Goal: Task Accomplishment & Management: Complete application form

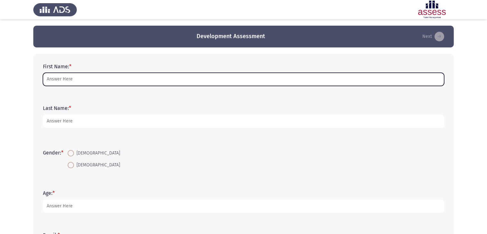
click at [118, 82] on input "First Name: *" at bounding box center [243, 79] width 401 height 13
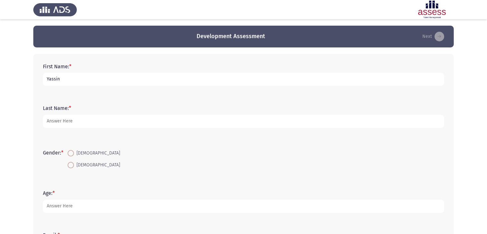
type input "Yassin"
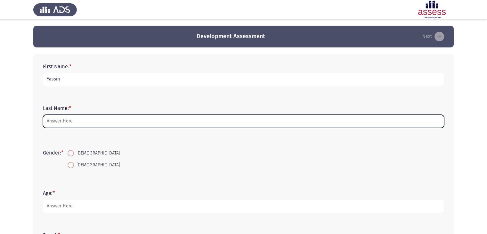
click at [73, 121] on input "Last Name: *" at bounding box center [243, 121] width 401 height 13
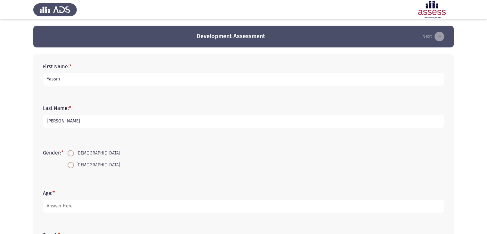
type input "[PERSON_NAME]"
click at [72, 165] on span at bounding box center [71, 165] width 6 height 6
click at [72, 165] on input "[DEMOGRAPHIC_DATA]" at bounding box center [71, 165] width 6 height 6
radio input "true"
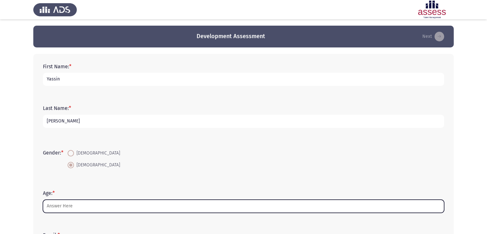
click at [80, 208] on input "Age: *" at bounding box center [243, 206] width 401 height 13
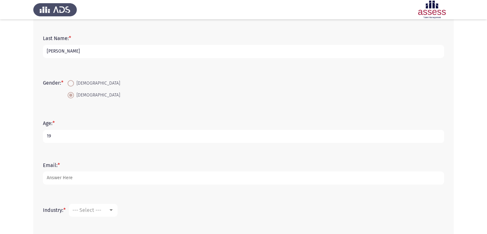
scroll to position [69, 0]
type input "19"
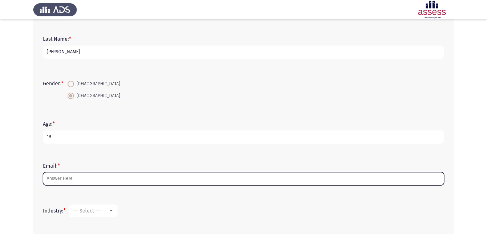
click at [91, 175] on input "Email: *" at bounding box center [243, 178] width 401 height 13
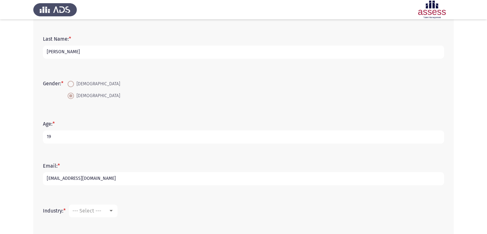
type input "[EMAIL_ADDRESS][DOMAIN_NAME]"
click at [104, 210] on div "--- Select ---" at bounding box center [90, 211] width 36 height 6
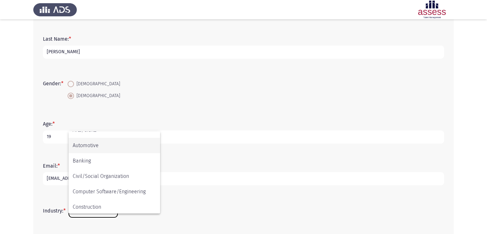
scroll to position [0, 0]
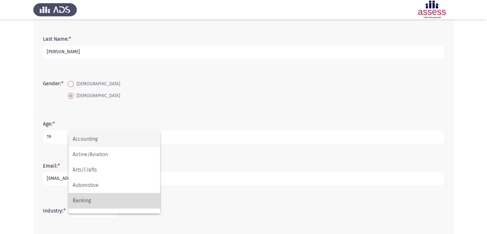
click at [112, 201] on span "Banking" at bounding box center [114, 200] width 83 height 15
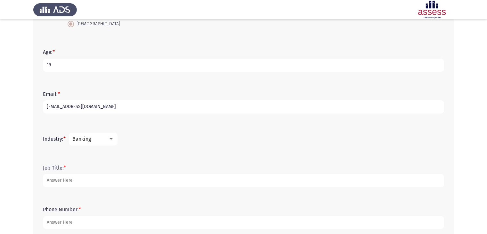
scroll to position [141, 0]
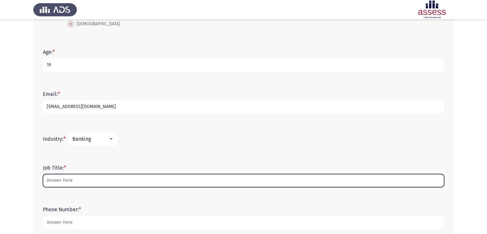
click at [149, 180] on input "Job Title: *" at bounding box center [243, 180] width 401 height 13
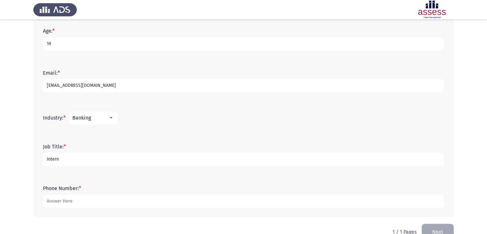
scroll to position [174, 0]
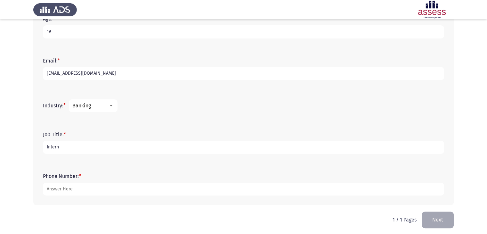
type input "Intern"
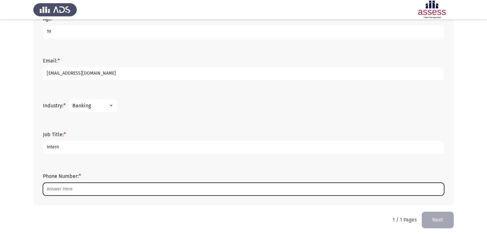
click at [126, 186] on input "Phone Number: *" at bounding box center [243, 189] width 401 height 13
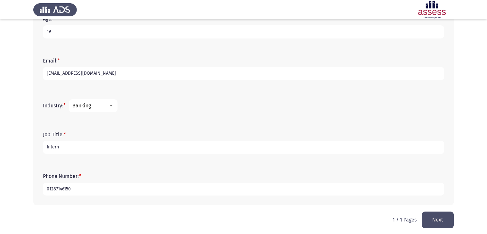
type input "01287146150"
click at [447, 219] on button "Next" at bounding box center [438, 219] width 32 height 16
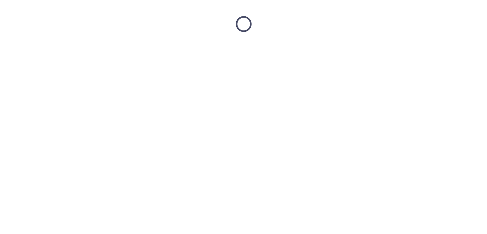
scroll to position [0, 0]
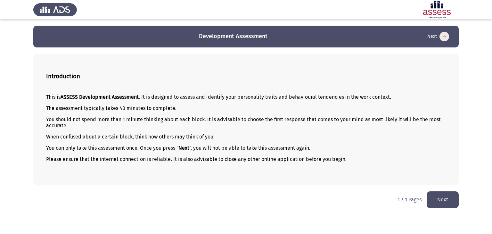
click at [438, 199] on button "Next" at bounding box center [443, 199] width 32 height 16
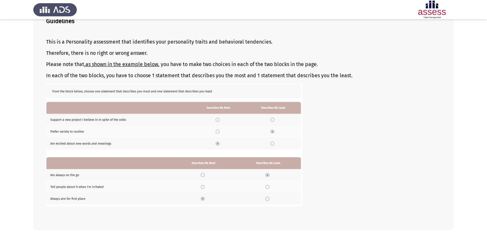
scroll to position [81, 0]
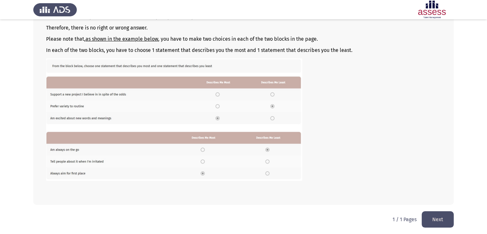
click at [437, 220] on button "Next" at bounding box center [438, 219] width 32 height 16
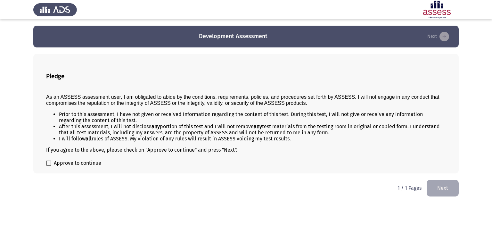
drag, startPoint x: 45, startPoint y: 161, endPoint x: 49, endPoint y: 164, distance: 4.5
click at [49, 164] on div "Pledge As an ASSESS assessment user, I am obligated to abide by the conditions,…" at bounding box center [245, 113] width 425 height 119
click at [49, 164] on span at bounding box center [48, 162] width 5 height 5
click at [49, 166] on input "Approve to continue" at bounding box center [48, 166] width 0 height 0
checkbox input "true"
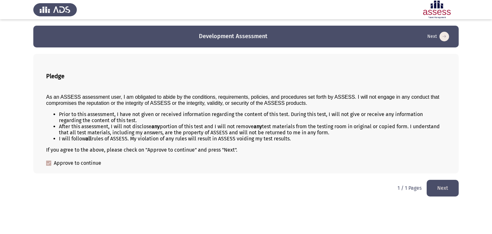
click at [446, 185] on button "Next" at bounding box center [443, 188] width 32 height 16
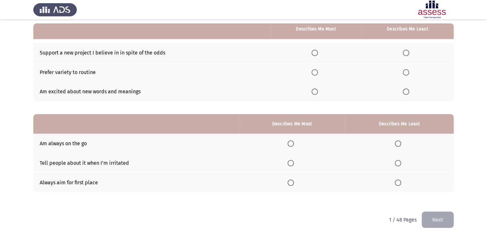
scroll to position [60, 0]
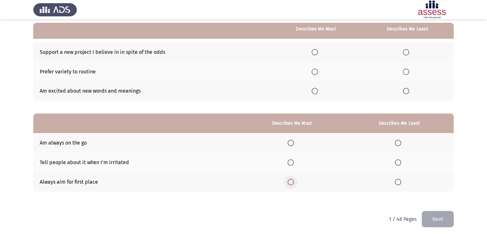
click at [292, 180] on span "Select an option" at bounding box center [291, 182] width 6 height 6
click at [292, 180] on input "Select an option" at bounding box center [291, 182] width 6 height 6
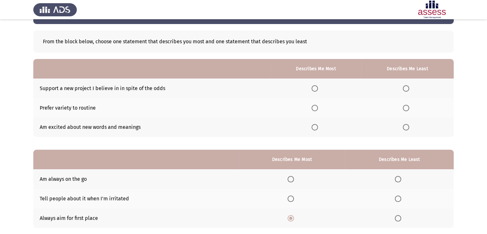
scroll to position [23, 0]
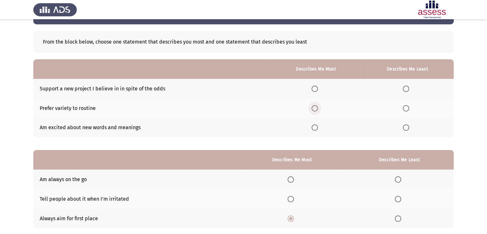
click at [317, 108] on span "Select an option" at bounding box center [315, 108] width 6 height 6
click at [317, 108] on input "Select an option" at bounding box center [315, 108] width 6 height 6
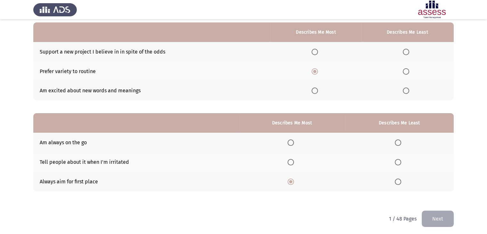
scroll to position [62, 0]
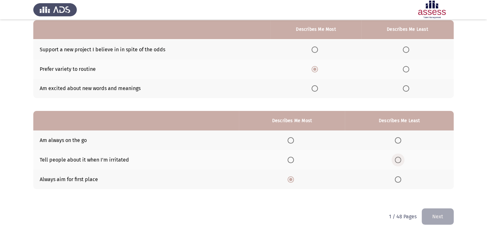
click at [398, 160] on span "Select an option" at bounding box center [398, 160] width 6 height 6
click at [398, 160] on input "Select an option" at bounding box center [398, 160] width 6 height 6
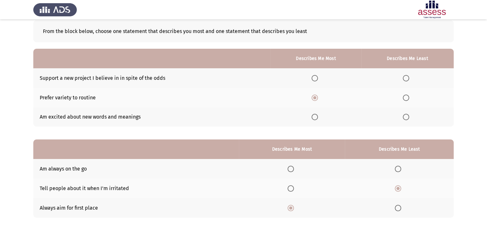
scroll to position [32, 0]
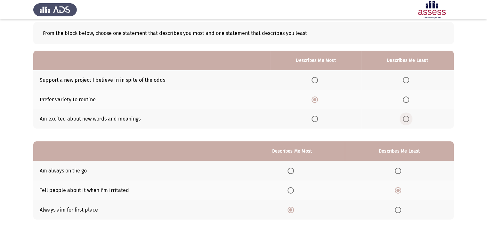
click at [404, 122] on span "Select an option" at bounding box center [406, 119] width 6 height 6
click at [404, 122] on input "Select an option" at bounding box center [406, 119] width 6 height 6
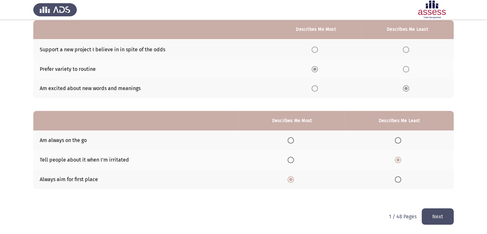
click at [434, 218] on button "Next" at bounding box center [438, 216] width 32 height 16
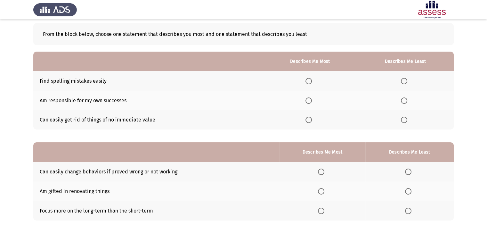
scroll to position [30, 0]
click at [65, 84] on td "Find spelling mistakes easily" at bounding box center [148, 81] width 230 height 20
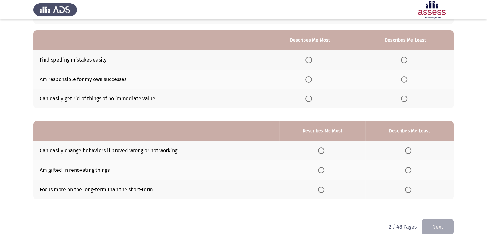
scroll to position [62, 0]
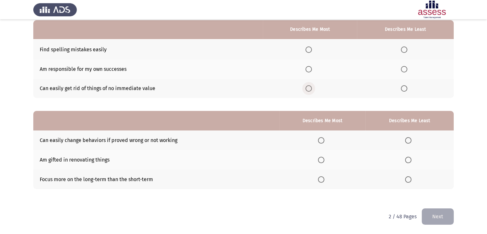
click at [310, 86] on span "Select an option" at bounding box center [309, 88] width 6 height 6
click at [310, 86] on input "Select an option" at bounding box center [309, 88] width 6 height 6
click at [309, 67] on span "Select an option" at bounding box center [309, 69] width 6 height 6
click at [312, 71] on span "Select an option" at bounding box center [309, 69] width 6 height 6
click at [310, 70] on span "Select an option" at bounding box center [309, 69] width 6 height 6
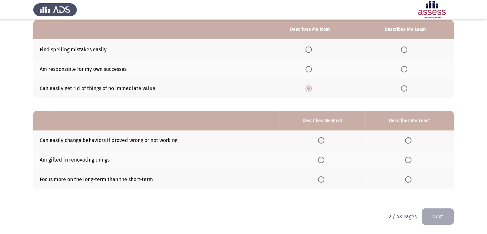
click at [310, 70] on input "Select an option" at bounding box center [309, 69] width 6 height 6
click at [410, 140] on span "Select an option" at bounding box center [408, 140] width 6 height 6
click at [410, 140] on input "Select an option" at bounding box center [408, 140] width 6 height 6
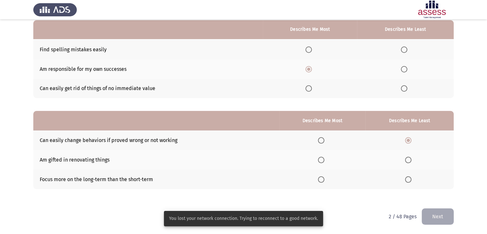
click at [430, 210] on button "Next" at bounding box center [438, 216] width 32 height 16
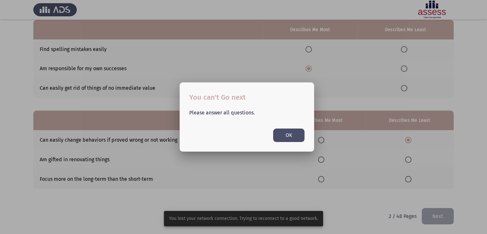
scroll to position [0, 0]
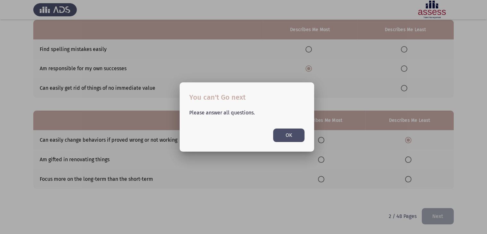
click at [294, 139] on button "OK" at bounding box center [288, 134] width 31 height 13
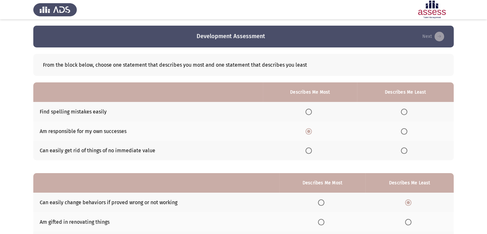
scroll to position [62, 0]
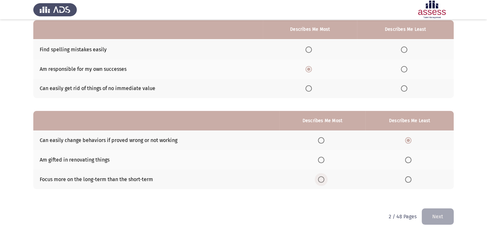
click at [324, 178] on span "Select an option" at bounding box center [321, 179] width 6 height 6
click at [324, 178] on input "Select an option" at bounding box center [321, 179] width 6 height 6
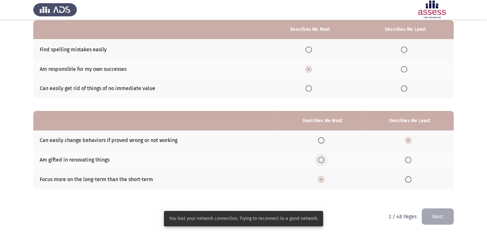
click at [323, 158] on span "Select an option" at bounding box center [321, 160] width 6 height 6
click at [323, 158] on input "Select an option" at bounding box center [321, 160] width 6 height 6
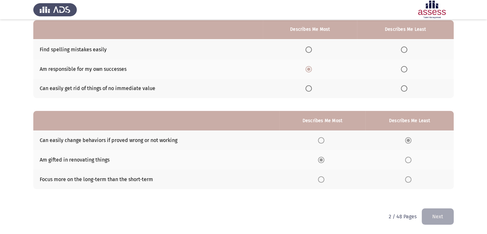
click at [435, 219] on button "Next" at bounding box center [438, 216] width 32 height 16
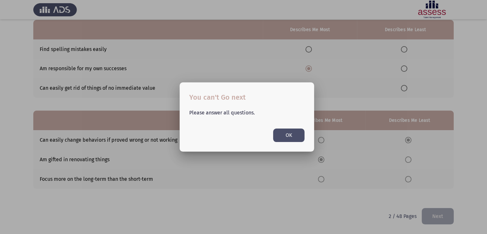
click at [286, 136] on button "OK" at bounding box center [288, 134] width 31 height 13
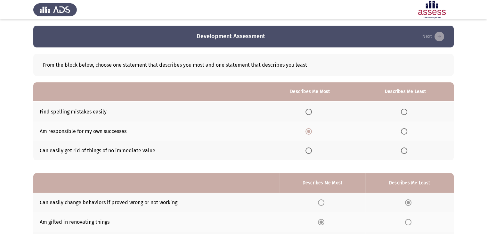
scroll to position [62, 0]
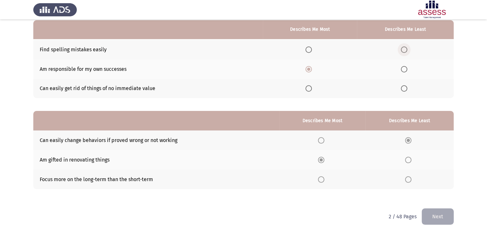
click at [404, 48] on span "Select an option" at bounding box center [404, 49] width 6 height 6
click at [404, 48] on input "Select an option" at bounding box center [404, 49] width 6 height 6
click at [438, 214] on button "Next" at bounding box center [438, 216] width 32 height 16
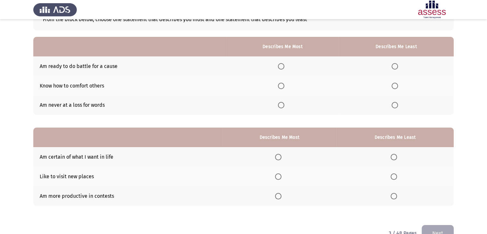
scroll to position [45, 0]
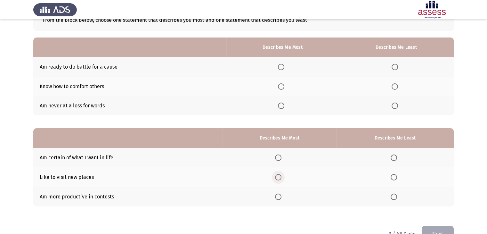
click at [281, 176] on span "Select an option" at bounding box center [278, 177] width 6 height 6
click at [281, 176] on input "Select an option" at bounding box center [278, 177] width 6 height 6
click at [392, 198] on span "Select an option" at bounding box center [394, 196] width 6 height 6
click at [395, 197] on span "Select an option" at bounding box center [394, 196] width 6 height 6
click at [395, 197] on input "Select an option" at bounding box center [394, 196] width 6 height 6
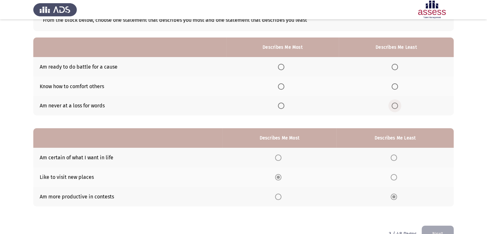
click at [397, 105] on span "Select an option" at bounding box center [395, 105] width 6 height 6
click at [397, 105] on input "Select an option" at bounding box center [395, 105] width 6 height 6
click at [284, 87] on span "Select an option" at bounding box center [281, 86] width 6 height 6
click at [284, 87] on input "Select an option" at bounding box center [281, 86] width 6 height 6
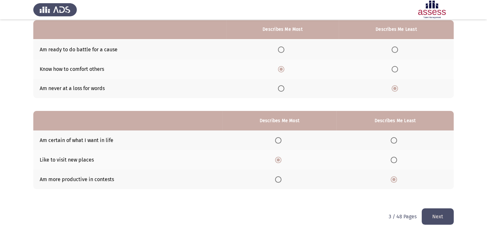
click at [427, 216] on button "Next" at bounding box center [438, 216] width 32 height 16
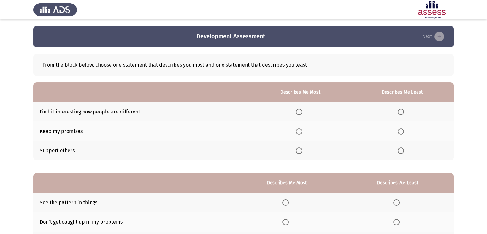
click at [251, 144] on th at bounding box center [300, 151] width 101 height 20
click at [298, 151] on span "Select an option" at bounding box center [299, 150] width 6 height 6
click at [298, 151] on input "Select an option" at bounding box center [299, 150] width 6 height 6
click at [401, 113] on span "Select an option" at bounding box center [401, 112] width 6 height 6
click at [400, 112] on span "Select an option" at bounding box center [401, 112] width 6 height 6
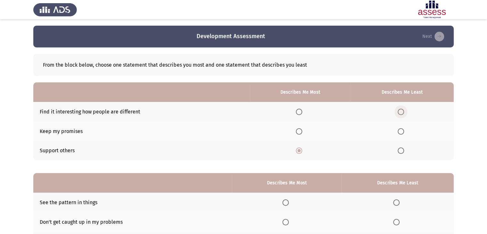
click at [400, 112] on input "Select an option" at bounding box center [401, 112] width 6 height 6
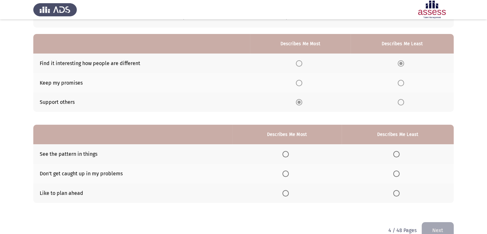
scroll to position [62, 0]
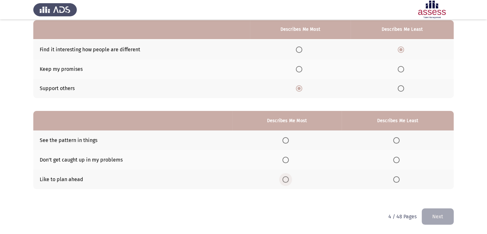
click at [289, 178] on span "Select an option" at bounding box center [285, 179] width 6 height 6
click at [289, 178] on input "Select an option" at bounding box center [285, 179] width 6 height 6
click at [396, 161] on span "Select an option" at bounding box center [396, 160] width 6 height 6
click at [396, 161] on input "Select an option" at bounding box center [396, 160] width 6 height 6
click at [431, 218] on button "Next" at bounding box center [438, 216] width 32 height 16
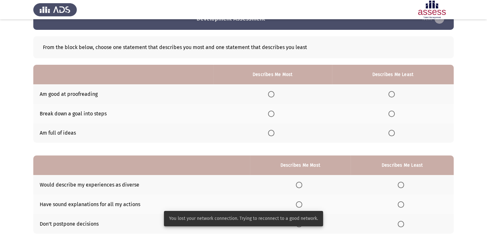
scroll to position [21, 0]
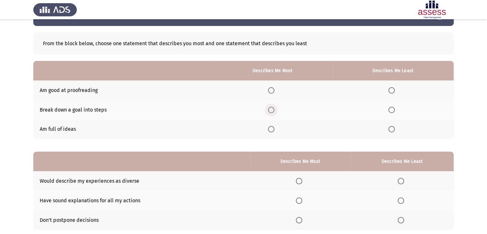
click at [270, 111] on span "Select an option" at bounding box center [271, 110] width 6 height 6
click at [270, 111] on input "Select an option" at bounding box center [271, 110] width 6 height 6
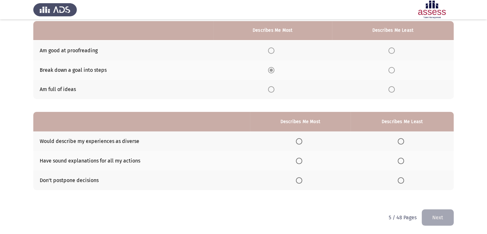
scroll to position [62, 0]
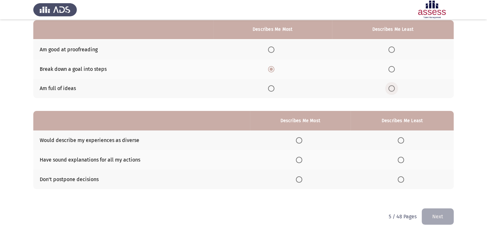
click at [393, 90] on span "Select an option" at bounding box center [391, 88] width 6 height 6
click at [393, 90] on input "Select an option" at bounding box center [391, 88] width 6 height 6
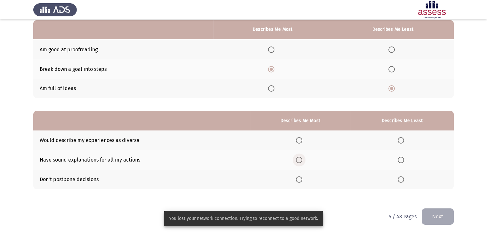
click at [302, 158] on span "Select an option" at bounding box center [299, 160] width 6 height 6
click at [302, 158] on input "Select an option" at bounding box center [299, 160] width 6 height 6
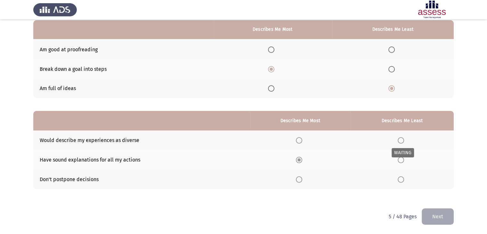
click at [401, 140] on span "Select an option" at bounding box center [401, 140] width 6 height 6
click at [402, 142] on span "Select an option" at bounding box center [401, 140] width 6 height 6
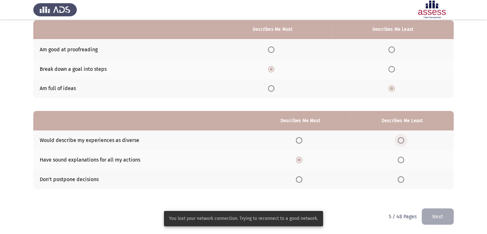
click at [401, 142] on span "Select an option" at bounding box center [401, 140] width 6 height 6
click at [401, 142] on input "Select an option" at bounding box center [401, 140] width 6 height 6
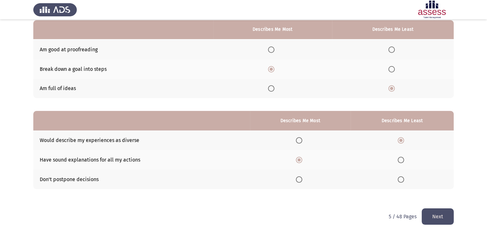
click at [436, 216] on button "Next" at bounding box center [438, 216] width 32 height 16
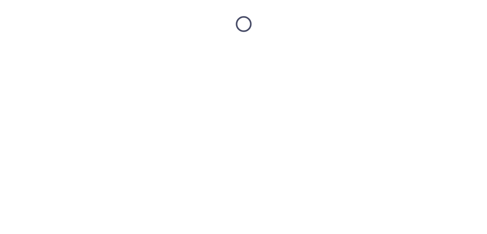
scroll to position [0, 0]
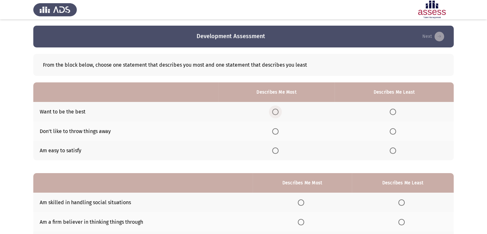
click at [274, 112] on span "Select an option" at bounding box center [275, 112] width 6 height 6
click at [274, 112] on input "Select an option" at bounding box center [275, 112] width 6 height 6
click at [396, 130] on span "Select an option" at bounding box center [393, 131] width 6 height 6
click at [396, 130] on input "Select an option" at bounding box center [393, 131] width 6 height 6
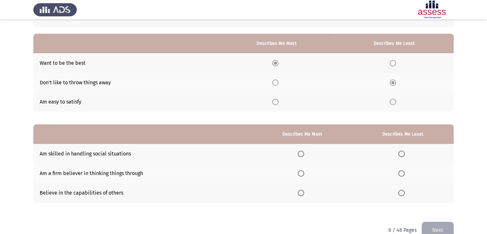
scroll to position [61, 0]
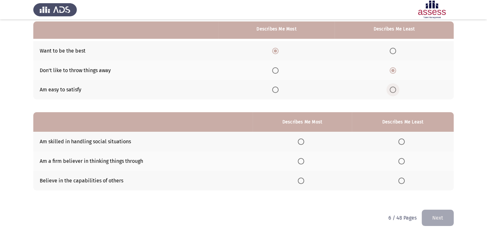
click at [394, 91] on span "Select an option" at bounding box center [393, 89] width 6 height 6
click at [394, 91] on input "Select an option" at bounding box center [393, 89] width 6 height 6
click at [394, 53] on span "Select an option" at bounding box center [393, 51] width 6 height 6
click at [394, 53] on input "Select an option" at bounding box center [393, 51] width 6 height 6
click at [277, 49] on span "Select an option" at bounding box center [275, 51] width 6 height 6
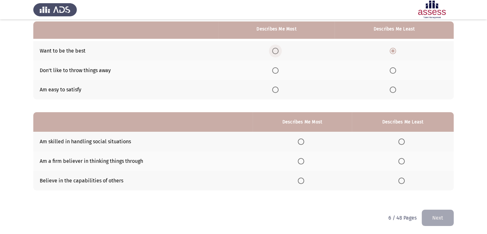
click at [277, 49] on input "Select an option" at bounding box center [275, 51] width 6 height 6
click at [395, 72] on span "Select an option" at bounding box center [393, 70] width 6 height 6
click at [395, 72] on input "Select an option" at bounding box center [393, 70] width 6 height 6
click at [304, 142] on span "Select an option" at bounding box center [301, 141] width 6 height 6
click at [304, 142] on input "Select an option" at bounding box center [301, 141] width 6 height 6
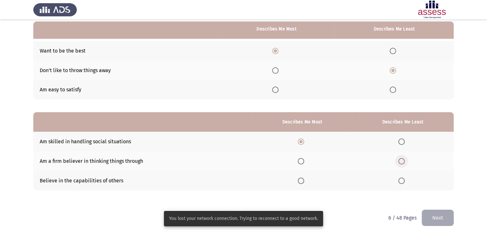
click at [403, 162] on span "Select an option" at bounding box center [401, 161] width 6 height 6
click at [403, 162] on input "Select an option" at bounding box center [401, 161] width 6 height 6
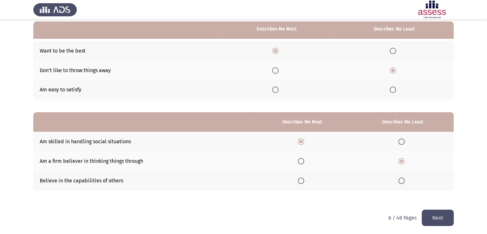
click at [438, 214] on button "Next" at bounding box center [438, 217] width 32 height 16
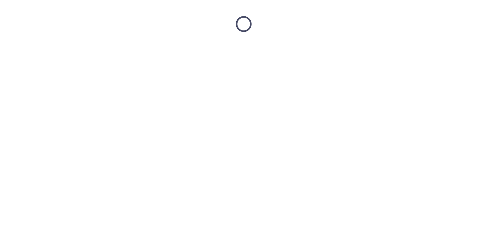
scroll to position [0, 0]
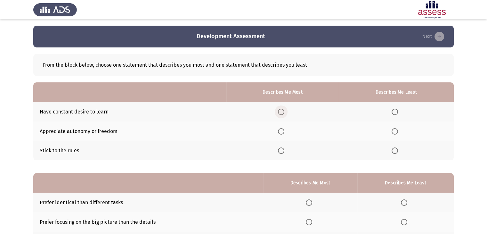
click at [280, 113] on span "Select an option" at bounding box center [281, 112] width 6 height 6
click at [280, 113] on input "Select an option" at bounding box center [281, 112] width 6 height 6
click at [396, 131] on span "Select an option" at bounding box center [395, 131] width 6 height 6
click at [396, 131] on input "Select an option" at bounding box center [395, 131] width 6 height 6
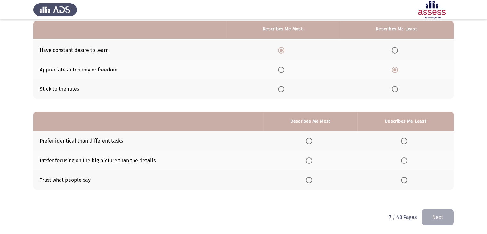
scroll to position [62, 0]
click at [406, 141] on span "Select an option" at bounding box center [404, 140] width 6 height 6
click at [406, 141] on input "Select an option" at bounding box center [404, 140] width 6 height 6
click at [311, 138] on span "Select an option" at bounding box center [309, 140] width 6 height 6
click at [311, 138] on input "Select an option" at bounding box center [309, 140] width 6 height 6
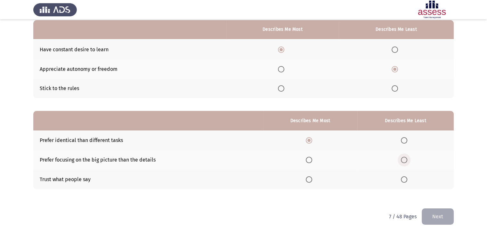
click at [406, 159] on span "Select an option" at bounding box center [404, 160] width 6 height 6
click at [406, 159] on input "Select an option" at bounding box center [404, 160] width 6 height 6
click at [431, 214] on button "Next" at bounding box center [438, 216] width 32 height 16
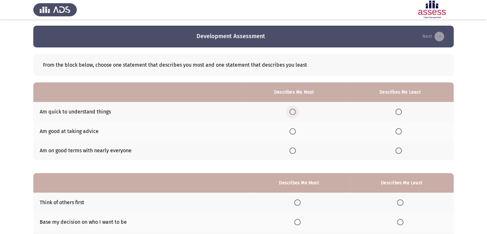
click at [293, 112] on span "Select an option" at bounding box center [293, 112] width 6 height 6
click at [293, 112] on input "Select an option" at bounding box center [293, 112] width 6 height 6
click at [398, 130] on span "Select an option" at bounding box center [399, 131] width 6 height 6
click at [398, 130] on input "Select an option" at bounding box center [399, 131] width 6 height 6
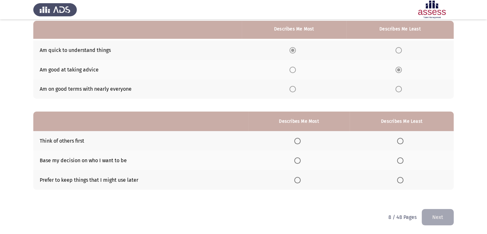
scroll to position [62, 0]
click at [298, 159] on span "Select an option" at bounding box center [297, 160] width 6 height 6
click at [298, 159] on input "Select an option" at bounding box center [297, 160] width 6 height 6
click at [402, 179] on span "Select an option" at bounding box center [400, 179] width 6 height 6
click at [402, 179] on input "Select an option" at bounding box center [400, 179] width 6 height 6
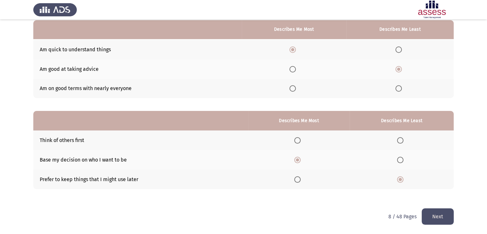
click at [440, 214] on button "Next" at bounding box center [438, 216] width 32 height 16
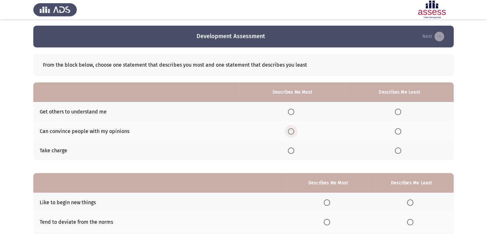
click at [292, 130] on span "Select an option" at bounding box center [291, 131] width 6 height 6
click at [292, 130] on input "Select an option" at bounding box center [291, 131] width 6 height 6
click at [399, 110] on span "Select an option" at bounding box center [398, 112] width 6 height 6
click at [399, 110] on input "Select an option" at bounding box center [398, 112] width 6 height 6
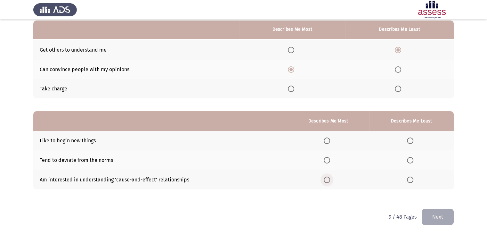
click at [330, 181] on span "Select an option" at bounding box center [327, 179] width 6 height 6
click at [330, 181] on input "Select an option" at bounding box center [327, 179] width 6 height 6
click at [411, 141] on span "Select an option" at bounding box center [410, 140] width 6 height 6
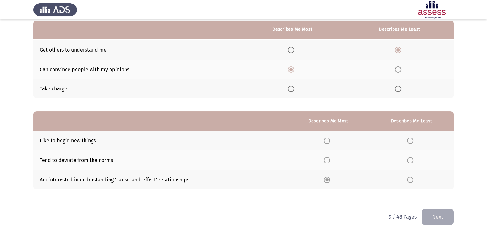
click at [411, 141] on span "Select an option" at bounding box center [410, 140] width 6 height 6
click at [431, 215] on button "Next" at bounding box center [438, 216] width 32 height 16
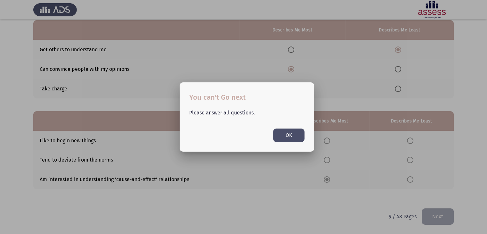
scroll to position [0, 0]
click at [282, 138] on button "OK" at bounding box center [288, 134] width 31 height 13
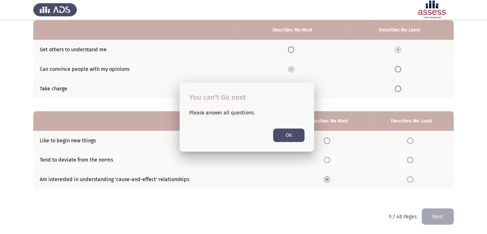
scroll to position [62, 0]
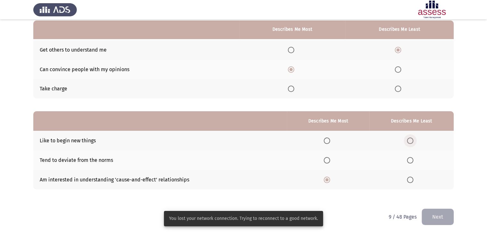
click at [412, 141] on span "Select an option" at bounding box center [410, 140] width 6 height 6
click at [412, 141] on input "Select an option" at bounding box center [410, 140] width 6 height 6
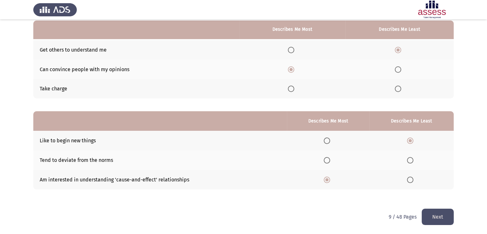
click at [440, 218] on button "Next" at bounding box center [438, 216] width 32 height 16
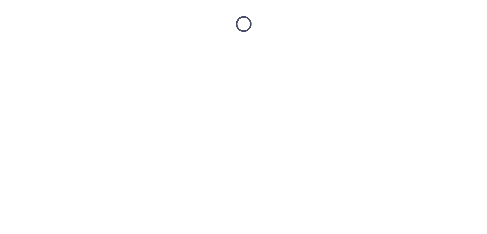
scroll to position [0, 0]
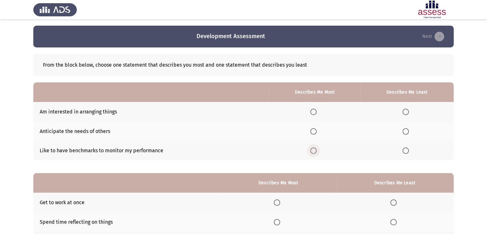
click at [314, 152] on span "Select an option" at bounding box center [313, 150] width 6 height 6
click at [314, 152] on input "Select an option" at bounding box center [313, 150] width 6 height 6
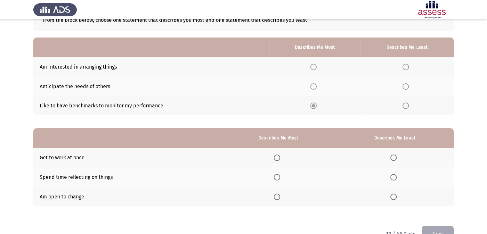
scroll to position [44, 0]
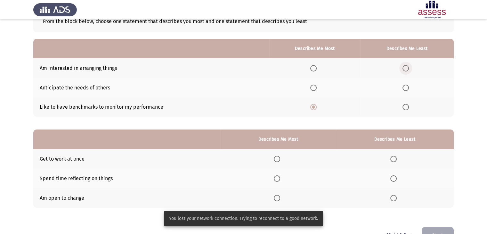
click at [407, 66] on span "Select an option" at bounding box center [406, 68] width 6 height 6
click at [407, 66] on input "Select an option" at bounding box center [406, 68] width 6 height 6
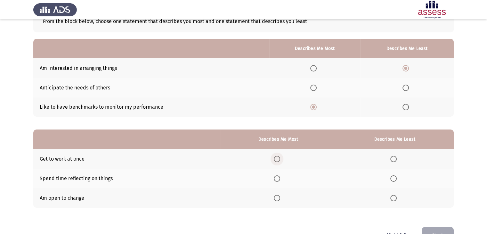
click at [277, 157] on span "Select an option" at bounding box center [277, 159] width 6 height 6
click at [277, 157] on input "Select an option" at bounding box center [277, 159] width 6 height 6
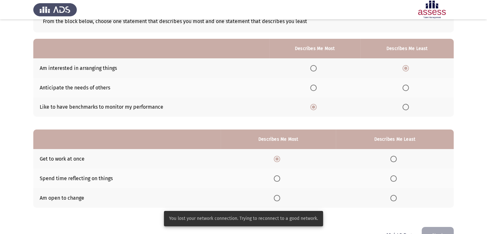
click at [394, 180] on span "Select an option" at bounding box center [393, 178] width 6 height 6
click at [394, 180] on input "Select an option" at bounding box center [393, 178] width 6 height 6
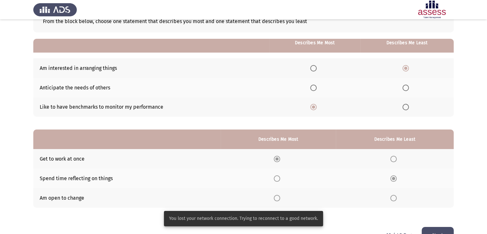
scroll to position [62, 0]
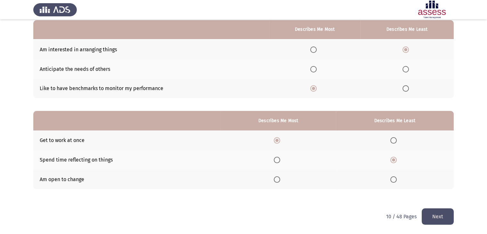
click at [437, 216] on button "Next" at bounding box center [438, 216] width 32 height 16
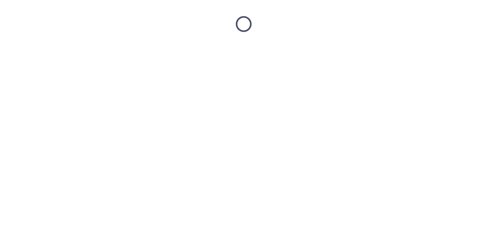
scroll to position [0, 0]
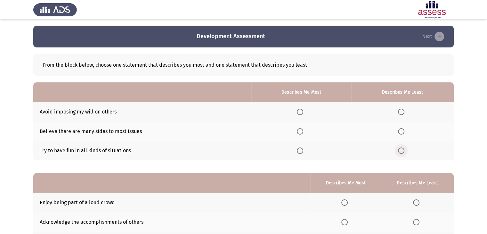
click at [404, 151] on span "Select an option" at bounding box center [401, 150] width 6 height 6
click at [404, 151] on input "Select an option" at bounding box center [401, 150] width 6 height 6
click at [301, 133] on span "Select an option" at bounding box center [300, 131] width 6 height 6
click at [301, 133] on input "Select an option" at bounding box center [300, 131] width 6 height 6
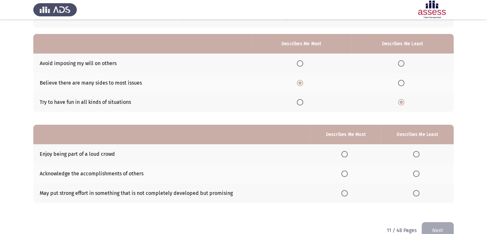
scroll to position [50, 0]
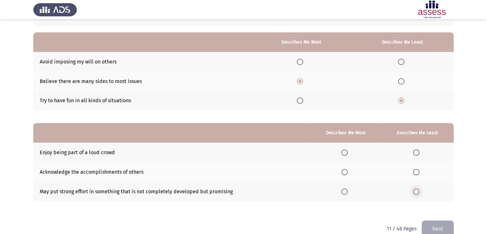
click at [418, 192] on span "Select an option" at bounding box center [416, 191] width 6 height 6
click at [418, 192] on input "Select an option" at bounding box center [416, 191] width 6 height 6
click at [346, 174] on span "Select an option" at bounding box center [344, 172] width 6 height 6
click at [346, 174] on input "Select an option" at bounding box center [344, 172] width 6 height 6
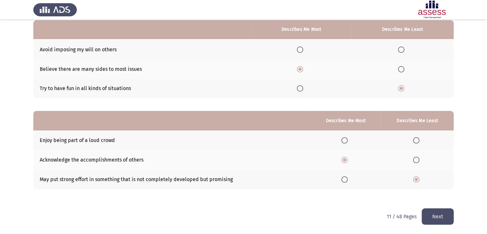
click at [426, 212] on button "Next" at bounding box center [438, 216] width 32 height 16
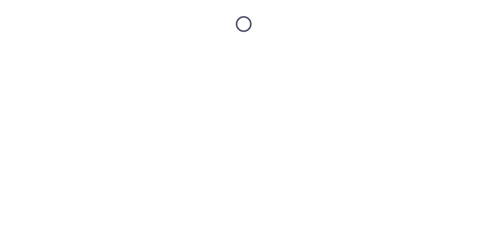
scroll to position [0, 0]
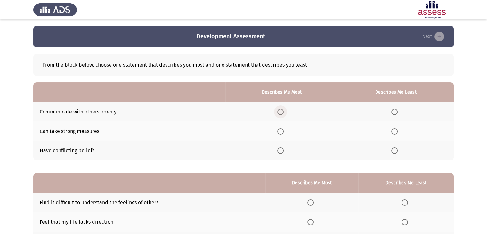
click at [284, 113] on span "Select an option" at bounding box center [280, 112] width 6 height 6
click at [284, 113] on input "Select an option" at bounding box center [280, 112] width 6 height 6
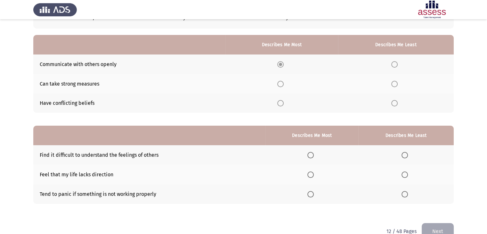
scroll to position [47, 0]
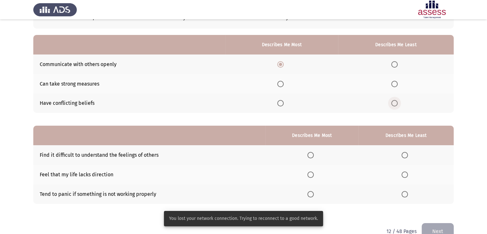
click at [397, 103] on span "Select an option" at bounding box center [394, 103] width 6 height 6
click at [397, 103] on input "Select an option" at bounding box center [394, 103] width 6 height 6
click at [405, 154] on span "Select an option" at bounding box center [405, 155] width 6 height 6
click at [405, 154] on input "Select an option" at bounding box center [405, 155] width 6 height 6
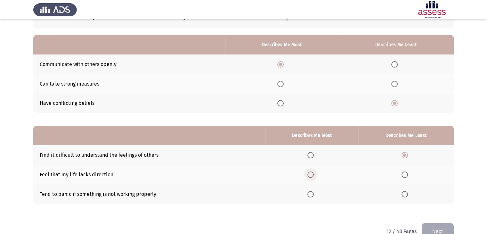
click at [313, 176] on span "Select an option" at bounding box center [310, 174] width 6 height 6
click at [313, 176] on input "Select an option" at bounding box center [310, 174] width 6 height 6
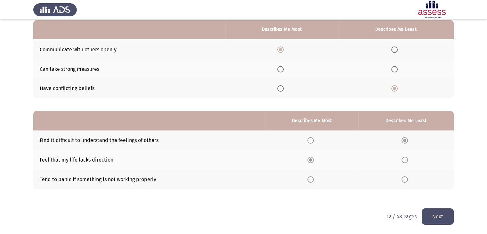
scroll to position [62, 0]
click at [451, 213] on button "Next" at bounding box center [438, 216] width 32 height 16
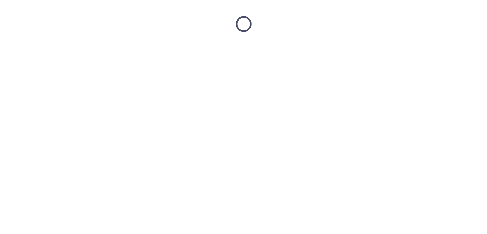
scroll to position [0, 0]
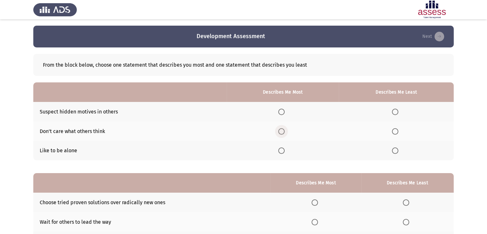
click at [283, 129] on span "Select an option" at bounding box center [281, 131] width 6 height 6
click at [283, 129] on input "Select an option" at bounding box center [281, 131] width 6 height 6
click at [395, 111] on span "Select an option" at bounding box center [395, 112] width 6 height 6
click at [395, 111] on input "Select an option" at bounding box center [395, 112] width 6 height 6
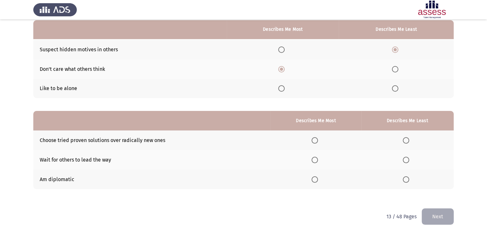
scroll to position [62, 0]
click at [409, 181] on span "Select an option" at bounding box center [406, 179] width 6 height 6
click at [409, 181] on input "Select an option" at bounding box center [406, 179] width 6 height 6
click at [316, 139] on span "Select an option" at bounding box center [315, 140] width 6 height 6
click at [316, 139] on input "Select an option" at bounding box center [315, 140] width 6 height 6
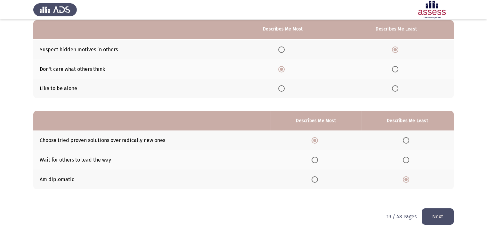
click at [433, 217] on button "Next" at bounding box center [438, 216] width 32 height 16
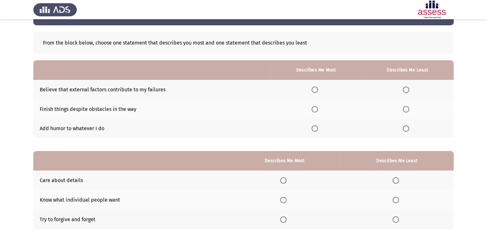
scroll to position [22, 0]
click at [408, 126] on span "Select an option" at bounding box center [406, 129] width 6 height 6
click at [408, 126] on input "Select an option" at bounding box center [406, 129] width 6 height 6
click at [316, 112] on span "Select an option" at bounding box center [315, 109] width 6 height 6
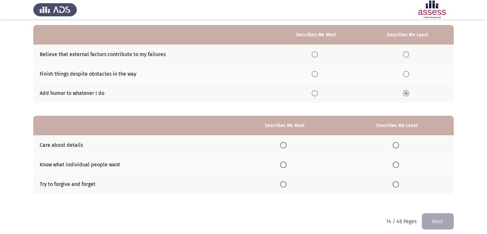
scroll to position [62, 0]
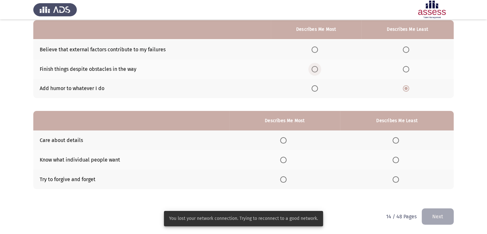
click at [317, 68] on span "Select an option" at bounding box center [315, 69] width 6 height 6
click at [317, 68] on input "Select an option" at bounding box center [315, 69] width 6 height 6
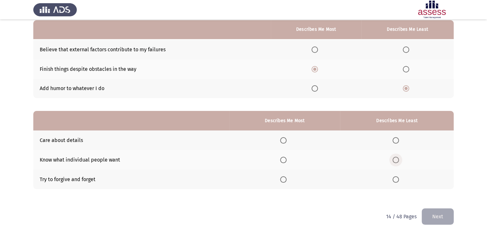
click at [398, 160] on span "Select an option" at bounding box center [396, 160] width 6 height 6
click at [398, 160] on input "Select an option" at bounding box center [396, 160] width 6 height 6
click at [287, 141] on span "Select an option" at bounding box center [283, 140] width 6 height 6
click at [287, 141] on input "Select an option" at bounding box center [283, 140] width 6 height 6
click at [285, 158] on span "Select an option" at bounding box center [283, 160] width 6 height 6
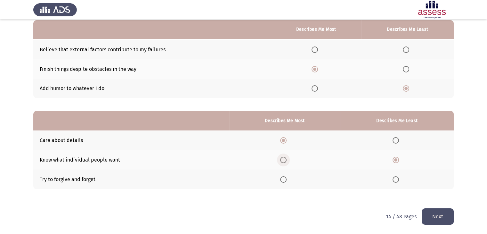
click at [285, 158] on input "Select an option" at bounding box center [283, 160] width 6 height 6
click at [394, 178] on span "Select an option" at bounding box center [396, 179] width 6 height 6
click at [394, 178] on input "Select an option" at bounding box center [396, 179] width 6 height 6
click at [427, 214] on button "Next" at bounding box center [438, 216] width 32 height 16
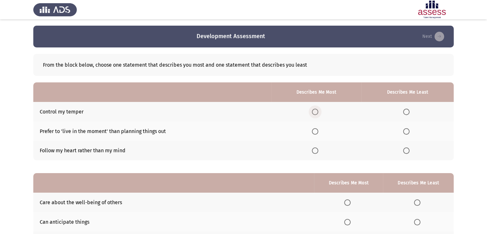
click at [317, 111] on span "Select an option" at bounding box center [315, 112] width 6 height 6
click at [317, 111] on input "Select an option" at bounding box center [315, 112] width 6 height 6
click at [407, 152] on span "Select an option" at bounding box center [406, 150] width 6 height 6
click at [407, 152] on input "Select an option" at bounding box center [406, 150] width 6 height 6
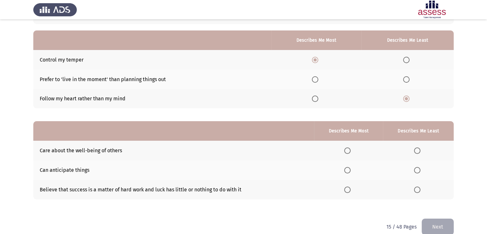
scroll to position [62, 0]
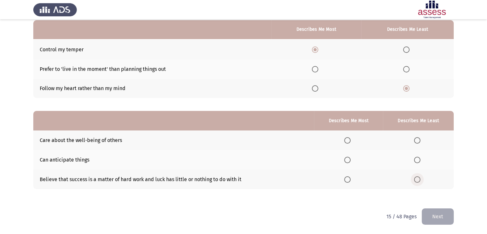
click at [416, 179] on span "Select an option" at bounding box center [417, 179] width 6 height 6
click at [416, 179] on input "Select an option" at bounding box center [417, 179] width 6 height 6
click at [350, 140] on span "Select an option" at bounding box center [347, 140] width 6 height 6
click at [350, 140] on input "Select an option" at bounding box center [347, 140] width 6 height 6
click at [429, 216] on button "Next" at bounding box center [438, 216] width 32 height 16
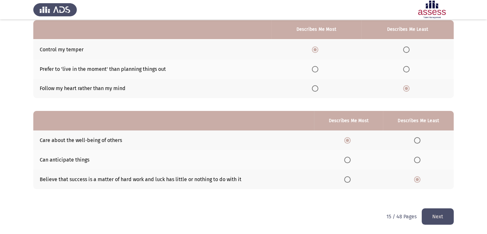
scroll to position [0, 0]
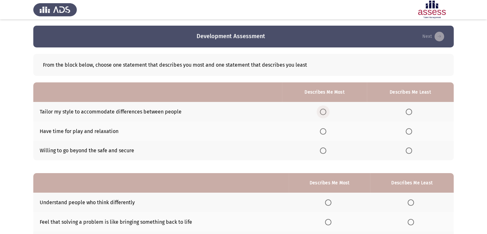
click at [323, 112] on span "Select an option" at bounding box center [323, 112] width 6 height 6
click at [323, 112] on input "Select an option" at bounding box center [323, 112] width 6 height 6
click at [411, 131] on span "Select an option" at bounding box center [409, 131] width 6 height 6
click at [411, 131] on input "Select an option" at bounding box center [409, 131] width 6 height 6
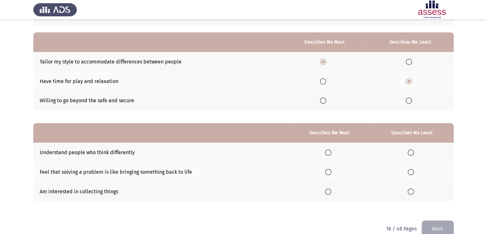
scroll to position [62, 0]
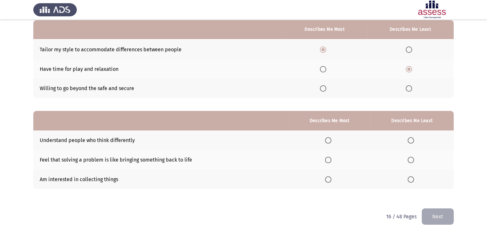
click at [413, 143] on span "Select an option" at bounding box center [411, 140] width 6 height 6
click at [413, 143] on input "Select an option" at bounding box center [411, 140] width 6 height 6
click at [327, 158] on span "Select an option" at bounding box center [328, 160] width 6 height 6
click at [327, 158] on input "Select an option" at bounding box center [328, 160] width 6 height 6
click at [440, 210] on button "Next" at bounding box center [438, 216] width 32 height 16
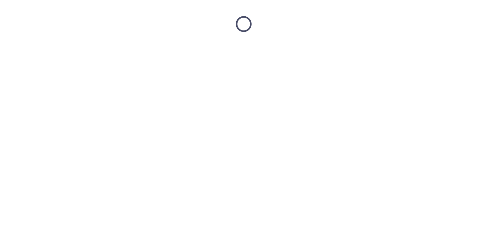
scroll to position [0, 0]
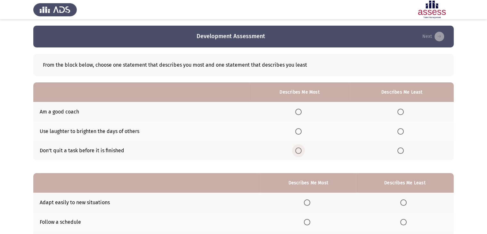
click at [302, 150] on span "Select an option" at bounding box center [298, 150] width 6 height 6
click at [302, 150] on input "Select an option" at bounding box center [298, 150] width 6 height 6
click at [403, 132] on span "Select an option" at bounding box center [400, 131] width 6 height 6
click at [403, 132] on input "Select an option" at bounding box center [400, 131] width 6 height 6
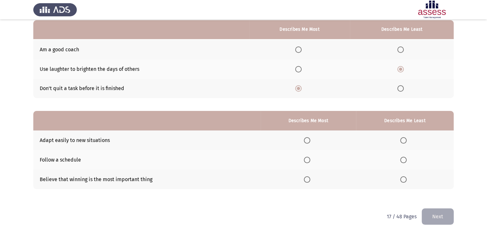
scroll to position [62, 0]
click at [306, 141] on span "Select an option" at bounding box center [307, 140] width 6 height 6
click at [306, 141] on input "Select an option" at bounding box center [307, 140] width 6 height 6
click at [403, 180] on span "Select an option" at bounding box center [403, 179] width 6 height 6
click at [403, 180] on input "Select an option" at bounding box center [403, 179] width 6 height 6
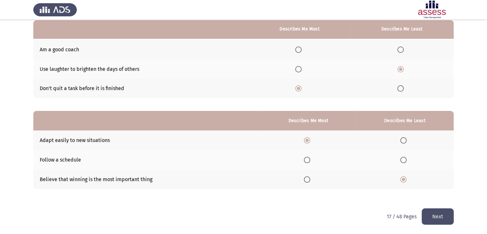
click at [441, 217] on button "Next" at bounding box center [438, 216] width 32 height 16
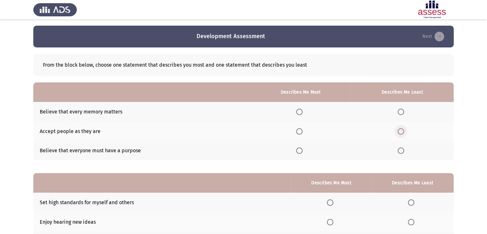
click at [402, 134] on span "Select an option" at bounding box center [401, 131] width 6 height 6
click at [402, 134] on input "Select an option" at bounding box center [401, 131] width 6 height 6
click at [302, 113] on span "Select an option" at bounding box center [299, 112] width 6 height 6
click at [302, 113] on input "Select an option" at bounding box center [299, 112] width 6 height 6
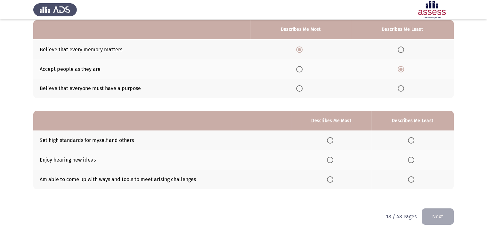
scroll to position [62, 0]
click at [330, 162] on span "Select an option" at bounding box center [330, 160] width 6 height 6
click at [330, 162] on input "Select an option" at bounding box center [330, 160] width 6 height 6
click at [412, 179] on span "Select an option" at bounding box center [411, 179] width 6 height 6
click at [412, 179] on input "Select an option" at bounding box center [411, 179] width 6 height 6
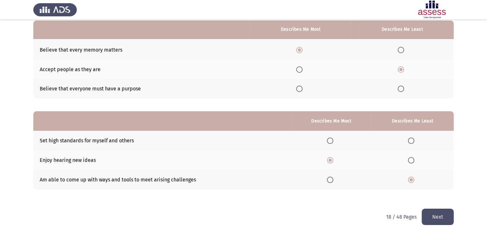
click at [434, 220] on button "Next" at bounding box center [438, 216] width 32 height 16
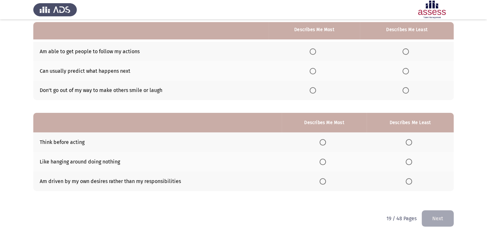
scroll to position [62, 0]
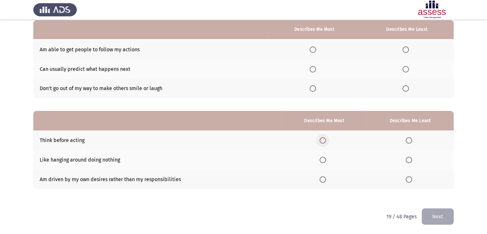
click at [328, 140] on label "Select an option" at bounding box center [324, 140] width 9 height 6
click at [326, 140] on input "Select an option" at bounding box center [323, 140] width 6 height 6
click at [409, 158] on span "Select an option" at bounding box center [409, 160] width 6 height 6
click at [409, 158] on input "Select an option" at bounding box center [409, 160] width 6 height 6
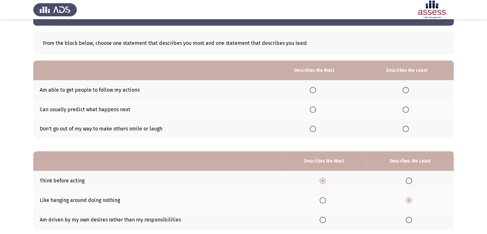
scroll to position [16, 0]
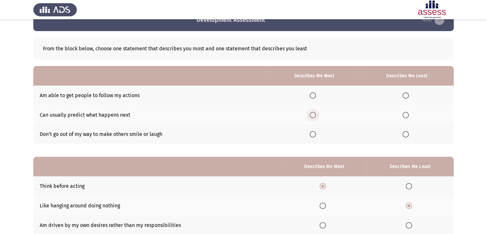
click at [316, 118] on span "Select an option" at bounding box center [313, 115] width 6 height 6
click at [316, 118] on input "Select an option" at bounding box center [313, 115] width 6 height 6
click at [407, 94] on span "Select an option" at bounding box center [406, 95] width 6 height 6
click at [407, 94] on input "Select an option" at bounding box center [406, 95] width 6 height 6
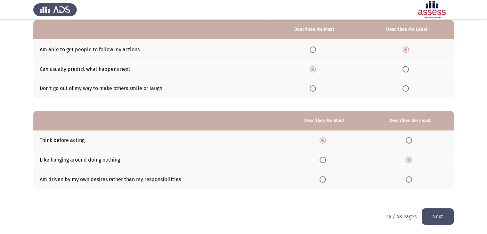
click at [441, 218] on button "Next" at bounding box center [438, 216] width 32 height 16
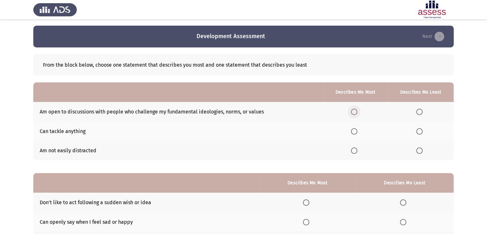
click at [360, 112] on label "Select an option" at bounding box center [355, 112] width 9 height 6
click at [357, 112] on input "Select an option" at bounding box center [354, 112] width 6 height 6
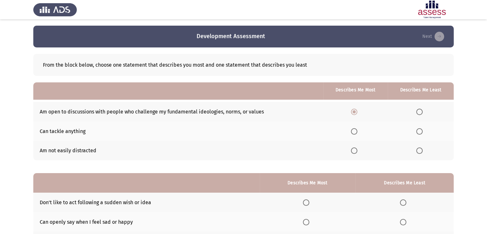
scroll to position [62, 0]
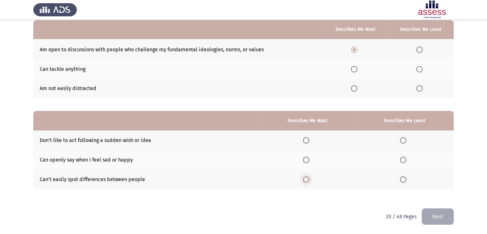
click at [309, 181] on span "Select an option" at bounding box center [306, 179] width 6 height 6
click at [309, 181] on input "Select an option" at bounding box center [306, 179] width 6 height 6
click at [405, 161] on span "Select an option" at bounding box center [403, 160] width 6 height 6
click at [405, 161] on input "Select an option" at bounding box center [403, 160] width 6 height 6
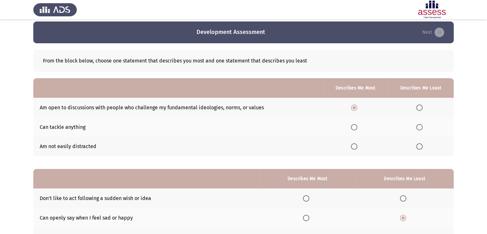
scroll to position [0, 0]
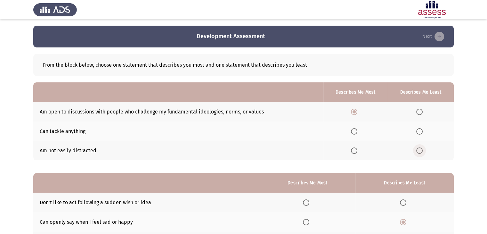
click at [421, 152] on span "Select an option" at bounding box center [419, 150] width 6 height 6
click at [421, 152] on input "Select an option" at bounding box center [419, 150] width 6 height 6
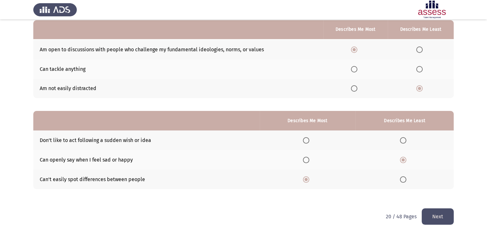
click at [439, 215] on button "Next" at bounding box center [438, 216] width 32 height 16
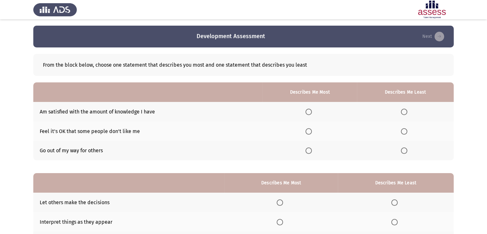
click at [407, 112] on span "Select an option" at bounding box center [404, 112] width 6 height 6
click at [407, 112] on input "Select an option" at bounding box center [404, 112] width 6 height 6
click at [312, 150] on span "Select an option" at bounding box center [309, 150] width 6 height 6
click at [312, 150] on input "Select an option" at bounding box center [309, 150] width 6 height 6
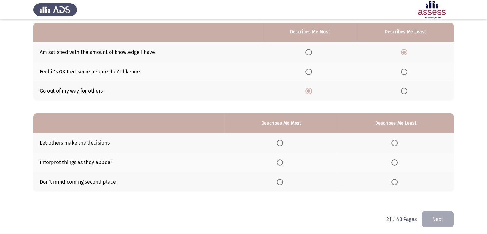
scroll to position [62, 0]
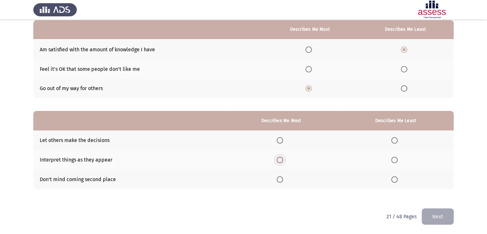
click at [278, 158] on span "Select an option" at bounding box center [280, 160] width 6 height 6
click at [278, 158] on input "Select an option" at bounding box center [280, 160] width 6 height 6
click at [397, 140] on span "Select an option" at bounding box center [394, 140] width 6 height 6
click at [397, 140] on input "Select an option" at bounding box center [394, 140] width 6 height 6
click at [436, 213] on button "Next" at bounding box center [438, 216] width 32 height 16
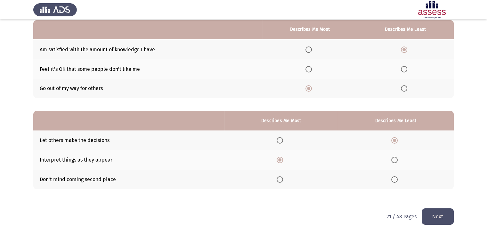
scroll to position [0, 0]
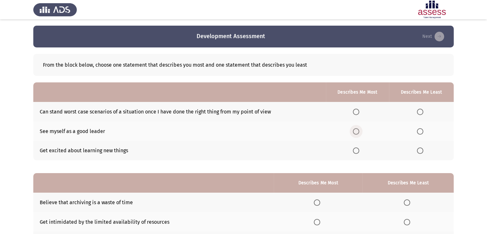
click at [359, 132] on span "Select an option" at bounding box center [356, 131] width 6 height 6
click at [359, 132] on input "Select an option" at bounding box center [356, 131] width 6 height 6
click at [421, 110] on span "Select an option" at bounding box center [420, 112] width 6 height 6
click at [421, 110] on input "Select an option" at bounding box center [420, 112] width 6 height 6
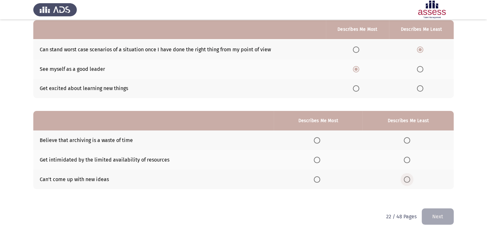
click at [406, 180] on span "Select an option" at bounding box center [407, 179] width 6 height 6
click at [406, 180] on input "Select an option" at bounding box center [407, 179] width 6 height 6
click at [315, 159] on span "Select an option" at bounding box center [317, 160] width 6 height 6
click at [315, 159] on input "Select an option" at bounding box center [317, 160] width 6 height 6
click at [320, 140] on span "Select an option" at bounding box center [317, 140] width 6 height 6
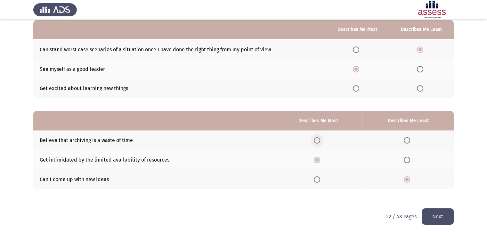
click at [320, 140] on input "Select an option" at bounding box center [317, 140] width 6 height 6
click at [436, 222] on button "Next" at bounding box center [438, 216] width 32 height 16
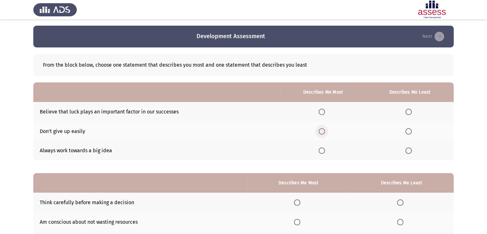
click at [324, 132] on span "Select an option" at bounding box center [322, 131] width 6 height 6
click at [324, 132] on input "Select an option" at bounding box center [322, 131] width 6 height 6
click at [409, 109] on span "Select an option" at bounding box center [408, 112] width 6 height 6
click at [409, 109] on input "Select an option" at bounding box center [408, 112] width 6 height 6
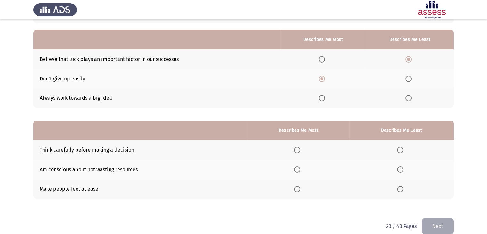
scroll to position [62, 0]
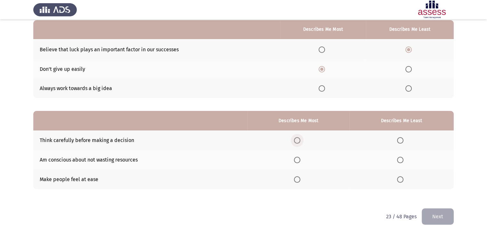
click at [300, 140] on span "Select an option" at bounding box center [297, 140] width 6 height 6
click at [300, 140] on input "Select an option" at bounding box center [297, 140] width 6 height 6
click at [400, 180] on span "Select an option" at bounding box center [400, 179] width 6 height 6
click at [400, 180] on input "Select an option" at bounding box center [400, 179] width 6 height 6
click at [442, 217] on button "Next" at bounding box center [438, 216] width 32 height 16
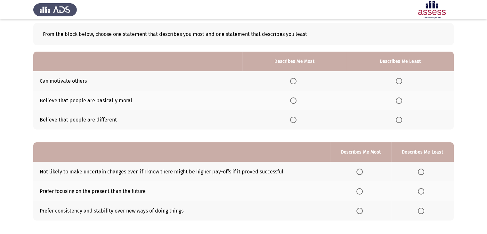
scroll to position [31, 0]
click at [400, 119] on span "Select an option" at bounding box center [399, 120] width 6 height 6
click at [400, 119] on input "Select an option" at bounding box center [399, 120] width 6 height 6
click at [295, 82] on span "Select an option" at bounding box center [293, 81] width 6 height 6
click at [295, 82] on input "Select an option" at bounding box center [293, 81] width 6 height 6
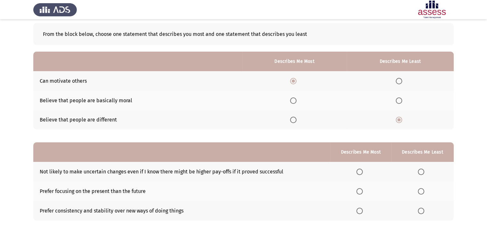
scroll to position [62, 0]
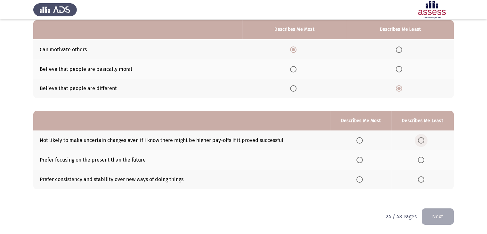
click at [424, 140] on span "Select an option" at bounding box center [421, 140] width 6 height 6
click at [424, 140] on input "Select an option" at bounding box center [421, 140] width 6 height 6
click at [360, 159] on span "Select an option" at bounding box center [359, 160] width 6 height 6
click at [360, 159] on input "Select an option" at bounding box center [359, 160] width 6 height 6
click at [434, 215] on button "Next" at bounding box center [438, 216] width 32 height 16
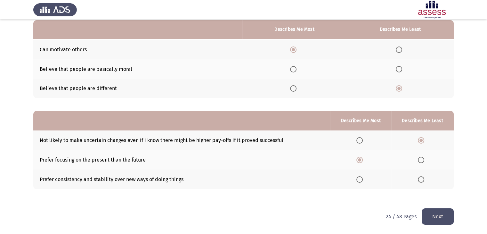
scroll to position [0, 0]
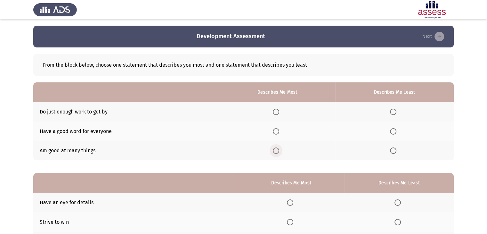
click at [279, 151] on span "Select an option" at bounding box center [276, 150] width 6 height 6
click at [279, 151] on input "Select an option" at bounding box center [276, 150] width 6 height 6
click at [395, 111] on span "Select an option" at bounding box center [393, 112] width 6 height 6
click at [395, 111] on input "Select an option" at bounding box center [393, 112] width 6 height 6
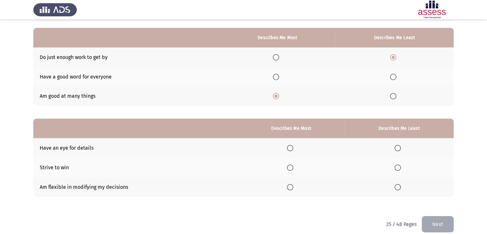
scroll to position [62, 0]
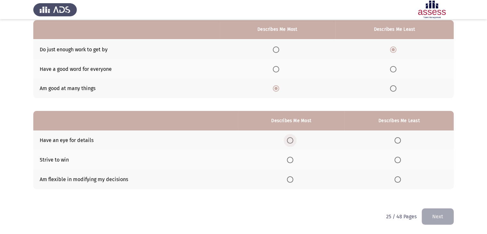
click at [288, 141] on span "Select an option" at bounding box center [290, 140] width 6 height 6
click at [288, 141] on input "Select an option" at bounding box center [290, 140] width 6 height 6
click at [401, 178] on span "Select an option" at bounding box center [398, 179] width 6 height 6
click at [401, 178] on input "Select an option" at bounding box center [398, 179] width 6 height 6
click at [439, 213] on button "Next" at bounding box center [438, 216] width 32 height 16
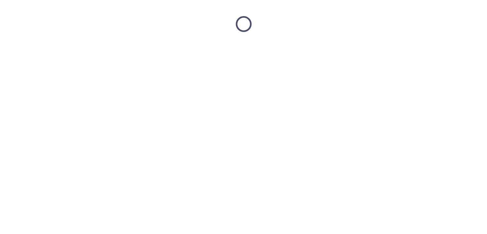
scroll to position [0, 0]
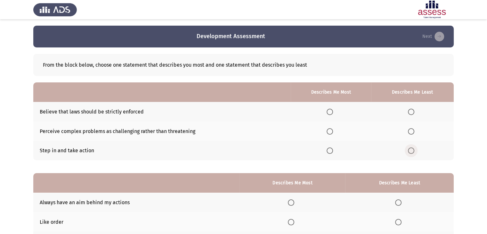
click at [412, 151] on span "Select an option" at bounding box center [411, 150] width 6 height 6
click at [412, 151] on input "Select an option" at bounding box center [411, 150] width 6 height 6
click at [332, 132] on span "Select an option" at bounding box center [330, 131] width 6 height 6
click at [332, 132] on input "Select an option" at bounding box center [330, 131] width 6 height 6
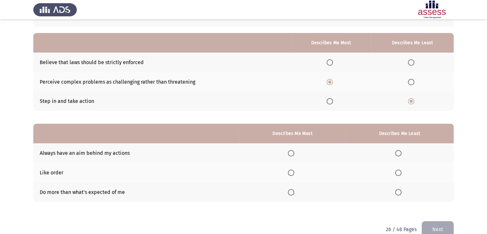
scroll to position [62, 0]
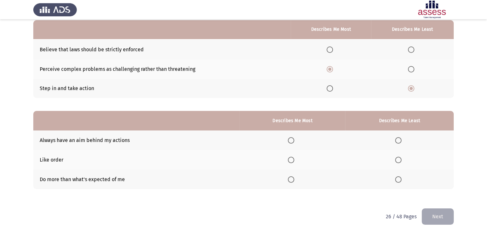
click at [293, 180] on span "Select an option" at bounding box center [291, 179] width 6 height 6
click at [293, 180] on input "Select an option" at bounding box center [291, 179] width 6 height 6
click at [397, 159] on span "Select an option" at bounding box center [398, 160] width 6 height 6
click at [397, 159] on input "Select an option" at bounding box center [398, 160] width 6 height 6
click at [397, 143] on span "Select an option" at bounding box center [398, 140] width 6 height 6
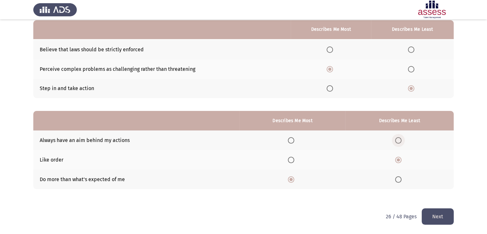
click at [397, 143] on input "Select an option" at bounding box center [398, 140] width 6 height 6
click at [397, 158] on span "Select an option" at bounding box center [398, 160] width 6 height 6
click at [397, 158] on input "Select an option" at bounding box center [398, 160] width 6 height 6
click at [430, 212] on button "Next" at bounding box center [438, 216] width 32 height 16
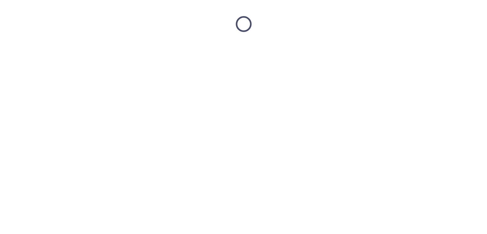
scroll to position [0, 0]
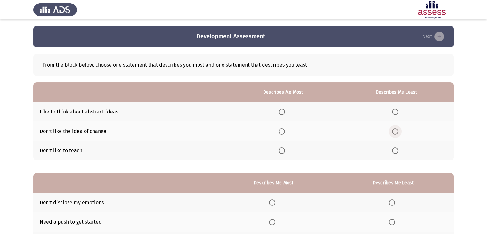
click at [394, 131] on span "Select an option" at bounding box center [395, 131] width 6 height 6
click at [394, 131] on input "Select an option" at bounding box center [395, 131] width 6 height 6
click at [282, 112] on span "Select an option" at bounding box center [282, 112] width 0 height 0
click at [283, 112] on input "Select an option" at bounding box center [282, 112] width 6 height 6
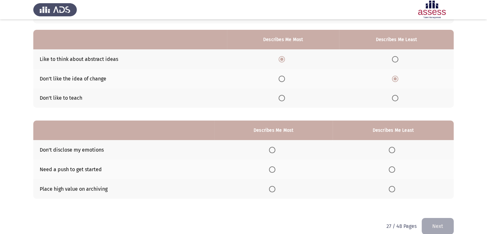
scroll to position [62, 0]
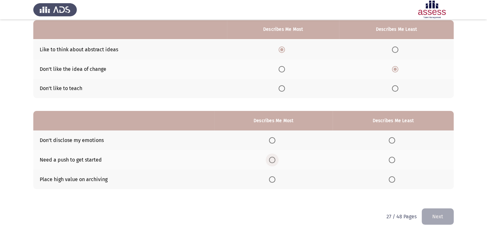
click at [275, 160] on span "Select an option" at bounding box center [272, 160] width 6 height 6
click at [275, 160] on input "Select an option" at bounding box center [272, 160] width 6 height 6
click at [393, 143] on span "Select an option" at bounding box center [392, 140] width 6 height 6
click at [393, 143] on input "Select an option" at bounding box center [392, 140] width 6 height 6
click at [442, 222] on button "Next" at bounding box center [438, 216] width 32 height 16
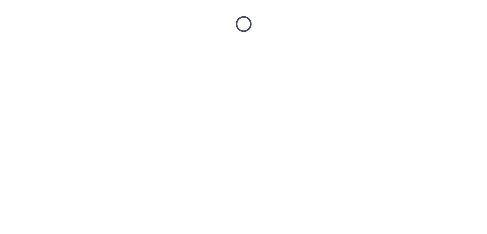
scroll to position [0, 0]
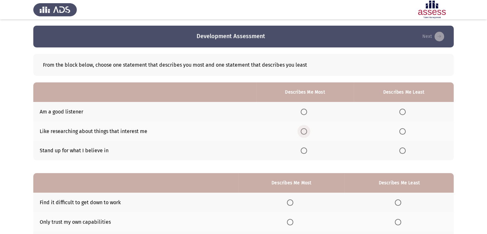
click at [303, 131] on span "Select an option" at bounding box center [304, 131] width 6 height 6
click at [303, 131] on input "Select an option" at bounding box center [304, 131] width 6 height 6
click at [405, 113] on span "Select an option" at bounding box center [402, 112] width 6 height 6
click at [405, 113] on input "Select an option" at bounding box center [402, 112] width 6 height 6
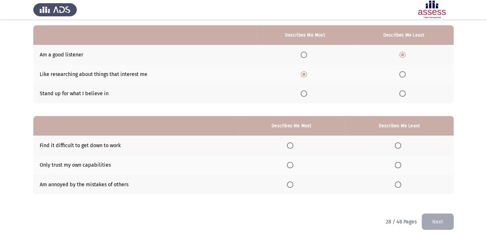
scroll to position [62, 0]
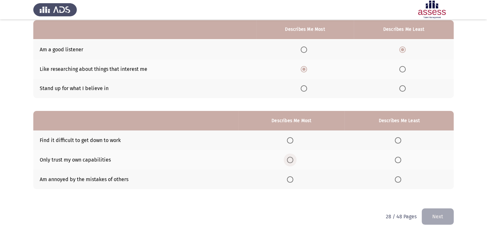
drag, startPoint x: 296, startPoint y: 158, endPoint x: 300, endPoint y: 161, distance: 5.3
click at [300, 161] on th at bounding box center [291, 160] width 106 height 20
click at [291, 159] on span "Select an option" at bounding box center [290, 160] width 6 height 6
click at [291, 159] on input "Select an option" at bounding box center [290, 160] width 6 height 6
click at [400, 177] on span "Select an option" at bounding box center [398, 179] width 6 height 6
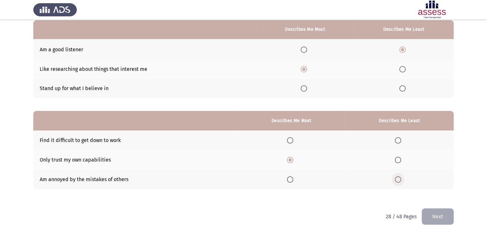
click at [400, 177] on input "Select an option" at bounding box center [398, 179] width 6 height 6
click at [435, 216] on button "Next" at bounding box center [438, 216] width 32 height 16
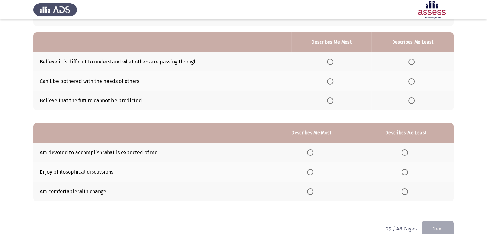
scroll to position [51, 0]
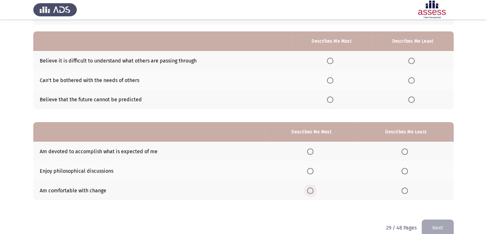
click at [310, 188] on span "Select an option" at bounding box center [310, 190] width 6 height 6
click at [310, 188] on input "Select an option" at bounding box center [310, 190] width 6 height 6
click at [406, 170] on span "Select an option" at bounding box center [405, 171] width 6 height 6
click at [406, 170] on input "Select an option" at bounding box center [405, 171] width 6 height 6
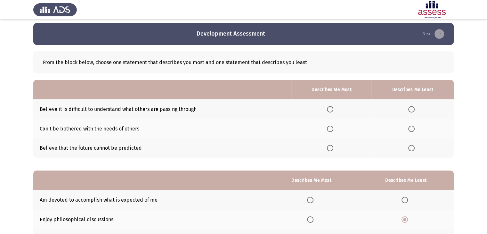
scroll to position [0, 0]
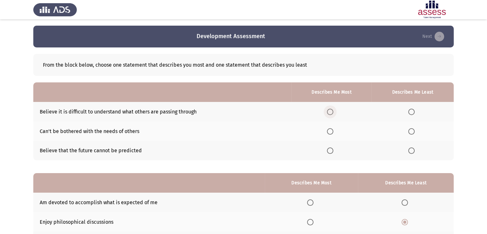
click at [332, 111] on span "Select an option" at bounding box center [330, 112] width 6 height 6
click at [332, 111] on input "Select an option" at bounding box center [330, 112] width 6 height 6
click at [412, 131] on span "Select an option" at bounding box center [411, 131] width 6 height 6
click at [412, 131] on input "Select an option" at bounding box center [411, 131] width 6 height 6
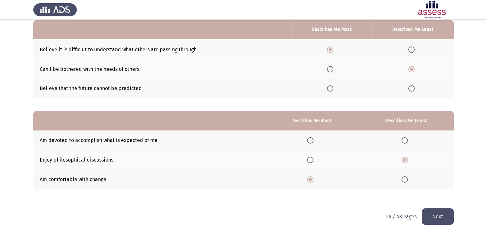
click at [437, 216] on button "Next" at bounding box center [438, 216] width 32 height 16
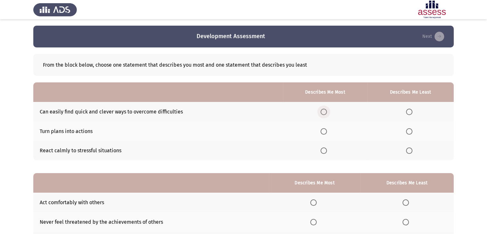
click at [327, 110] on span "Select an option" at bounding box center [324, 112] width 6 height 6
click at [327, 110] on input "Select an option" at bounding box center [324, 112] width 6 height 6
click at [412, 128] on span "Select an option" at bounding box center [409, 131] width 6 height 6
click at [412, 128] on input "Select an option" at bounding box center [409, 131] width 6 height 6
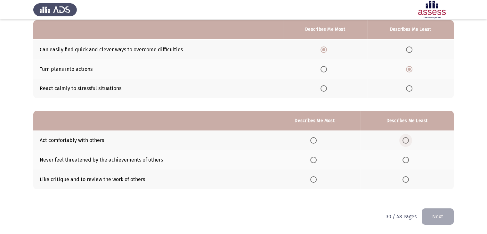
click at [404, 137] on span "Select an option" at bounding box center [406, 140] width 6 height 6
click at [404, 137] on input "Select an option" at bounding box center [406, 140] width 6 height 6
click at [315, 159] on span "Select an option" at bounding box center [313, 160] width 6 height 6
click at [315, 159] on input "Select an option" at bounding box center [313, 160] width 6 height 6
click at [438, 213] on button "Next" at bounding box center [438, 216] width 32 height 16
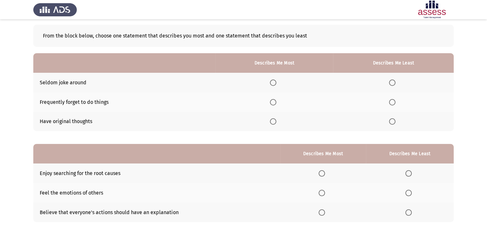
scroll to position [29, 0]
click at [276, 122] on span "Select an option" at bounding box center [273, 121] width 6 height 6
click at [276, 122] on input "Select an option" at bounding box center [273, 121] width 6 height 6
click at [392, 99] on span "Select an option" at bounding box center [392, 102] width 6 height 6
click at [392, 99] on input "Select an option" at bounding box center [392, 102] width 6 height 6
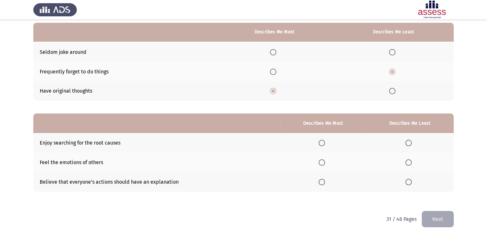
scroll to position [62, 0]
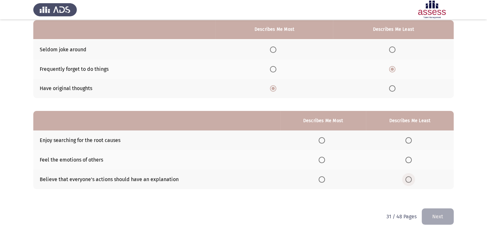
click at [411, 178] on span "Select an option" at bounding box center [408, 179] width 6 height 6
click at [411, 178] on input "Select an option" at bounding box center [408, 179] width 6 height 6
click at [325, 141] on span "Select an option" at bounding box center [322, 140] width 6 height 6
click at [325, 141] on input "Select an option" at bounding box center [322, 140] width 6 height 6
click at [435, 213] on button "Next" at bounding box center [438, 216] width 32 height 16
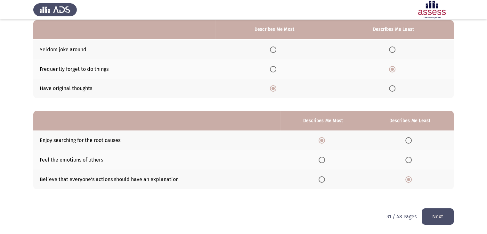
scroll to position [0, 0]
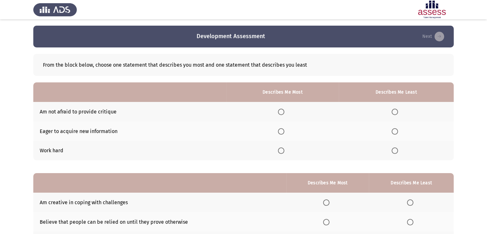
click at [282, 130] on th at bounding box center [282, 131] width 112 height 20
click at [282, 130] on span "Select an option" at bounding box center [281, 131] width 6 height 6
click at [282, 130] on input "Select an option" at bounding box center [281, 131] width 6 height 6
click at [396, 111] on span "Select an option" at bounding box center [395, 112] width 6 height 6
click at [396, 111] on input "Select an option" at bounding box center [395, 112] width 6 height 6
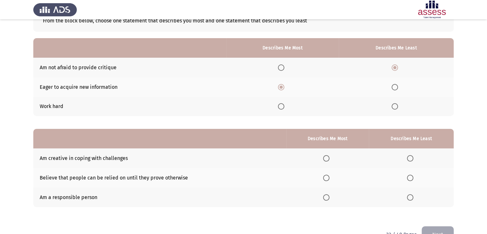
scroll to position [62, 0]
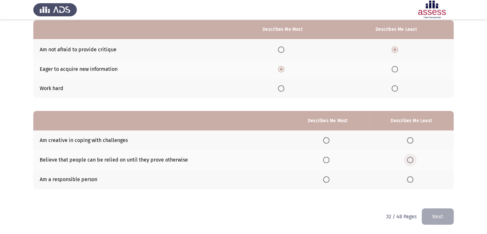
click at [409, 159] on span "Select an option" at bounding box center [410, 160] width 6 height 6
click at [409, 159] on input "Select an option" at bounding box center [410, 160] width 6 height 6
click at [329, 176] on span "Select an option" at bounding box center [326, 179] width 6 height 6
click at [329, 176] on input "Select an option" at bounding box center [326, 179] width 6 height 6
click at [445, 217] on button "Next" at bounding box center [438, 216] width 32 height 16
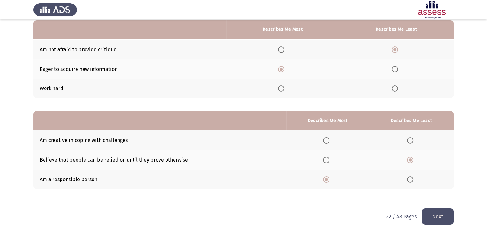
scroll to position [0, 0]
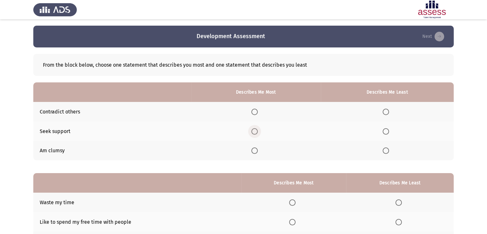
click at [256, 132] on span "Select an option" at bounding box center [254, 131] width 6 height 6
click at [256, 132] on input "Select an option" at bounding box center [254, 131] width 6 height 6
click at [388, 150] on span "Select an option" at bounding box center [386, 150] width 6 height 6
click at [388, 150] on input "Select an option" at bounding box center [386, 150] width 6 height 6
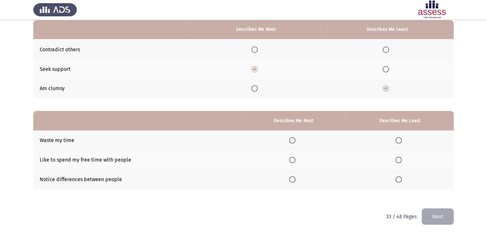
scroll to position [62, 0]
click at [400, 140] on span "Select an option" at bounding box center [399, 140] width 6 height 6
click at [400, 140] on input "Select an option" at bounding box center [399, 140] width 6 height 6
click at [293, 177] on span "Select an option" at bounding box center [292, 179] width 6 height 6
click at [293, 177] on input "Select an option" at bounding box center [292, 179] width 6 height 6
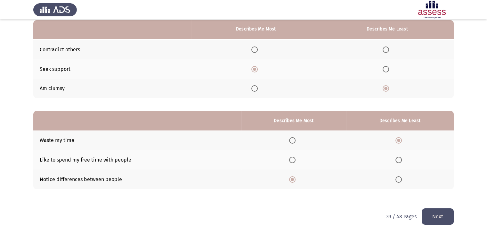
click at [429, 216] on button "Next" at bounding box center [438, 216] width 32 height 16
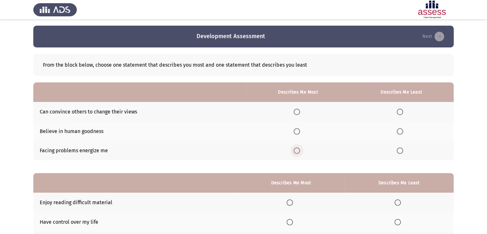
click at [298, 152] on span "Select an option" at bounding box center [297, 150] width 6 height 6
click at [298, 152] on input "Select an option" at bounding box center [297, 150] width 6 height 6
click at [400, 111] on span "Select an option" at bounding box center [400, 112] width 6 height 6
click at [400, 111] on input "Select an option" at bounding box center [400, 112] width 6 height 6
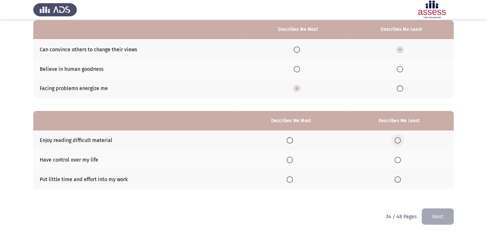
click at [398, 140] on span "Select an option" at bounding box center [398, 140] width 6 height 6
click at [398, 140] on input "Select an option" at bounding box center [398, 140] width 6 height 6
click at [293, 159] on span "Select an option" at bounding box center [290, 160] width 6 height 6
click at [293, 159] on input "Select an option" at bounding box center [290, 160] width 6 height 6
click at [434, 212] on button "Next" at bounding box center [438, 216] width 32 height 16
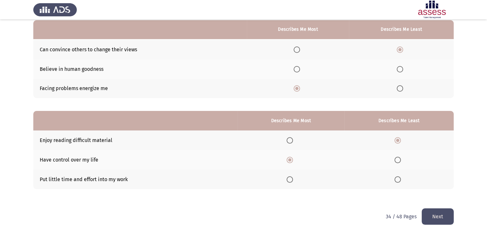
scroll to position [0, 0]
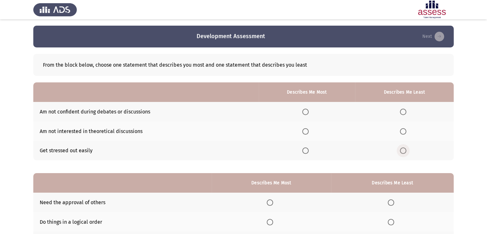
click at [403, 151] on span "Select an option" at bounding box center [403, 150] width 6 height 6
click at [403, 151] on input "Select an option" at bounding box center [403, 150] width 6 height 6
click at [308, 131] on span "Select an option" at bounding box center [305, 131] width 6 height 6
click at [308, 131] on input "Select an option" at bounding box center [305, 131] width 6 height 6
click at [309, 150] on span "Select an option" at bounding box center [305, 150] width 6 height 6
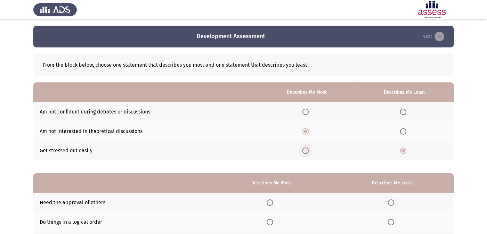
click at [309, 150] on input "Select an option" at bounding box center [305, 150] width 6 height 6
click at [405, 113] on span "Select an option" at bounding box center [403, 112] width 6 height 6
click at [405, 113] on input "Select an option" at bounding box center [403, 112] width 6 height 6
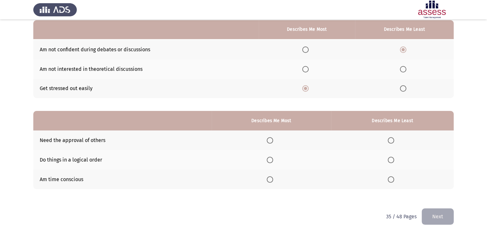
scroll to position [62, 0]
click at [273, 161] on span "Select an option" at bounding box center [270, 160] width 6 height 6
click at [273, 161] on input "Select an option" at bounding box center [270, 160] width 6 height 6
click at [392, 141] on span "Select an option" at bounding box center [391, 140] width 6 height 6
click at [392, 141] on input "Select an option" at bounding box center [391, 140] width 6 height 6
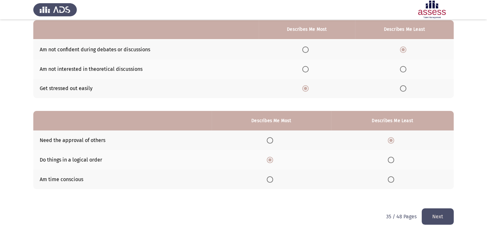
click at [441, 215] on button "Next" at bounding box center [438, 216] width 32 height 16
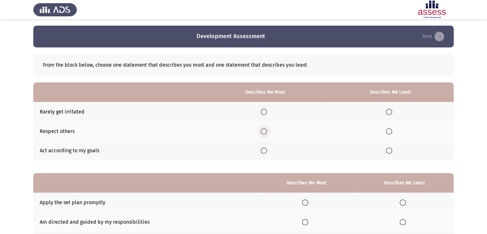
click at [266, 129] on span "Select an option" at bounding box center [264, 131] width 6 height 6
click at [266, 129] on input "Select an option" at bounding box center [264, 131] width 6 height 6
click at [389, 113] on span "Select an option" at bounding box center [389, 112] width 6 height 6
click at [389, 113] on input "Select an option" at bounding box center [389, 112] width 6 height 6
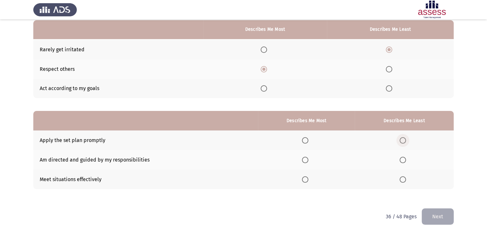
click at [402, 140] on span "Select an option" at bounding box center [403, 140] width 6 height 6
click at [402, 140] on input "Select an option" at bounding box center [403, 140] width 6 height 6
click at [305, 157] on span "Select an option" at bounding box center [305, 160] width 6 height 6
click at [305, 157] on input "Select an option" at bounding box center [305, 160] width 6 height 6
click at [437, 217] on button "Next" at bounding box center [438, 216] width 32 height 16
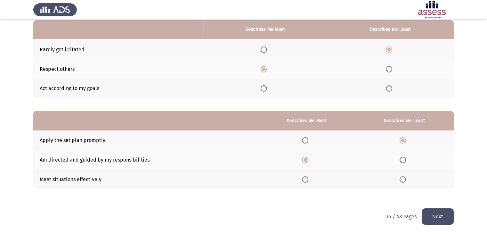
scroll to position [0, 0]
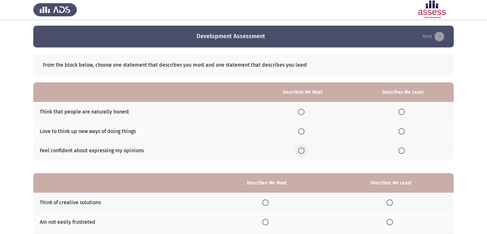
click at [300, 149] on span "Select an option" at bounding box center [301, 150] width 6 height 6
click at [300, 149] on input "Select an option" at bounding box center [301, 150] width 6 height 6
click at [404, 111] on span "Select an option" at bounding box center [401, 112] width 6 height 6
click at [404, 111] on input "Select an option" at bounding box center [401, 112] width 6 height 6
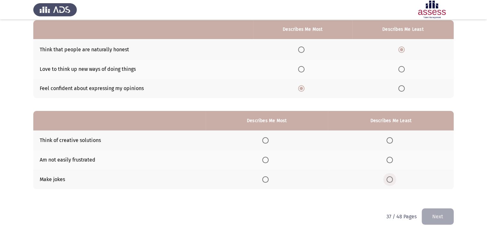
click at [389, 182] on span "Select an option" at bounding box center [390, 179] width 6 height 6
click at [389, 182] on input "Select an option" at bounding box center [390, 179] width 6 height 6
click at [269, 158] on span "Select an option" at bounding box center [265, 160] width 6 height 6
click at [269, 158] on input "Select an option" at bounding box center [265, 160] width 6 height 6
click at [440, 212] on button "Next" at bounding box center [438, 216] width 32 height 16
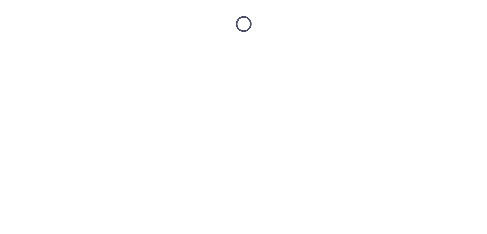
scroll to position [0, 0]
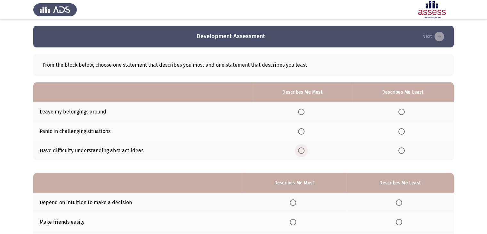
click at [302, 152] on span "Select an option" at bounding box center [301, 150] width 6 height 6
click at [302, 152] on input "Select an option" at bounding box center [301, 150] width 6 height 6
click at [402, 131] on span "Select an option" at bounding box center [401, 131] width 6 height 6
click at [402, 131] on input "Select an option" at bounding box center [401, 131] width 6 height 6
click at [402, 113] on span "Select an option" at bounding box center [401, 112] width 6 height 6
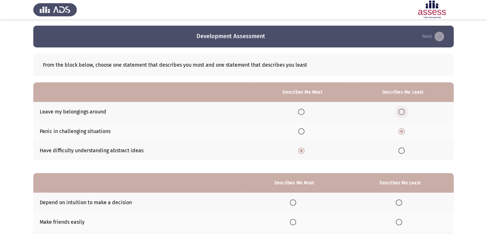
click at [402, 113] on input "Select an option" at bounding box center [401, 112] width 6 height 6
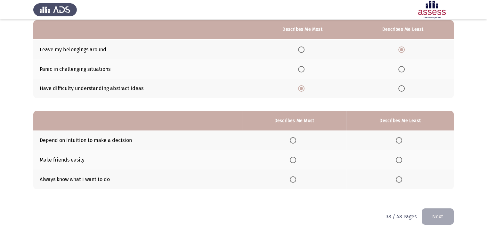
scroll to position [62, 0]
click at [294, 159] on span "Select an option" at bounding box center [293, 160] width 6 height 6
click at [294, 159] on input "Select an option" at bounding box center [293, 160] width 6 height 6
click at [399, 179] on span "Select an option" at bounding box center [399, 179] width 6 height 6
click at [399, 179] on input "Select an option" at bounding box center [399, 179] width 6 height 6
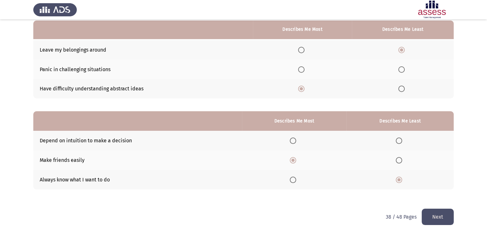
click at [444, 213] on button "Next" at bounding box center [438, 216] width 32 height 16
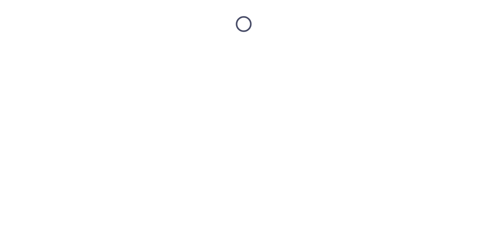
scroll to position [0, 0]
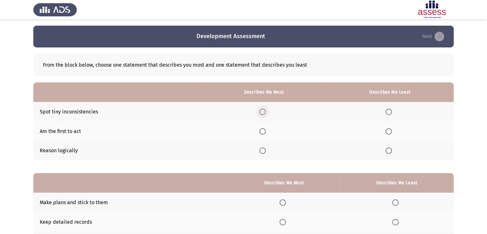
click at [262, 109] on span "Select an option" at bounding box center [262, 112] width 6 height 6
click at [262, 109] on input "Select an option" at bounding box center [262, 112] width 6 height 6
click at [389, 128] on span "Select an option" at bounding box center [389, 131] width 6 height 6
click at [389, 128] on input "Select an option" at bounding box center [389, 131] width 6 height 6
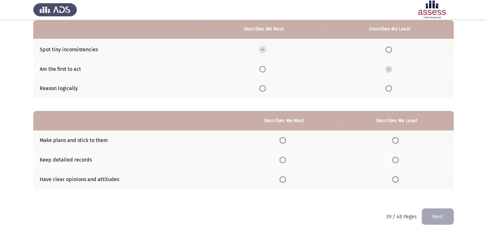
scroll to position [62, 0]
click at [285, 176] on span "Select an option" at bounding box center [283, 179] width 6 height 6
click at [285, 176] on input "Select an option" at bounding box center [283, 179] width 6 height 6
click at [400, 141] on label "Select an option" at bounding box center [396, 140] width 9 height 6
click at [399, 141] on input "Select an option" at bounding box center [395, 140] width 6 height 6
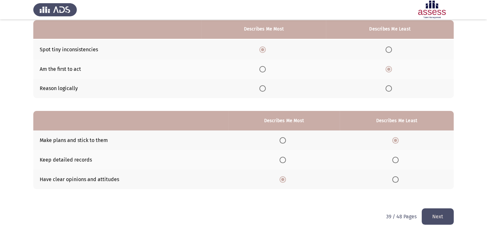
click at [438, 214] on button "Next" at bounding box center [438, 216] width 32 height 16
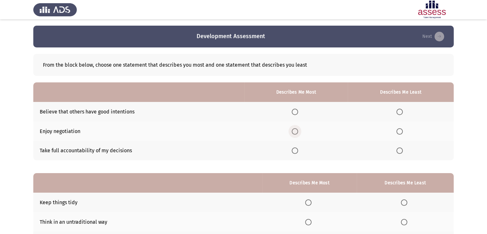
click at [298, 130] on span "Select an option" at bounding box center [295, 131] width 6 height 6
click at [298, 130] on input "Select an option" at bounding box center [295, 131] width 6 height 6
click at [402, 110] on span "Select an option" at bounding box center [399, 112] width 6 height 6
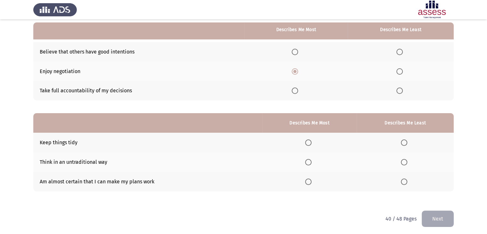
scroll to position [62, 0]
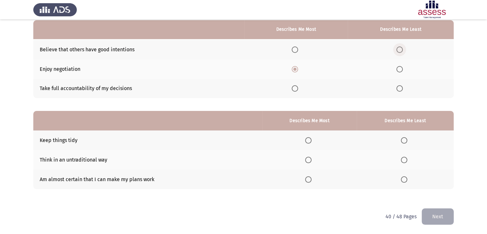
click at [400, 52] on span "Select an option" at bounding box center [399, 49] width 6 height 6
click at [400, 52] on input "Select an option" at bounding box center [399, 49] width 6 height 6
click at [310, 180] on span "Select an option" at bounding box center [308, 179] width 6 height 6
click at [310, 180] on input "Select an option" at bounding box center [308, 179] width 6 height 6
click at [402, 141] on span "Select an option" at bounding box center [404, 140] width 6 height 6
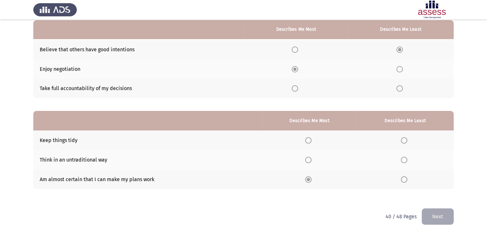
click at [402, 141] on span "Select an option" at bounding box center [404, 140] width 6 height 6
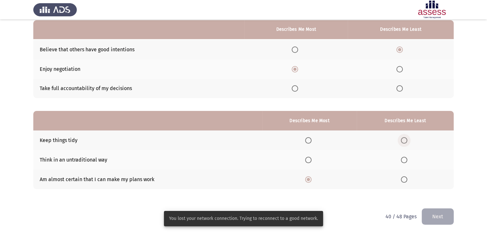
click at [405, 140] on span "Select an option" at bounding box center [404, 140] width 6 height 6
click at [405, 140] on input "Select an option" at bounding box center [404, 140] width 6 height 6
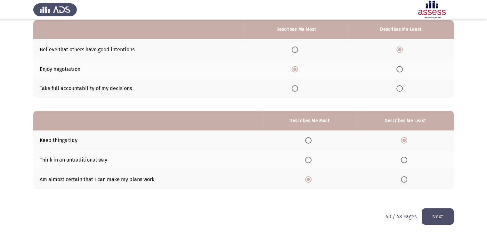
click at [434, 209] on button "Next" at bounding box center [438, 216] width 32 height 16
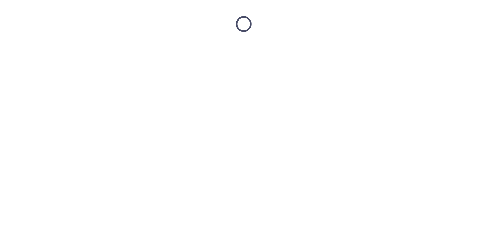
scroll to position [0, 0]
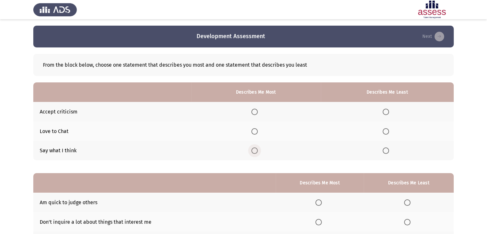
click at [255, 150] on span "Select an option" at bounding box center [254, 150] width 6 height 6
click at [255, 150] on input "Select an option" at bounding box center [254, 150] width 6 height 6
click at [387, 129] on span "Select an option" at bounding box center [386, 131] width 6 height 6
click at [387, 129] on input "Select an option" at bounding box center [386, 131] width 6 height 6
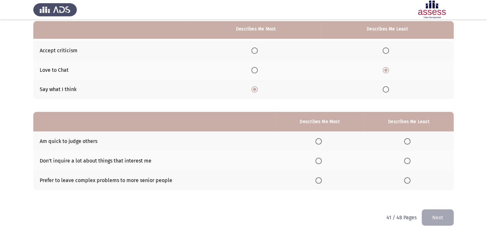
scroll to position [62, 0]
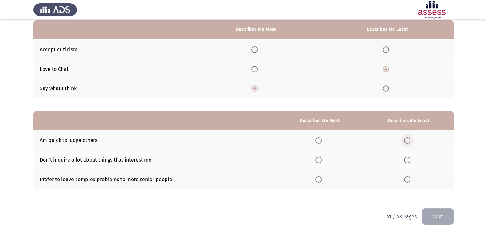
click at [408, 140] on span "Select an option" at bounding box center [407, 140] width 6 height 6
click at [408, 140] on input "Select an option" at bounding box center [407, 140] width 6 height 6
click at [321, 180] on span "Select an option" at bounding box center [318, 179] width 6 height 6
click at [321, 180] on input "Select an option" at bounding box center [318, 179] width 6 height 6
click at [429, 215] on button "Next" at bounding box center [438, 216] width 32 height 16
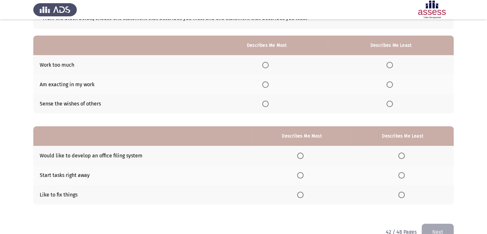
scroll to position [48, 0]
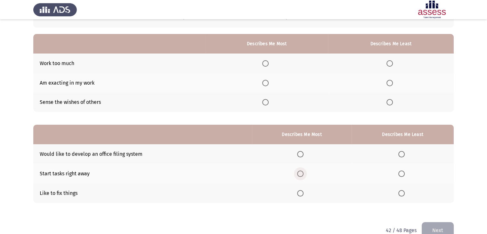
click at [303, 174] on span "Select an option" at bounding box center [300, 173] width 6 height 6
click at [303, 174] on input "Select an option" at bounding box center [300, 173] width 6 height 6
click at [403, 153] on span "Select an option" at bounding box center [401, 154] width 6 height 6
click at [403, 153] on input "Select an option" at bounding box center [401, 154] width 6 height 6
click at [391, 102] on span "Select an option" at bounding box center [390, 102] width 6 height 6
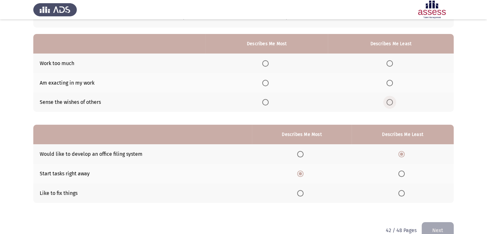
click at [391, 102] on input "Select an option" at bounding box center [390, 102] width 6 height 6
click at [269, 61] on span "Select an option" at bounding box center [265, 63] width 6 height 6
click at [269, 61] on input "Select an option" at bounding box center [265, 63] width 6 height 6
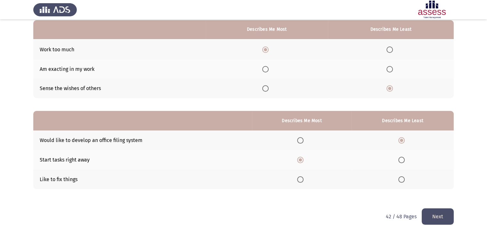
click at [444, 212] on button "Next" at bounding box center [438, 216] width 32 height 16
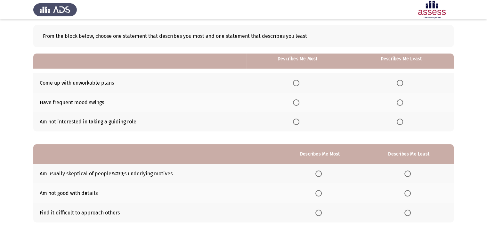
scroll to position [60, 0]
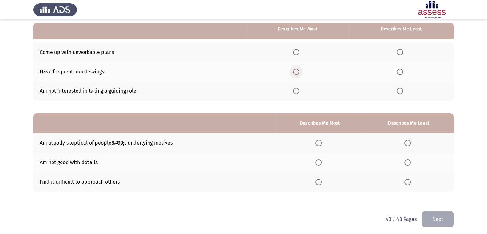
click at [298, 71] on span "Select an option" at bounding box center [296, 72] width 6 height 6
click at [298, 71] on input "Select an option" at bounding box center [296, 72] width 6 height 6
click at [400, 90] on span "Select an option" at bounding box center [400, 91] width 6 height 6
click at [400, 90] on input "Select an option" at bounding box center [400, 91] width 6 height 6
click at [321, 180] on span "Select an option" at bounding box center [318, 182] width 6 height 6
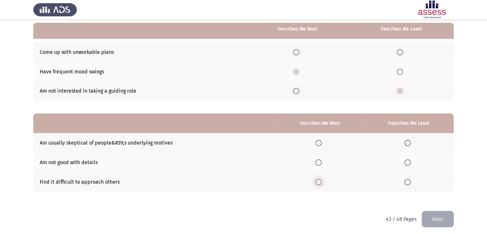
click at [321, 180] on input "Select an option" at bounding box center [318, 182] width 6 height 6
click at [407, 159] on span "Select an option" at bounding box center [407, 162] width 6 height 6
click at [407, 159] on input "Select an option" at bounding box center [407, 162] width 6 height 6
click at [445, 217] on button "Next" at bounding box center [438, 219] width 32 height 16
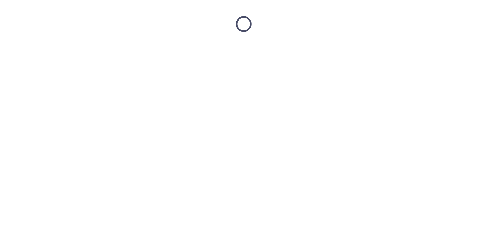
scroll to position [0, 0]
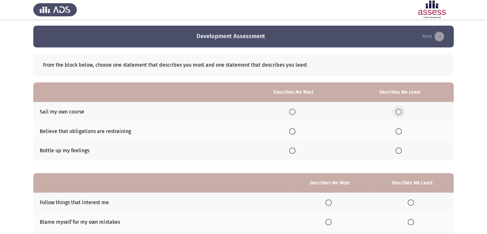
click at [400, 110] on span "Select an option" at bounding box center [399, 112] width 6 height 6
click at [400, 110] on input "Select an option" at bounding box center [399, 112] width 6 height 6
click at [292, 132] on span "Select an option" at bounding box center [292, 131] width 6 height 6
click at [292, 132] on input "Select an option" at bounding box center [292, 131] width 6 height 6
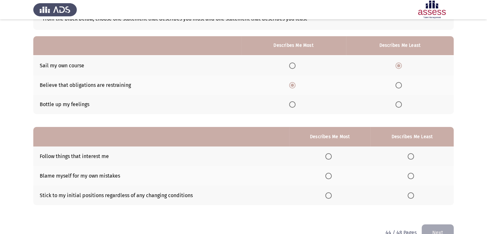
scroll to position [62, 0]
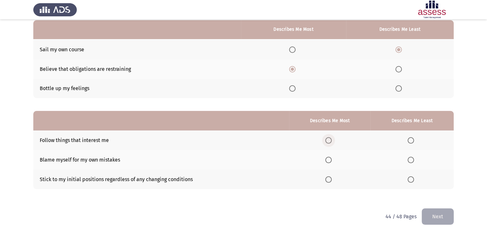
click at [331, 141] on span "Select an option" at bounding box center [328, 140] width 6 height 6
click at [331, 141] on input "Select an option" at bounding box center [328, 140] width 6 height 6
click at [409, 180] on span "Select an option" at bounding box center [411, 179] width 6 height 6
click at [409, 180] on input "Select an option" at bounding box center [411, 179] width 6 height 6
click at [330, 159] on span "Select an option" at bounding box center [328, 160] width 6 height 6
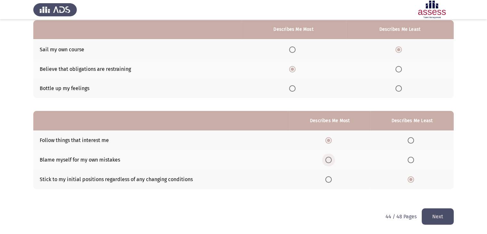
click at [330, 159] on input "Select an option" at bounding box center [328, 160] width 6 height 6
click at [435, 214] on button "Next" at bounding box center [438, 216] width 32 height 16
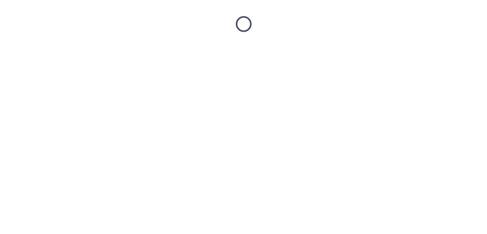
scroll to position [0, 0]
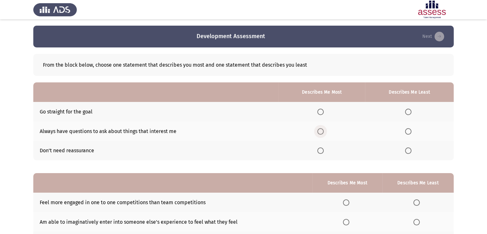
click at [321, 128] on span "Select an option" at bounding box center [320, 131] width 6 height 6
click at [321, 128] on input "Select an option" at bounding box center [320, 131] width 6 height 6
click at [410, 149] on span "Select an option" at bounding box center [408, 150] width 6 height 6
click at [410, 149] on input "Select an option" at bounding box center [408, 150] width 6 height 6
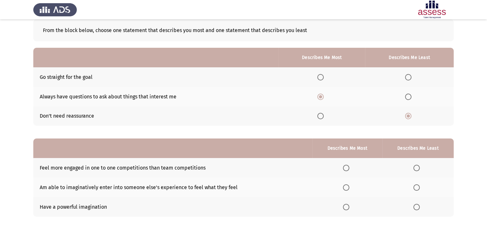
scroll to position [62, 0]
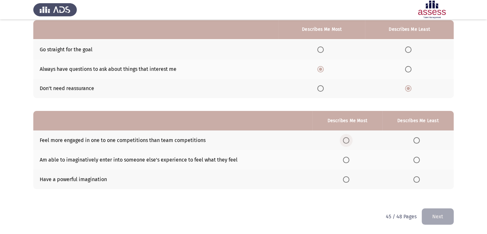
click at [346, 140] on span "Select an option" at bounding box center [346, 140] width 6 height 6
click at [346, 140] on input "Select an option" at bounding box center [346, 140] width 6 height 6
click at [420, 162] on span "Select an option" at bounding box center [416, 160] width 6 height 6
click at [420, 162] on input "Select an option" at bounding box center [416, 160] width 6 height 6
click at [435, 215] on button "Next" at bounding box center [438, 216] width 32 height 16
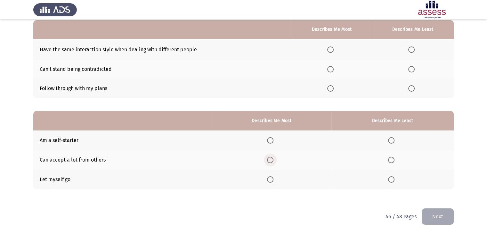
click at [272, 160] on span "Select an option" at bounding box center [270, 160] width 6 height 6
click at [272, 160] on input "Select an option" at bounding box center [270, 160] width 6 height 6
click at [391, 178] on span "Select an option" at bounding box center [391, 179] width 6 height 6
click at [391, 178] on input "Select an option" at bounding box center [391, 179] width 6 height 6
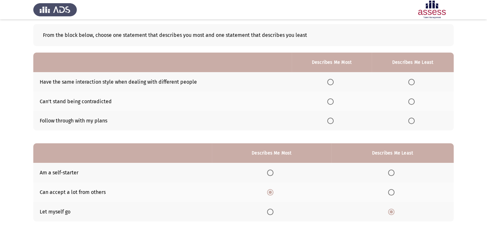
scroll to position [29, 0]
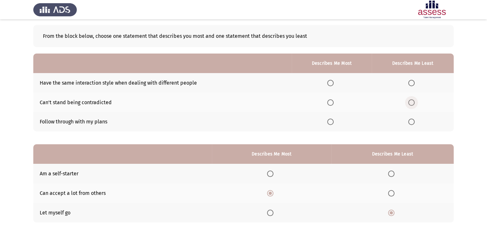
click at [411, 103] on span "Select an option" at bounding box center [411, 102] width 6 height 6
click at [411, 103] on input "Select an option" at bounding box center [411, 102] width 6 height 6
click at [332, 82] on span "Select an option" at bounding box center [330, 83] width 6 height 6
click at [332, 82] on input "Select an option" at bounding box center [330, 83] width 6 height 6
click at [333, 121] on span "Select an option" at bounding box center [330, 121] width 6 height 6
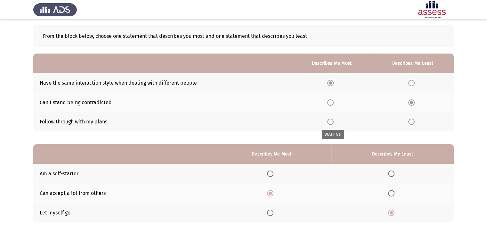
click at [333, 121] on span "Select an option" at bounding box center [330, 121] width 6 height 6
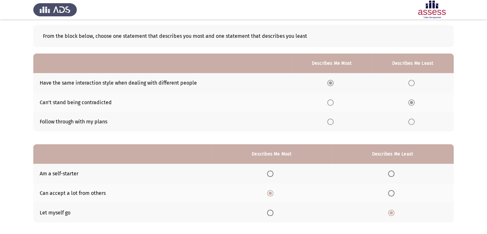
click at [333, 121] on span "Select an option" at bounding box center [330, 121] width 6 height 6
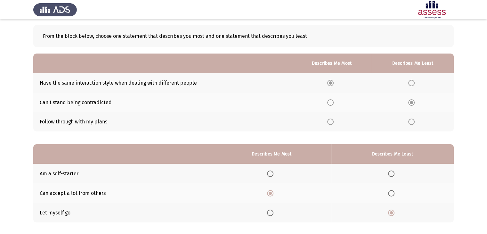
click at [333, 121] on span "Select an option" at bounding box center [330, 121] width 6 height 6
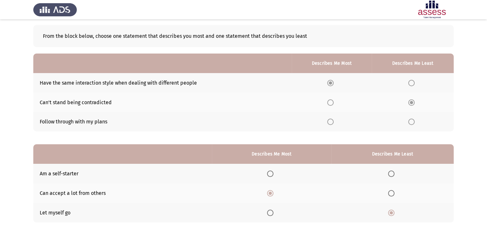
click at [333, 121] on span "Select an option" at bounding box center [330, 121] width 6 height 6
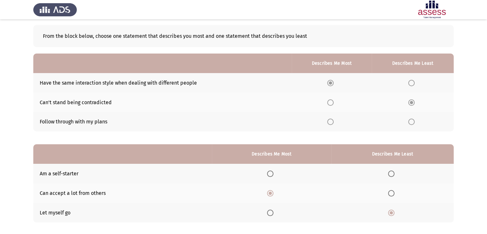
click at [333, 121] on span "Select an option" at bounding box center [330, 121] width 6 height 6
click at [332, 121] on span "Select an option" at bounding box center [330, 121] width 6 height 6
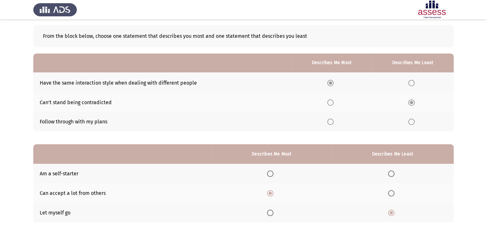
scroll to position [62, 0]
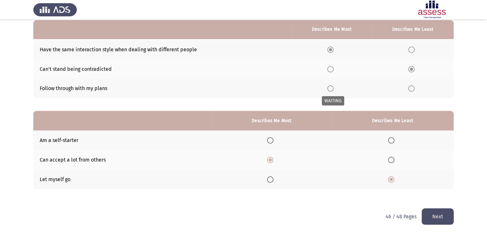
click at [332, 88] on span "Select an option" at bounding box center [330, 88] width 6 height 6
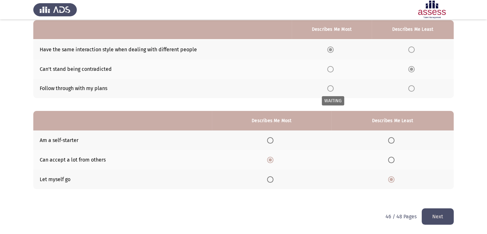
click at [334, 89] on span "Select an option" at bounding box center [330, 88] width 6 height 6
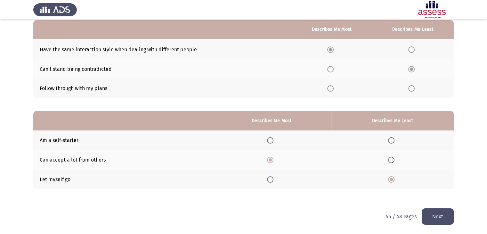
click at [334, 89] on span "Select an option" at bounding box center [330, 88] width 6 height 6
click at [431, 212] on button "Next" at bounding box center [438, 216] width 32 height 16
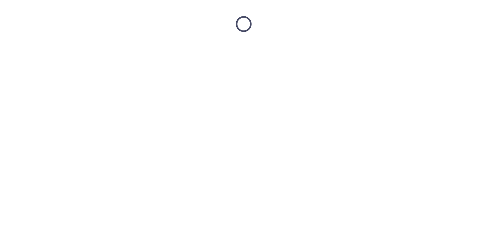
scroll to position [0, 0]
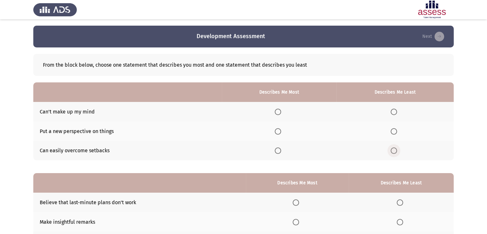
click at [393, 149] on span "Select an option" at bounding box center [394, 150] width 6 height 6
click at [393, 149] on input "Select an option" at bounding box center [394, 150] width 6 height 6
click at [281, 153] on span "Select an option" at bounding box center [278, 150] width 6 height 6
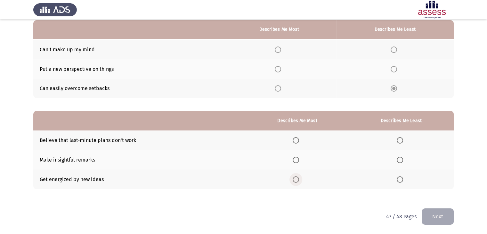
click at [298, 178] on span "Select an option" at bounding box center [296, 179] width 6 height 6
click at [298, 178] on input "Select an option" at bounding box center [296, 179] width 6 height 6
click at [401, 140] on span "Select an option" at bounding box center [400, 140] width 6 height 6
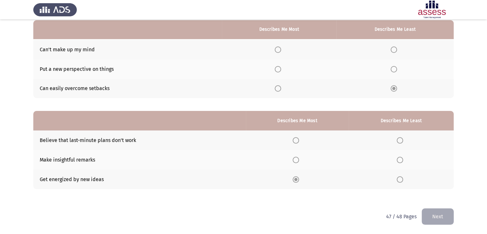
click at [401, 140] on span "Select an option" at bounding box center [400, 140] width 6 height 6
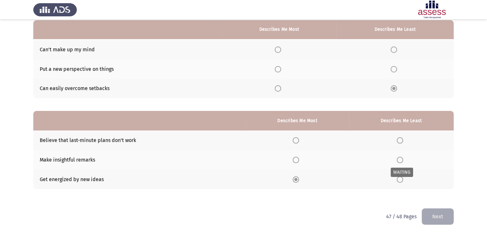
click at [400, 160] on span "Select an option" at bounding box center [400, 160] width 6 height 6
click at [281, 89] on span "Select an option" at bounding box center [278, 88] width 6 height 6
click at [436, 222] on button "Next" at bounding box center [438, 216] width 32 height 16
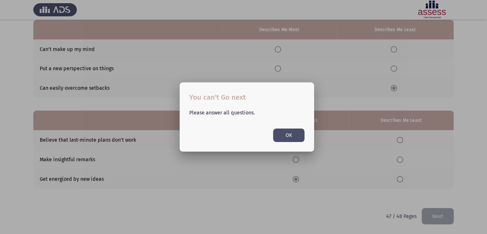
scroll to position [0, 0]
click at [436, 222] on div at bounding box center [243, 117] width 487 height 234
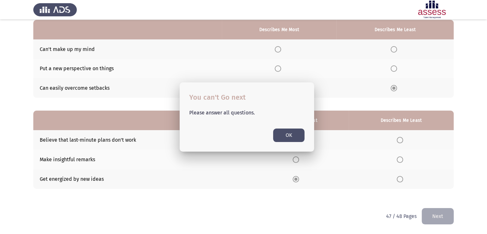
scroll to position [62, 0]
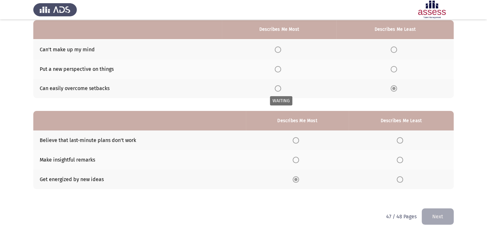
click at [279, 87] on span "Select an option" at bounding box center [278, 88] width 6 height 6
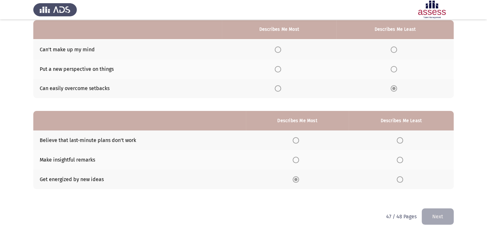
click at [279, 87] on span "Select an option" at bounding box center [278, 88] width 6 height 6
click at [280, 69] on span "Select an option" at bounding box center [278, 69] width 6 height 6
click at [281, 68] on span "Select an option" at bounding box center [278, 69] width 6 height 6
click at [281, 68] on input "Select an option" at bounding box center [278, 69] width 6 height 6
click at [402, 142] on span "Select an option" at bounding box center [400, 140] width 6 height 6
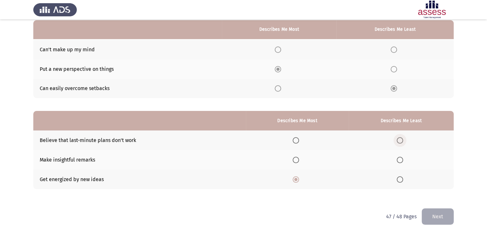
click at [402, 142] on input "Select an option" at bounding box center [400, 140] width 6 height 6
click at [436, 208] on button "Next" at bounding box center [438, 216] width 32 height 16
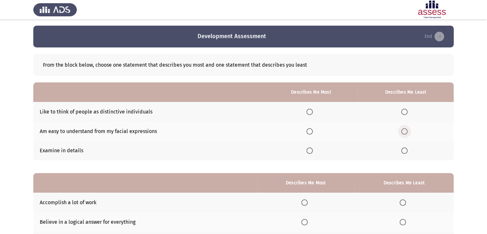
click at [406, 133] on span "Select an option" at bounding box center [404, 131] width 6 height 6
click at [406, 133] on input "Select an option" at bounding box center [404, 131] width 6 height 6
click at [309, 150] on span "Select an option" at bounding box center [309, 150] width 6 height 6
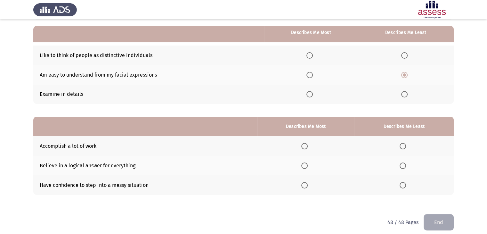
scroll to position [60, 0]
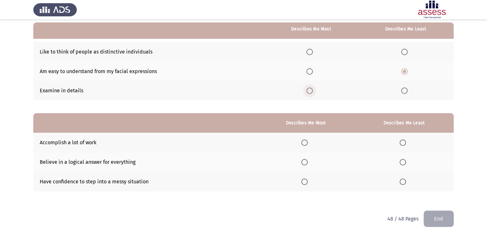
click at [311, 93] on span "Select an option" at bounding box center [309, 90] width 6 height 6
click at [311, 93] on input "Select an option" at bounding box center [309, 90] width 6 height 6
click at [404, 143] on span "Select an option" at bounding box center [403, 142] width 6 height 6
click at [404, 143] on input "Select an option" at bounding box center [403, 142] width 6 height 6
click at [305, 143] on span "Select an option" at bounding box center [304, 142] width 6 height 6
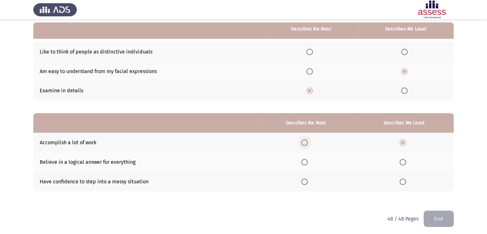
click at [305, 143] on input "Select an option" at bounding box center [304, 142] width 6 height 6
click at [404, 164] on span "Select an option" at bounding box center [403, 162] width 6 height 6
click at [404, 164] on input "Select an option" at bounding box center [403, 162] width 6 height 6
click at [430, 220] on button "End" at bounding box center [439, 218] width 30 height 16
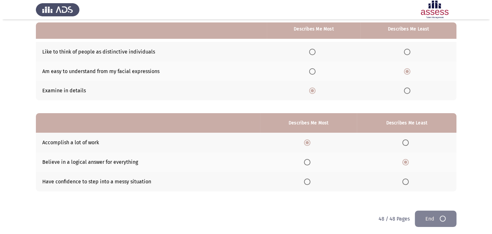
scroll to position [0, 0]
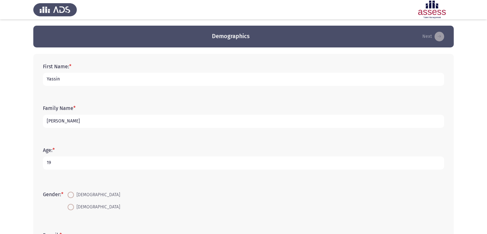
type input "19"
click at [73, 192] on span at bounding box center [71, 195] width 6 height 6
click at [73, 192] on input "[DEMOGRAPHIC_DATA]" at bounding box center [71, 195] width 6 height 6
radio input "true"
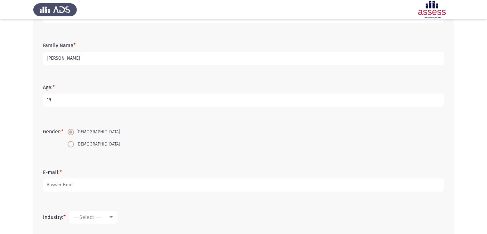
scroll to position [63, 0]
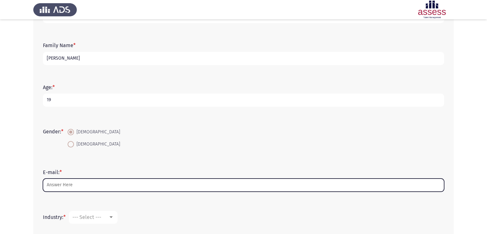
click at [95, 188] on input "E-mail: *" at bounding box center [243, 184] width 401 height 13
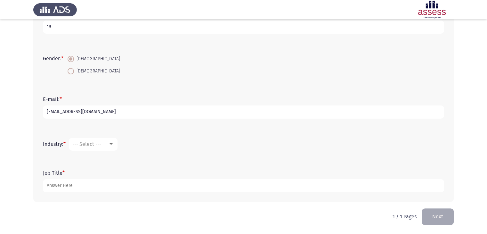
scroll to position [135, 0]
type input "[EMAIL_ADDRESS][DOMAIN_NAME]"
click at [103, 144] on div "--- Select ---" at bounding box center [90, 144] width 36 height 6
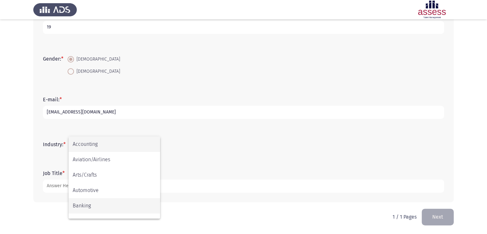
click at [96, 205] on span "Banking" at bounding box center [114, 205] width 83 height 15
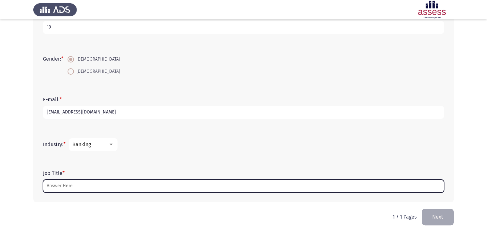
click at [86, 187] on input "Job Title *" at bounding box center [243, 185] width 401 height 13
type input "i"
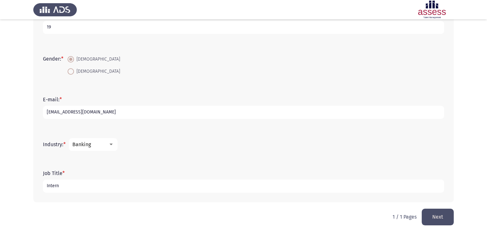
type input "Intern"
click at [431, 210] on button "Next" at bounding box center [438, 216] width 32 height 16
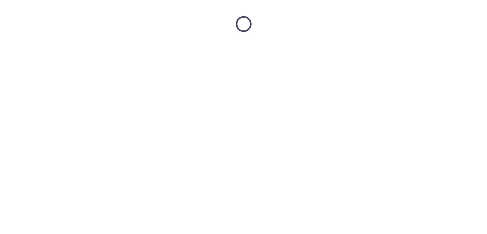
scroll to position [0, 0]
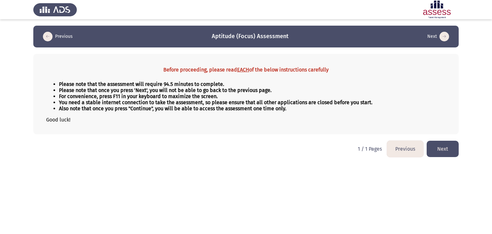
click at [438, 150] on button "Next" at bounding box center [443, 149] width 32 height 16
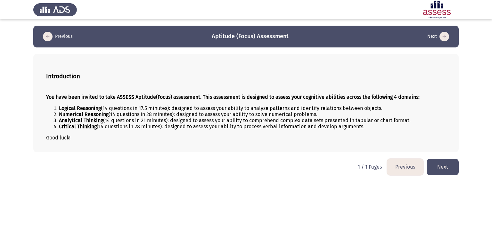
click at [437, 164] on button "Next" at bounding box center [443, 167] width 32 height 16
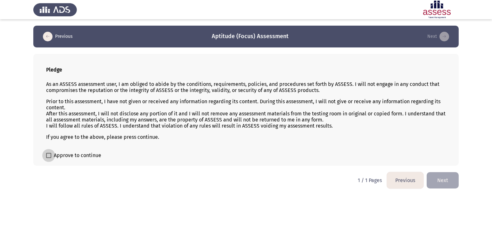
click at [62, 158] on span "Approve to continue" at bounding box center [77, 155] width 47 height 8
click at [49, 158] on input "Approve to continue" at bounding box center [48, 158] width 0 height 0
checkbox input "true"
click at [440, 179] on button "Next" at bounding box center [443, 180] width 32 height 16
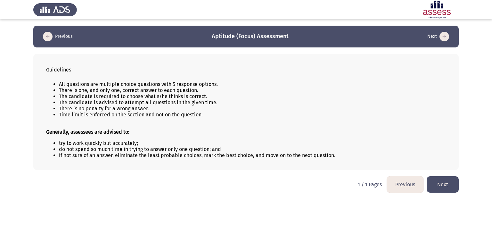
click at [437, 180] on button "Next" at bounding box center [443, 184] width 32 height 16
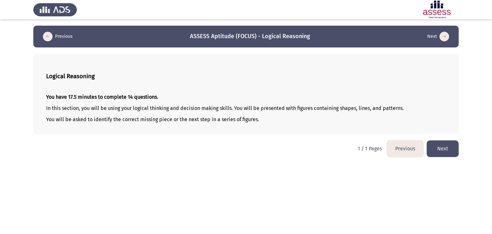
click at [442, 149] on button "Next" at bounding box center [443, 148] width 32 height 16
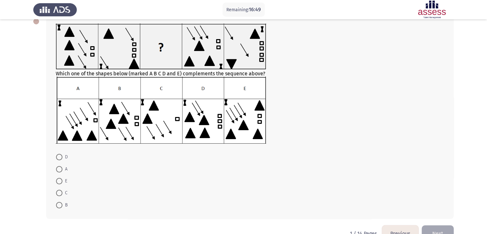
scroll to position [38, 0]
click at [59, 159] on span at bounding box center [59, 157] width 6 height 6
click at [59, 159] on input "D" at bounding box center [59, 157] width 6 height 6
radio input "true"
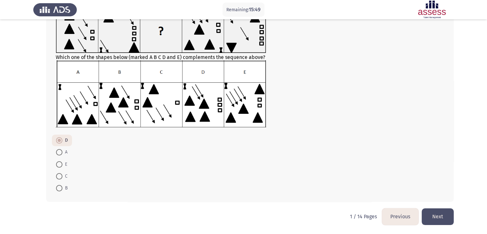
click at [444, 216] on button "Next" at bounding box center [438, 216] width 32 height 16
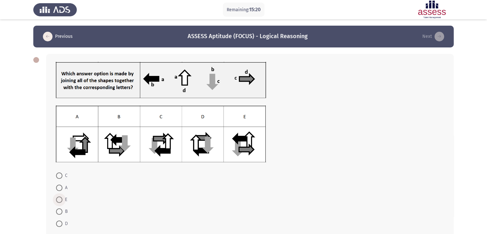
click at [61, 200] on span at bounding box center [59, 199] width 6 height 6
click at [61, 200] on input "E" at bounding box center [59, 199] width 6 height 6
radio input "true"
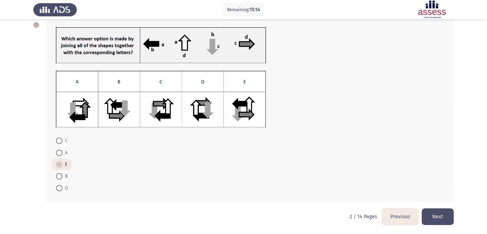
click at [434, 213] on button "Next" at bounding box center [438, 216] width 32 height 16
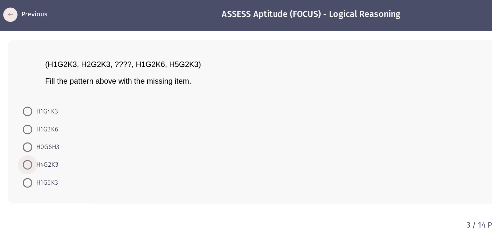
click at [61, 137] on span at bounding box center [59, 137] width 6 height 6
click at [61, 137] on input "H4G2K3" at bounding box center [59, 137] width 6 height 6
radio input "true"
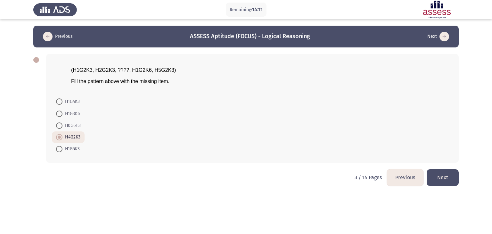
click at [445, 181] on button "Next" at bounding box center [443, 177] width 32 height 16
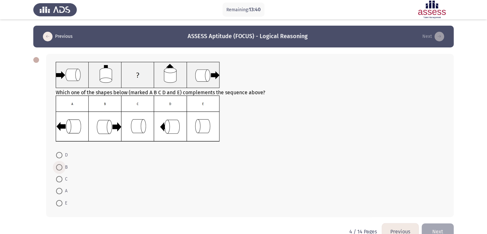
click at [59, 164] on span at bounding box center [59, 167] width 6 height 6
click at [59, 164] on input "B" at bounding box center [59, 167] width 6 height 6
radio input "true"
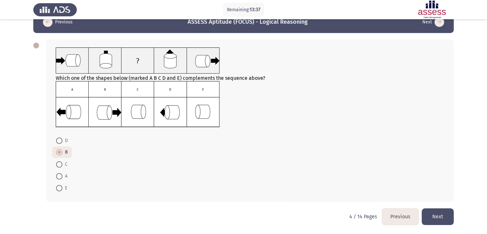
click at [432, 213] on button "Next" at bounding box center [438, 216] width 32 height 16
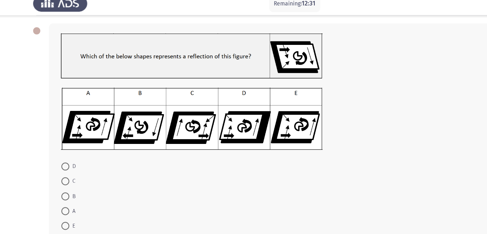
scroll to position [28, 0]
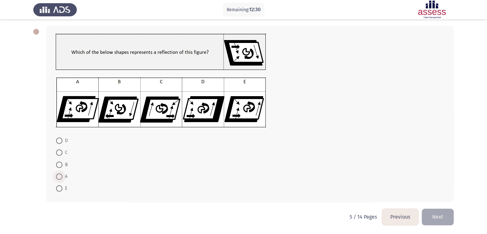
click at [58, 174] on span at bounding box center [59, 176] width 6 height 6
click at [58, 174] on input "A" at bounding box center [59, 176] width 6 height 6
radio input "true"
click at [437, 218] on button "Next" at bounding box center [438, 216] width 32 height 16
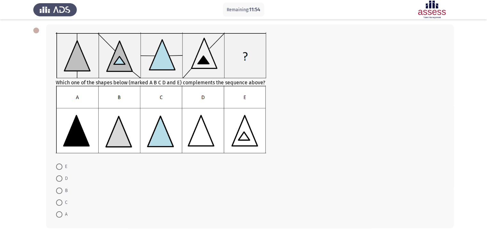
scroll to position [30, 0]
click at [59, 213] on span at bounding box center [59, 213] width 6 height 6
click at [59, 213] on input "A" at bounding box center [59, 213] width 6 height 6
radio input "true"
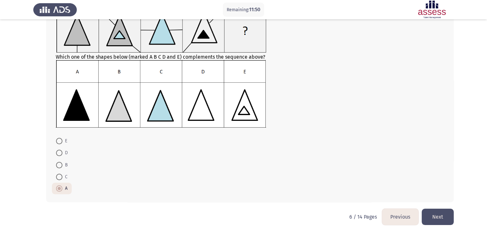
click at [432, 218] on button "Next" at bounding box center [438, 216] width 32 height 16
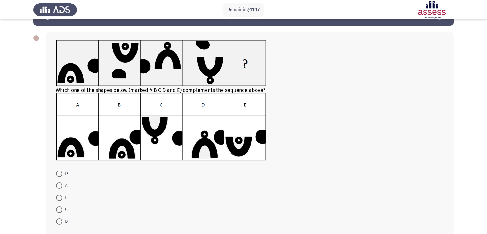
scroll to position [34, 0]
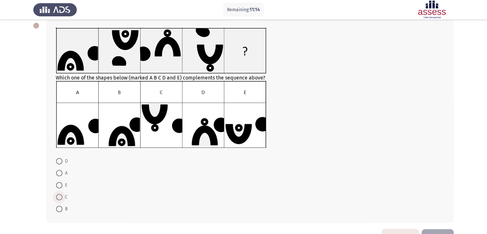
click at [60, 193] on label "C" at bounding box center [62, 197] width 12 height 8
click at [60, 194] on input "C" at bounding box center [59, 197] width 6 height 6
radio input "true"
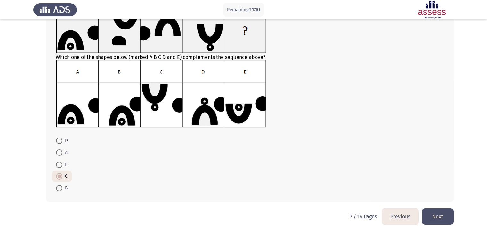
click at [432, 214] on button "Next" at bounding box center [438, 216] width 32 height 16
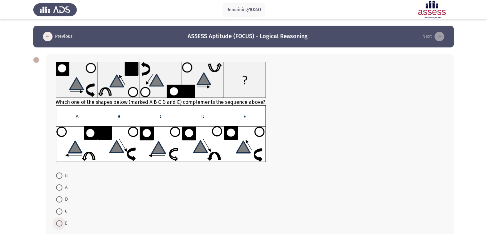
click at [57, 223] on span at bounding box center [59, 223] width 6 height 6
click at [57, 223] on input "E" at bounding box center [59, 223] width 6 height 6
radio input "true"
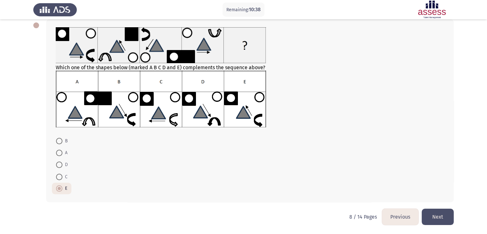
click at [443, 216] on button "Next" at bounding box center [438, 216] width 32 height 16
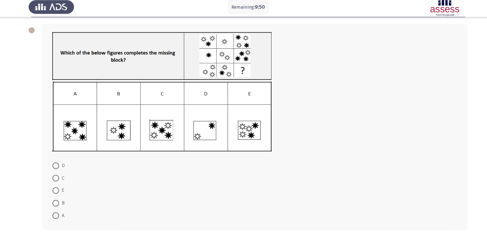
scroll to position [28, 0]
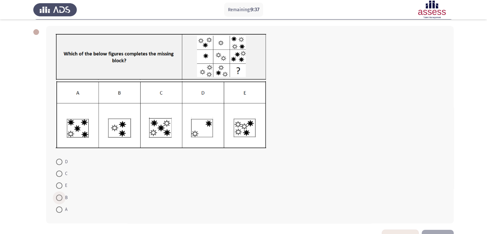
click at [58, 198] on span at bounding box center [59, 197] width 6 height 6
click at [58, 198] on input "B" at bounding box center [59, 197] width 6 height 6
radio input "true"
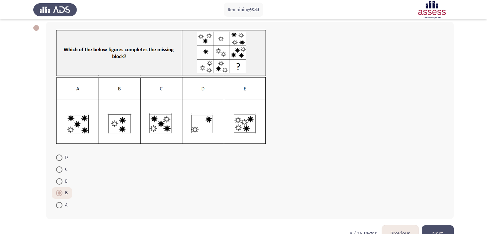
scroll to position [49, 0]
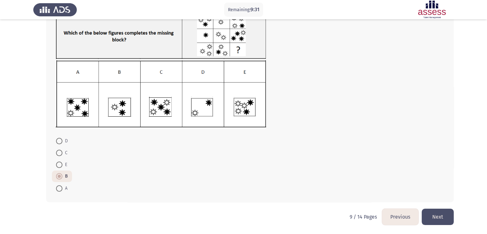
click at [443, 216] on button "Next" at bounding box center [438, 216] width 32 height 16
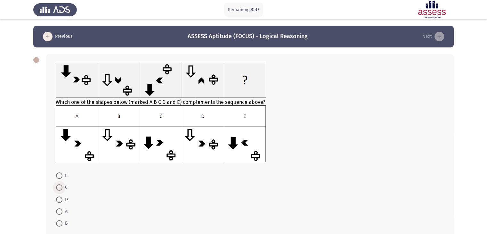
click at [58, 184] on span at bounding box center [59, 187] width 6 height 6
click at [58, 184] on input "C" at bounding box center [59, 187] width 6 height 6
radio input "true"
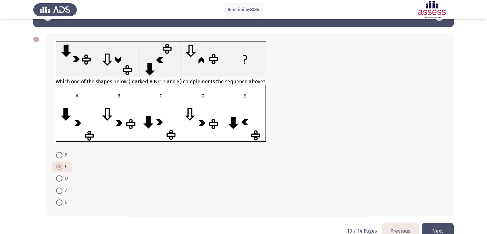
scroll to position [31, 0]
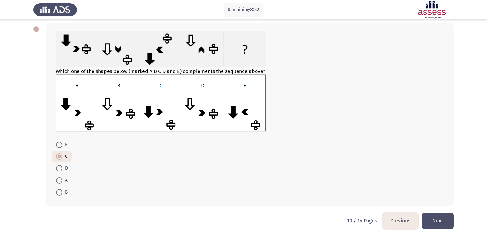
click at [436, 216] on button "Next" at bounding box center [438, 220] width 32 height 16
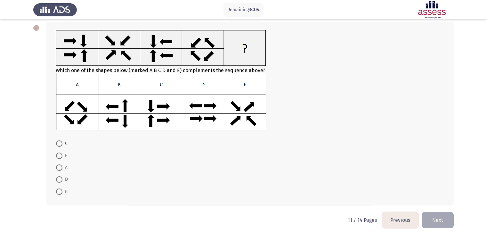
scroll to position [33, 0]
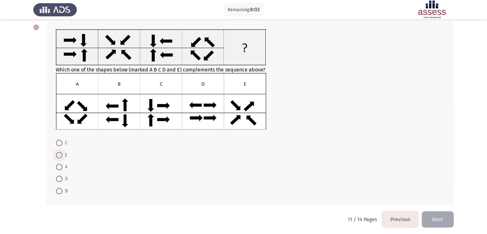
click at [57, 152] on span at bounding box center [59, 155] width 6 height 6
click at [57, 152] on input "E" at bounding box center [59, 155] width 6 height 6
radio input "true"
click at [432, 216] on button "Next" at bounding box center [438, 218] width 32 height 16
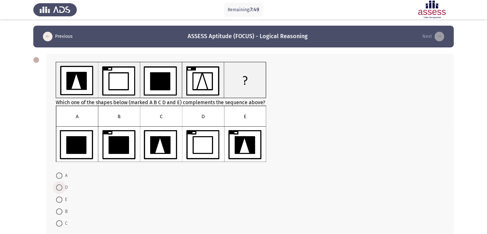
click at [61, 186] on span at bounding box center [59, 187] width 6 height 6
click at [61, 186] on input "D" at bounding box center [59, 187] width 6 height 6
radio input "true"
click at [61, 223] on span at bounding box center [59, 223] width 6 height 6
click at [61, 223] on input "C" at bounding box center [59, 223] width 6 height 6
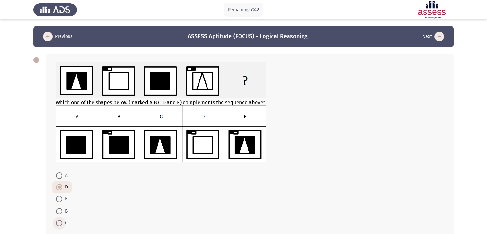
radio input "true"
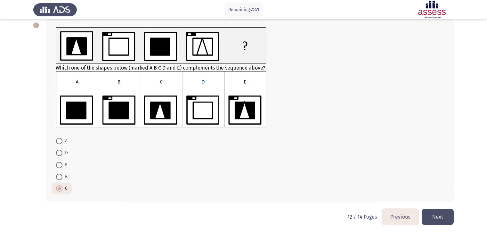
click at [430, 216] on button "Next" at bounding box center [438, 216] width 32 height 16
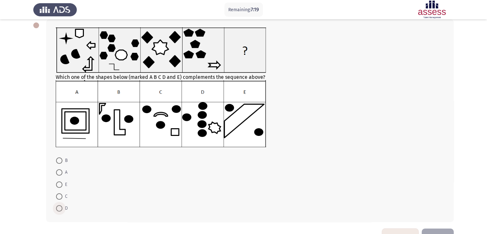
click at [59, 210] on span at bounding box center [59, 208] width 6 height 6
click at [59, 210] on input "D" at bounding box center [59, 208] width 6 height 6
radio input "true"
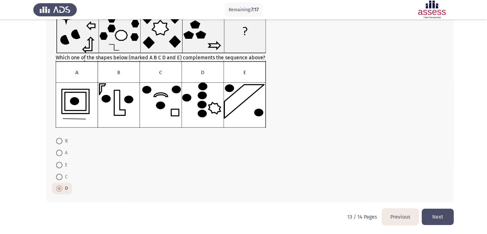
click at [436, 217] on button "Next" at bounding box center [438, 216] width 32 height 16
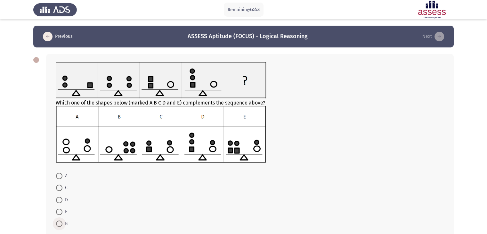
click at [61, 226] on span at bounding box center [59, 223] width 6 height 6
click at [61, 226] on input "B" at bounding box center [59, 223] width 6 height 6
radio input "true"
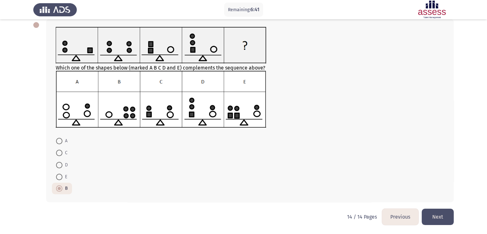
click at [431, 210] on button "Next" at bounding box center [438, 216] width 32 height 16
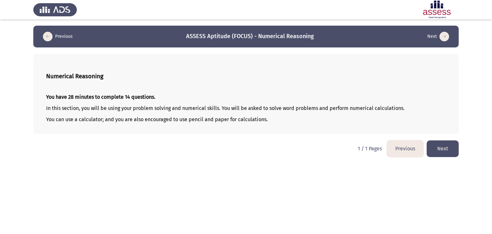
click at [435, 150] on button "Next" at bounding box center [443, 148] width 32 height 16
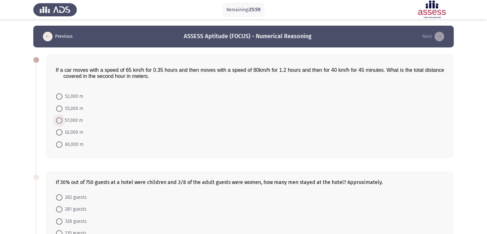
click at [59, 119] on span at bounding box center [59, 120] width 6 height 6
click at [59, 119] on input "57,000 m" at bounding box center [59, 120] width 6 height 6
radio input "true"
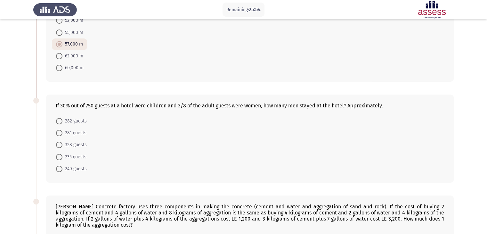
scroll to position [77, 0]
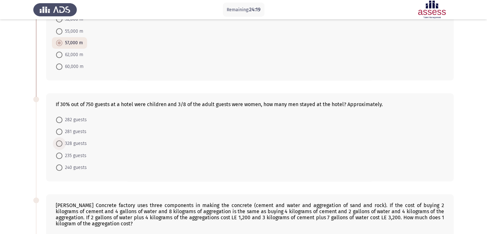
click at [58, 143] on span at bounding box center [59, 143] width 6 height 6
click at [58, 143] on input "328 guests" at bounding box center [59, 143] width 6 height 6
radio input "true"
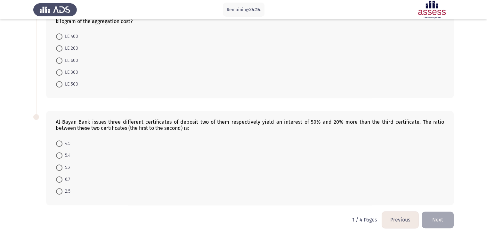
scroll to position [282, 0]
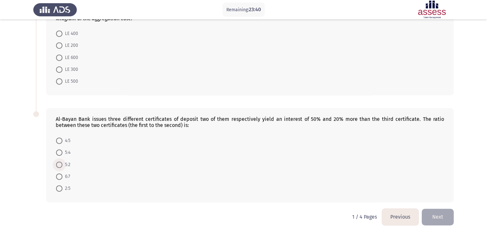
click at [61, 161] on span at bounding box center [59, 164] width 6 height 6
click at [61, 161] on input "5:2" at bounding box center [59, 164] width 6 height 6
radio input "true"
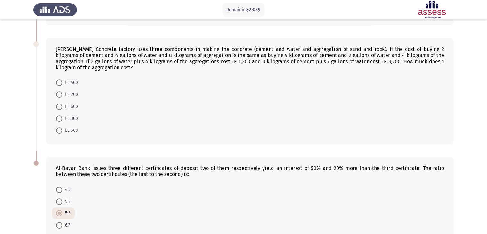
scroll to position [214, 0]
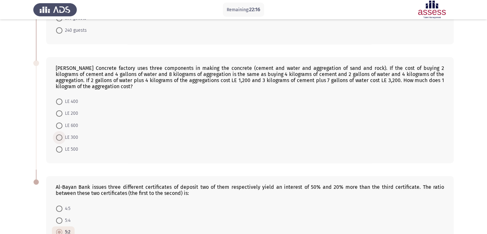
click at [59, 136] on span at bounding box center [59, 137] width 6 height 6
click at [59, 136] on input "LE 300" at bounding box center [59, 137] width 6 height 6
radio input "true"
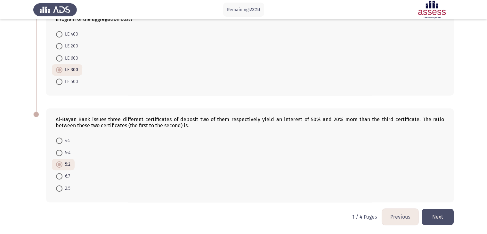
click at [439, 213] on button "Next" at bounding box center [438, 216] width 32 height 16
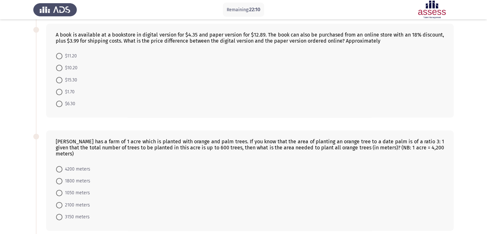
scroll to position [0, 0]
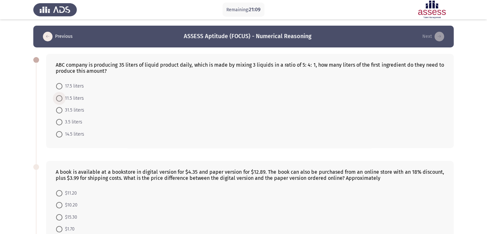
click at [59, 98] on span at bounding box center [59, 98] width 6 height 6
click at [59, 98] on input "11.5 liters" at bounding box center [59, 98] width 6 height 6
radio input "true"
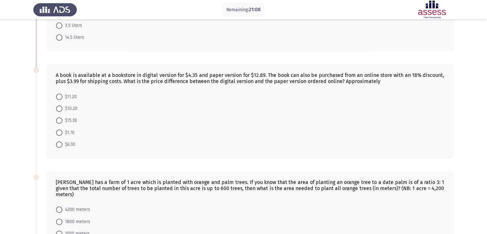
scroll to position [105, 0]
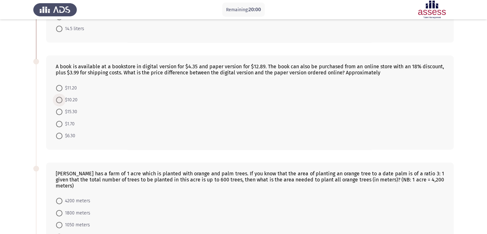
click at [61, 99] on span at bounding box center [59, 100] width 6 height 6
click at [61, 99] on input "$10.20" at bounding box center [59, 100] width 6 height 6
radio input "true"
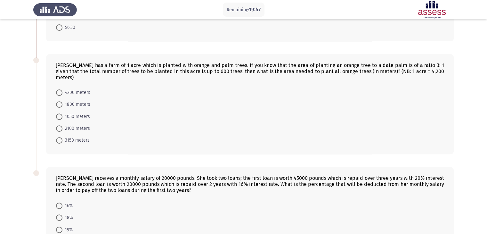
scroll to position [272, 0]
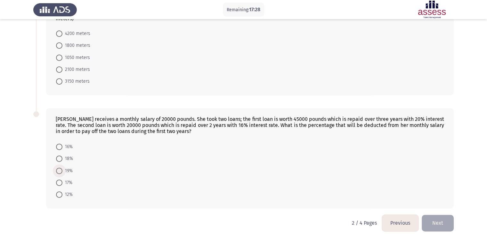
click at [58, 167] on span at bounding box center [59, 170] width 6 height 6
click at [58, 167] on input "19%" at bounding box center [59, 170] width 6 height 6
radio input "true"
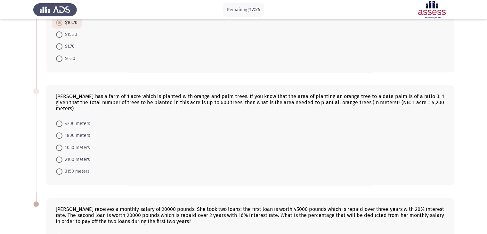
scroll to position [181, 0]
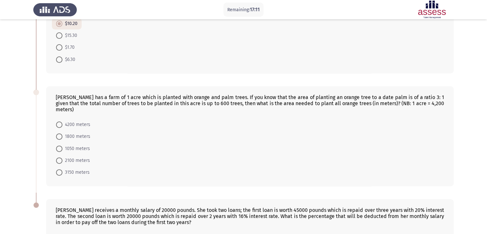
click at [60, 157] on span at bounding box center [59, 160] width 6 height 6
click at [60, 157] on input "2100 meters" at bounding box center [59, 160] width 6 height 6
radio input "true"
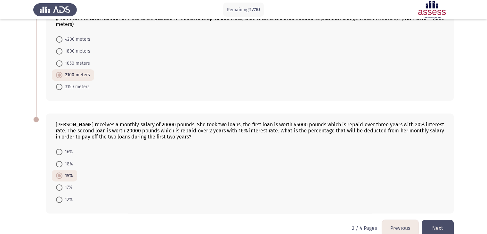
scroll to position [265, 0]
click at [440, 221] on button "Next" at bounding box center [438, 228] width 32 height 16
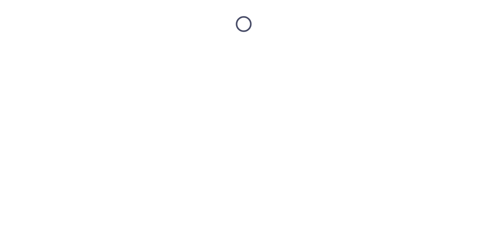
scroll to position [0, 0]
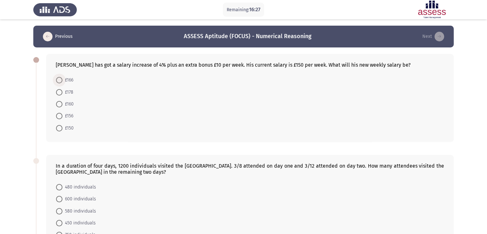
click at [60, 78] on span at bounding box center [59, 80] width 6 height 6
click at [60, 78] on input "£166" at bounding box center [59, 80] width 6 height 6
radio input "true"
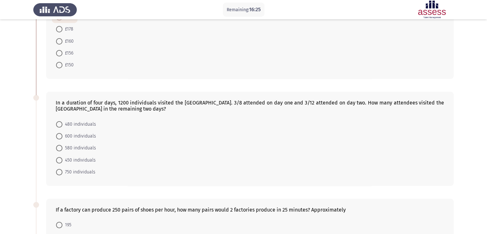
scroll to position [63, 0]
click at [61, 146] on span at bounding box center [59, 147] width 6 height 6
click at [61, 146] on input "580 individuals" at bounding box center [59, 147] width 6 height 6
radio input "true"
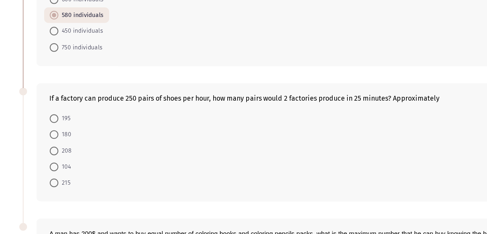
scroll to position [170, 0]
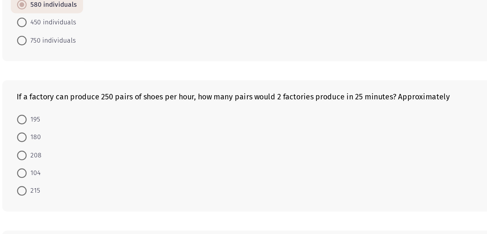
click at [59, 139] on span at bounding box center [59, 140] width 6 height 6
click at [59, 139] on input "208" at bounding box center [59, 140] width 6 height 6
radio input "true"
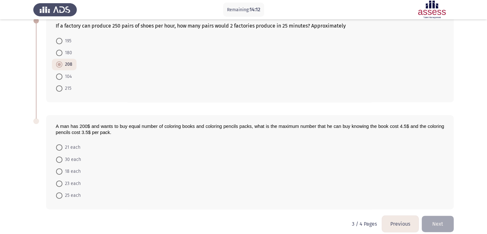
scroll to position [253, 0]
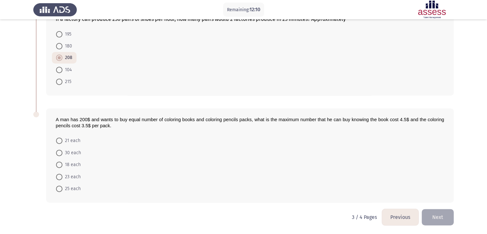
click at [58, 186] on span at bounding box center [59, 188] width 6 height 6
click at [58, 186] on input "25 each" at bounding box center [59, 188] width 6 height 6
radio input "true"
click at [443, 213] on button "Next" at bounding box center [438, 217] width 32 height 16
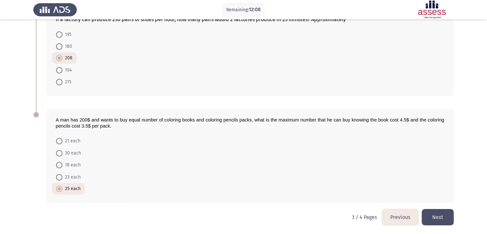
scroll to position [0, 0]
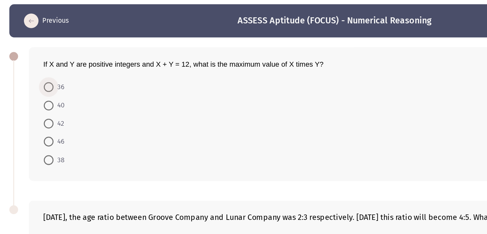
click at [60, 78] on span at bounding box center [59, 80] width 6 height 6
click at [60, 78] on input "36" at bounding box center [59, 80] width 6 height 6
radio input "true"
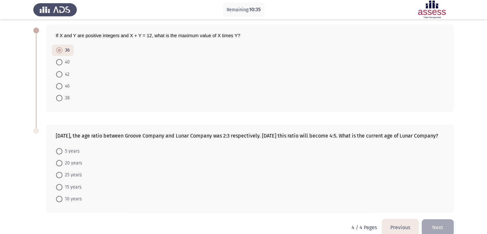
scroll to position [46, 0]
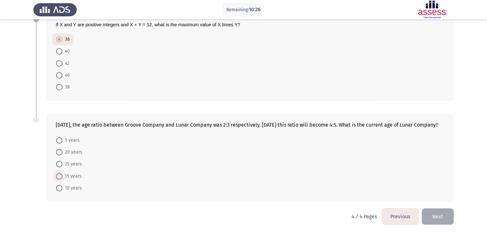
click at [61, 176] on span at bounding box center [59, 176] width 6 height 6
click at [61, 176] on input "15 years" at bounding box center [59, 176] width 6 height 6
radio input "true"
click at [426, 212] on button "Next" at bounding box center [438, 216] width 32 height 16
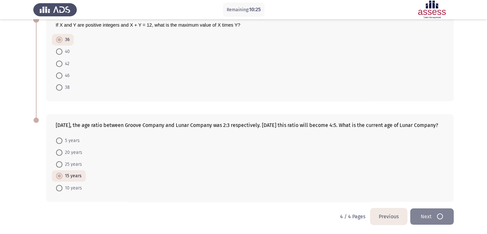
scroll to position [0, 0]
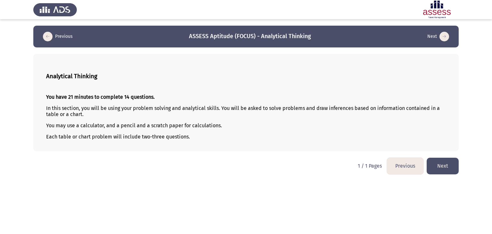
click at [454, 163] on button "Next" at bounding box center [443, 166] width 32 height 16
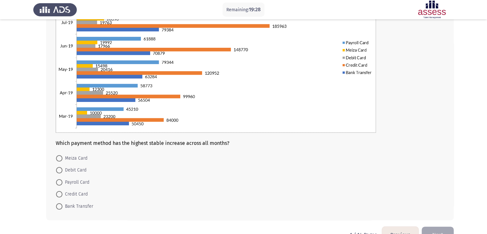
scroll to position [102, 0]
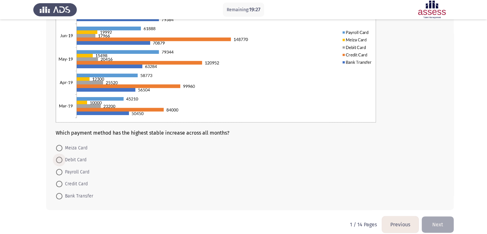
click at [59, 161] on span at bounding box center [59, 160] width 6 height 6
click at [59, 161] on input "Debit Card" at bounding box center [59, 160] width 6 height 6
radio input "true"
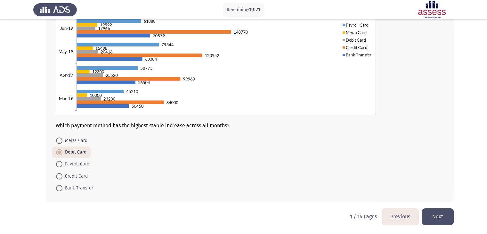
click at [434, 213] on button "Next" at bounding box center [438, 216] width 32 height 16
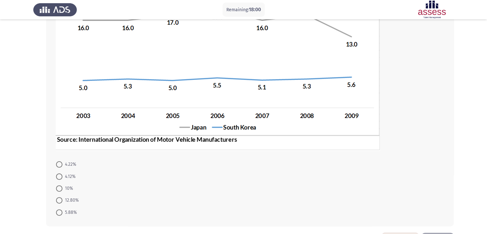
scroll to position [123, 0]
click at [59, 174] on span at bounding box center [59, 176] width 6 height 6
click at [59, 174] on input "4.12%" at bounding box center [59, 176] width 6 height 6
radio input "true"
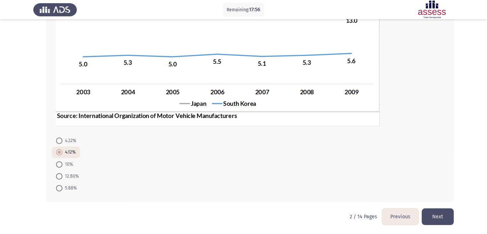
click at [438, 210] on button "Next" at bounding box center [438, 216] width 32 height 16
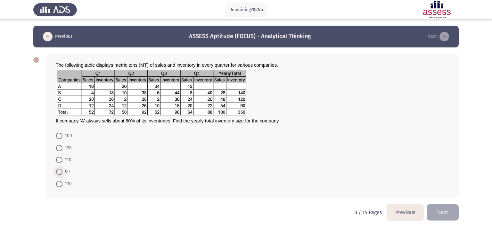
click at [60, 170] on span at bounding box center [59, 171] width 6 height 6
click at [60, 170] on input "90" at bounding box center [59, 171] width 6 height 6
radio input "true"
click at [440, 208] on button "Next" at bounding box center [443, 211] width 32 height 16
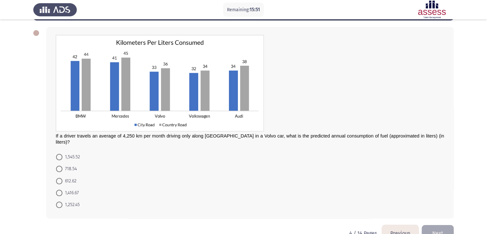
scroll to position [33, 0]
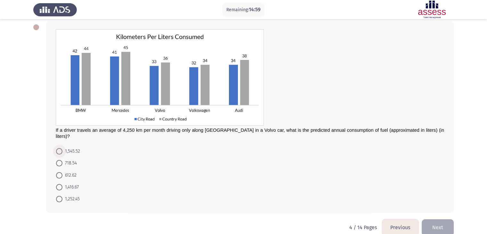
click at [61, 148] on span at bounding box center [59, 151] width 6 height 6
click at [61, 148] on input "1,545.52" at bounding box center [59, 151] width 6 height 6
radio input "true"
click at [438, 225] on button "Next" at bounding box center [438, 227] width 32 height 16
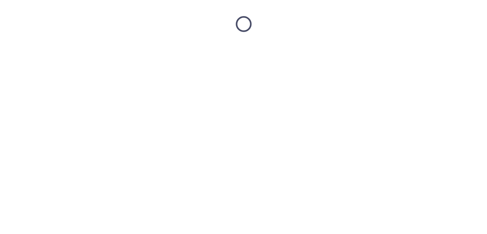
scroll to position [0, 0]
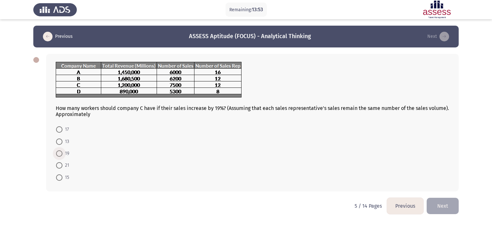
click at [57, 151] on span at bounding box center [59, 153] width 6 height 6
click at [57, 151] on input "19" at bounding box center [59, 153] width 6 height 6
radio input "true"
click at [442, 200] on button "Next" at bounding box center [443, 205] width 32 height 16
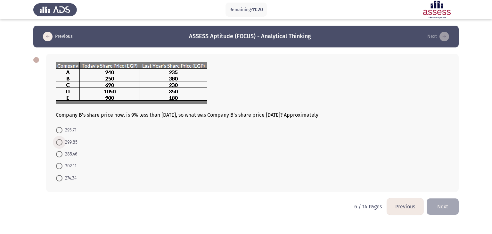
click at [58, 143] on span at bounding box center [59, 142] width 6 height 6
click at [58, 143] on input "299.85" at bounding box center [59, 142] width 6 height 6
radio input "true"
click at [61, 163] on span at bounding box center [59, 165] width 6 height 6
click at [61, 163] on input "302.11" at bounding box center [59, 165] width 6 height 6
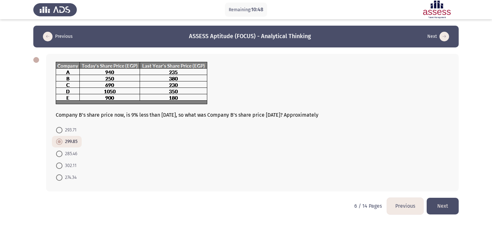
radio input "true"
click at [453, 204] on button "Next" at bounding box center [443, 206] width 32 height 16
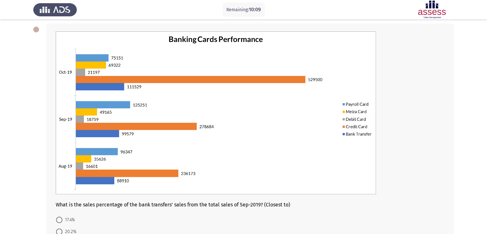
scroll to position [30, 0]
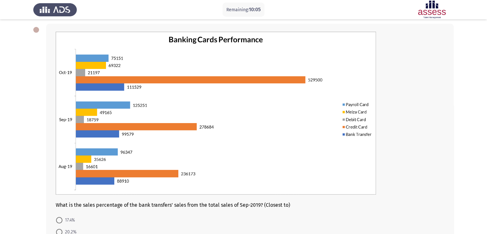
click at [350, 134] on img at bounding box center [216, 113] width 320 height 163
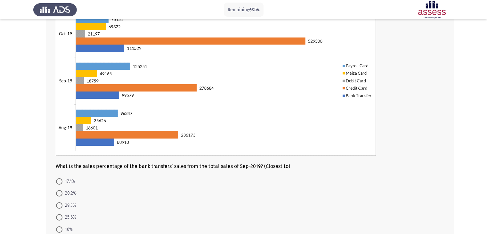
scroll to position [68, 0]
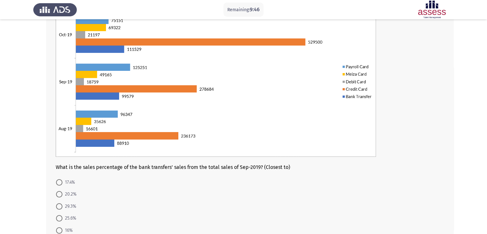
click at [108, 176] on div "What is the sales percentage of the bank transfers’ sales from the total sales …" at bounding box center [250, 115] width 408 height 258
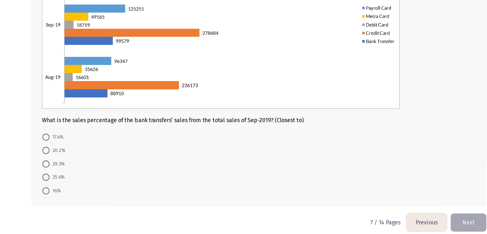
scroll to position [106, 0]
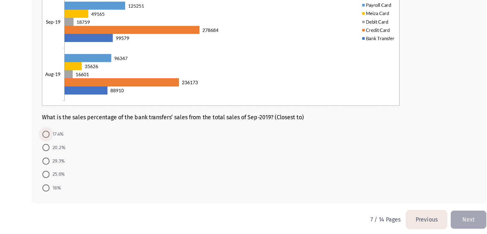
click at [60, 143] on span at bounding box center [59, 144] width 6 height 6
click at [60, 143] on input "17.4%" at bounding box center [59, 144] width 6 height 6
radio input "true"
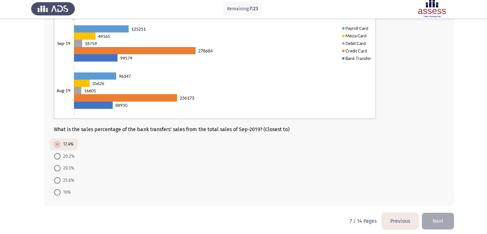
scroll to position [105, 0]
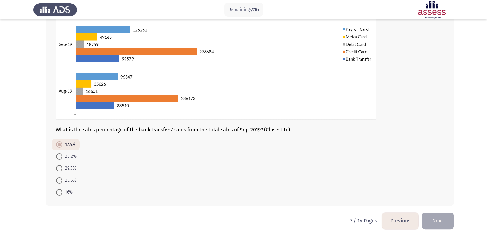
click at [61, 144] on span at bounding box center [59, 144] width 6 height 6
click at [61, 144] on input "17.4%" at bounding box center [59, 144] width 6 height 6
click at [61, 144] on span at bounding box center [59, 144] width 6 height 6
click at [61, 144] on input "17.4%" at bounding box center [59, 144] width 6 height 6
click at [431, 80] on div at bounding box center [250, 38] width 388 height 164
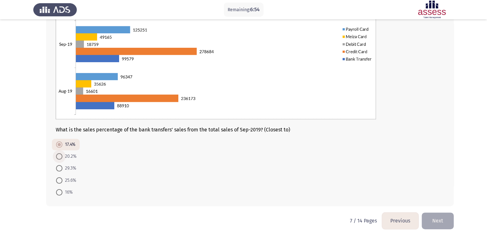
click at [58, 158] on span at bounding box center [59, 156] width 6 height 6
click at [58, 158] on input "20.2%" at bounding box center [59, 156] width 6 height 6
radio input "true"
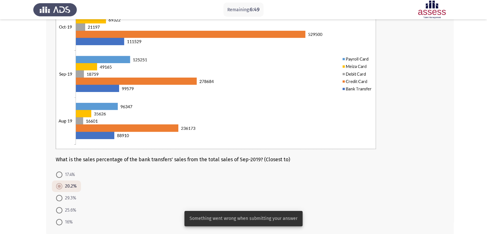
scroll to position [110, 0]
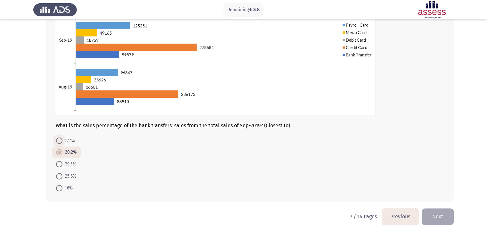
click at [60, 139] on span at bounding box center [59, 140] width 6 height 6
click at [60, 139] on input "17.4%" at bounding box center [59, 140] width 6 height 6
radio input "true"
click at [442, 214] on button "Next" at bounding box center [438, 216] width 32 height 16
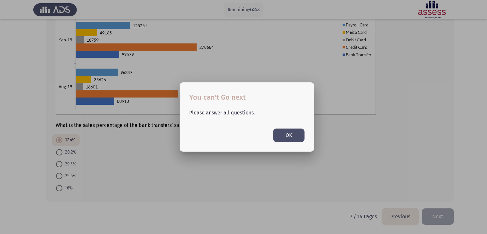
scroll to position [0, 0]
click at [442, 214] on div at bounding box center [243, 117] width 487 height 234
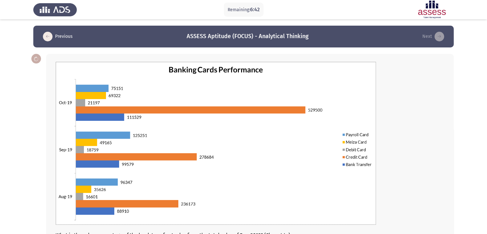
scroll to position [110, 0]
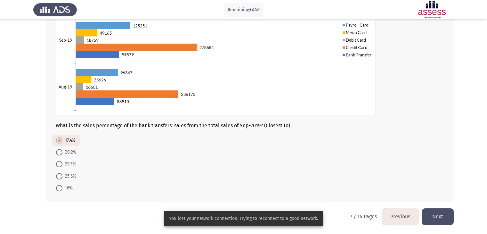
click at [442, 214] on button "Next" at bounding box center [438, 216] width 32 height 16
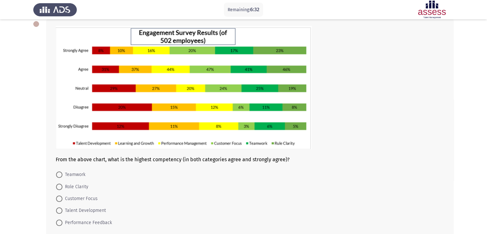
scroll to position [36, 0]
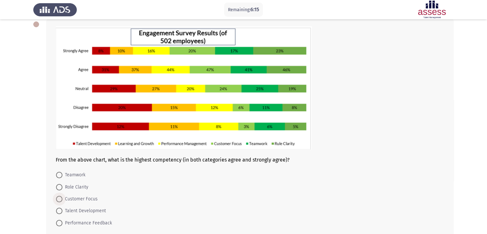
click at [57, 199] on span at bounding box center [59, 199] width 6 height 6
click at [57, 199] on input "Customer Focus" at bounding box center [59, 199] width 6 height 6
radio input "true"
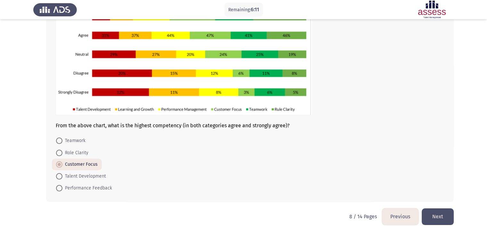
scroll to position [69, 0]
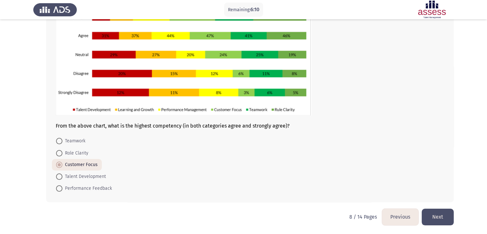
click at [434, 215] on button "Next" at bounding box center [438, 216] width 32 height 16
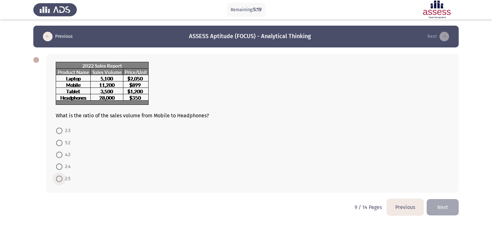
click at [61, 178] on label "2:5" at bounding box center [63, 179] width 14 height 8
click at [61, 178] on input "2:5" at bounding box center [59, 179] width 6 height 6
radio input "true"
click at [61, 178] on span at bounding box center [59, 178] width 6 height 6
click at [61, 178] on input "2:5" at bounding box center [59, 178] width 6 height 6
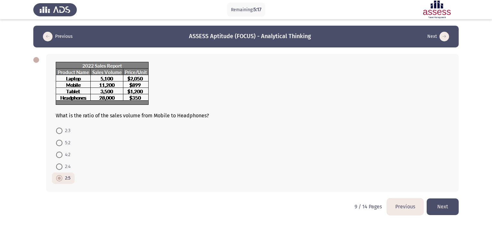
click at [443, 205] on button "Next" at bounding box center [443, 206] width 32 height 16
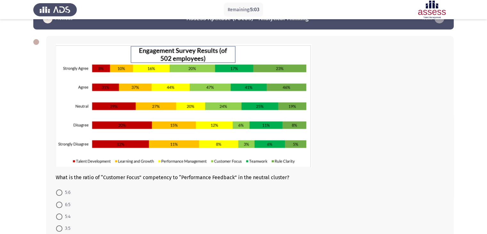
scroll to position [39, 0]
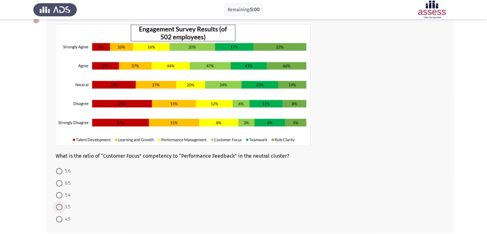
click at [61, 208] on span at bounding box center [59, 207] width 6 height 6
click at [61, 208] on input "3:5" at bounding box center [59, 207] width 6 height 6
radio input "true"
click at [59, 198] on span at bounding box center [59, 195] width 6 height 6
click at [59, 198] on input "5:4" at bounding box center [59, 195] width 6 height 6
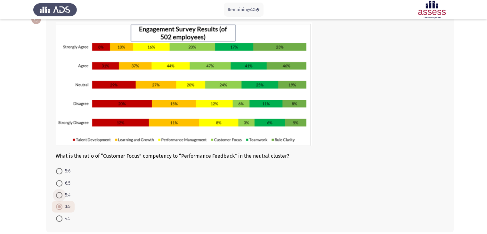
radio input "true"
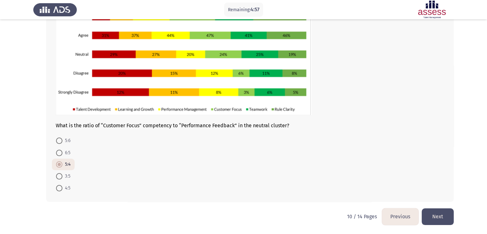
click at [444, 219] on button "Next" at bounding box center [438, 216] width 32 height 16
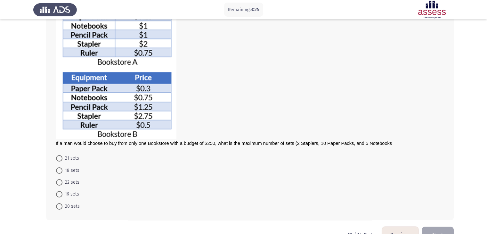
scroll to position [63, 0]
click at [58, 192] on span at bounding box center [59, 194] width 6 height 6
click at [58, 192] on input "19 sets" at bounding box center [59, 194] width 6 height 6
radio input "true"
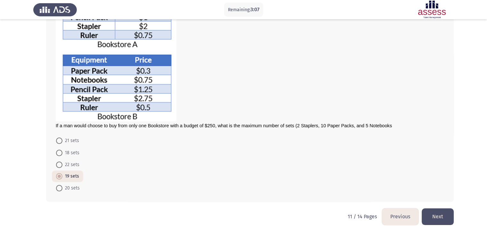
scroll to position [81, 0]
click at [444, 214] on button "Next" at bounding box center [438, 216] width 32 height 16
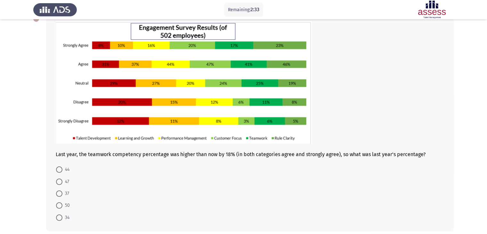
scroll to position [42, 0]
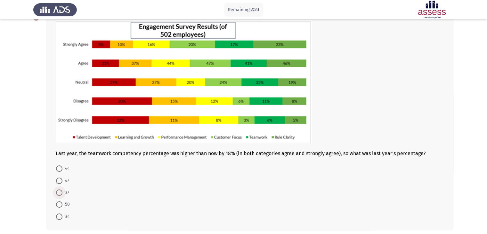
click at [59, 189] on span at bounding box center [59, 192] width 6 height 6
click at [59, 189] on input "37" at bounding box center [59, 192] width 6 height 6
radio input "true"
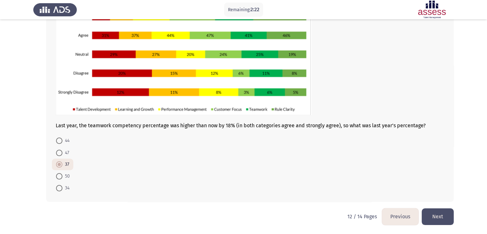
scroll to position [69, 0]
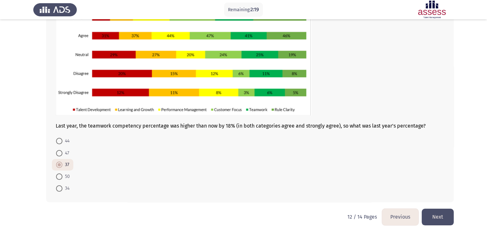
click at [436, 212] on button "Next" at bounding box center [438, 216] width 32 height 16
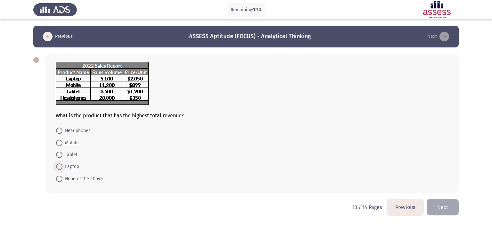
click at [60, 166] on span at bounding box center [59, 166] width 6 height 6
click at [60, 166] on input "Laptop" at bounding box center [59, 166] width 6 height 6
radio input "true"
click at [174, 91] on div at bounding box center [252, 84] width 393 height 45
click at [451, 209] on button "Next" at bounding box center [443, 206] width 32 height 16
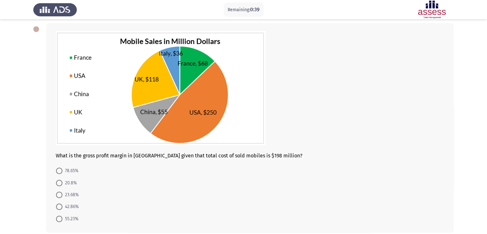
scroll to position [31, 0]
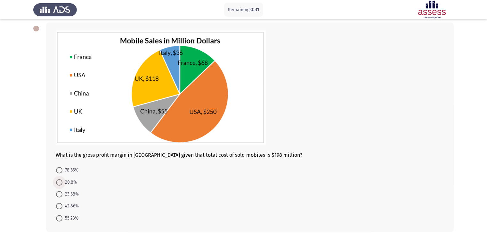
click at [58, 183] on span at bounding box center [59, 182] width 6 height 6
click at [58, 183] on input "20.8%" at bounding box center [59, 182] width 6 height 6
radio input "true"
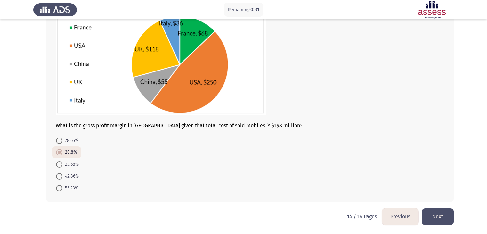
scroll to position [61, 0]
click at [441, 219] on button "Next" at bounding box center [438, 216] width 32 height 16
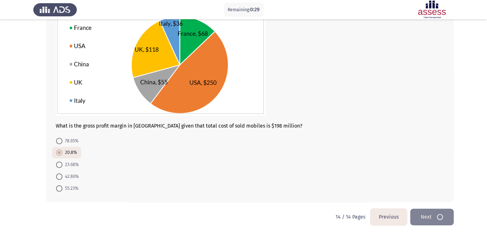
scroll to position [0, 0]
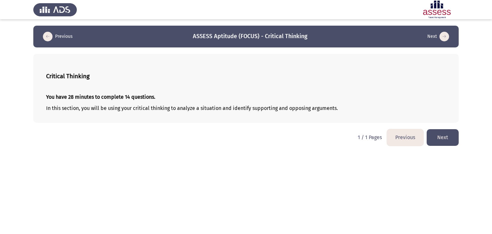
click at [451, 138] on button "Next" at bounding box center [443, 137] width 32 height 16
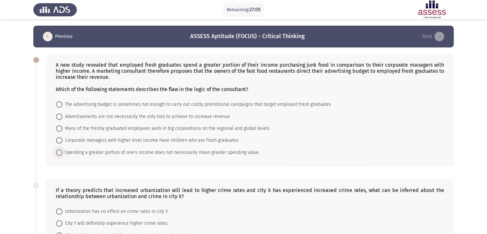
click at [60, 152] on span at bounding box center [59, 152] width 6 height 6
click at [60, 152] on input "Spending a greater portion of one's income does not necessarily mean greater sp…" at bounding box center [59, 152] width 6 height 6
radio input "true"
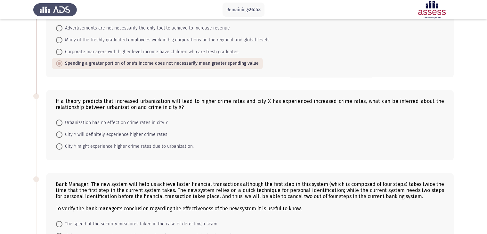
scroll to position [87, 0]
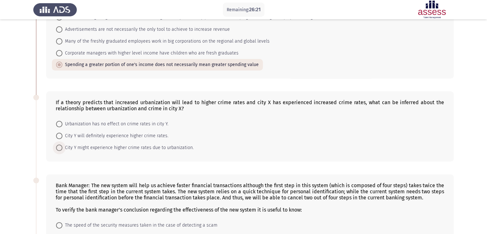
click at [58, 146] on span at bounding box center [59, 147] width 6 height 6
click at [58, 146] on input "City Y might experience higher crime rates due to urbanization." at bounding box center [59, 147] width 6 height 6
radio input "true"
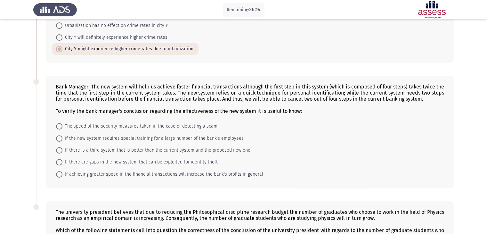
scroll to position [191, 0]
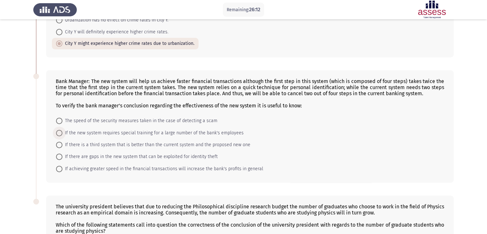
drag, startPoint x: 58, startPoint y: 132, endPoint x: 122, endPoint y: 164, distance: 71.9
click at [122, 115] on mat-radio-group "The speed of the security measures taken in the case of detecting a scam If the…" at bounding box center [248, 115] width 392 height 0
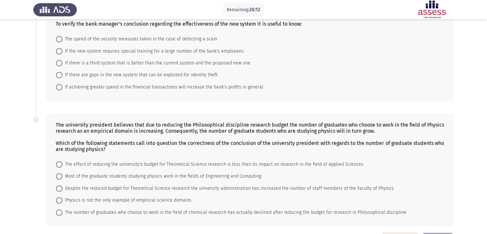
scroll to position [297, 0]
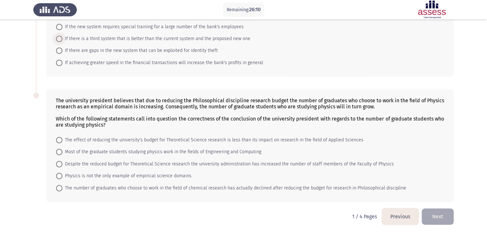
click at [60, 37] on span at bounding box center [59, 39] width 6 height 6
click at [60, 37] on input "If there is a third system that is better than the current system and the propo…" at bounding box center [59, 39] width 6 height 6
radio input "true"
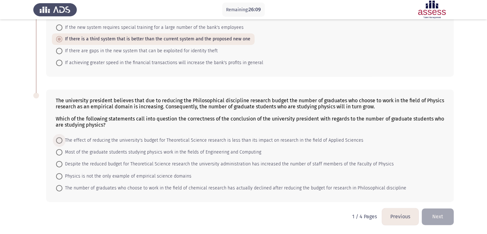
click at [58, 137] on span at bounding box center [59, 140] width 6 height 6
click at [58, 137] on input "The effect of reducing the university's budget for Theoretical Science research…" at bounding box center [59, 140] width 6 height 6
radio input "true"
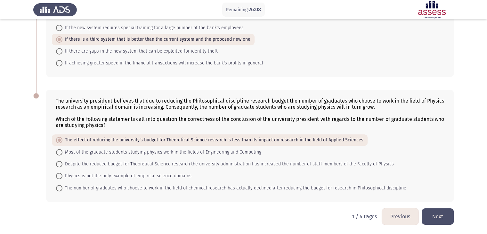
scroll to position [296, 0]
click at [439, 216] on button "Next" at bounding box center [438, 216] width 32 height 16
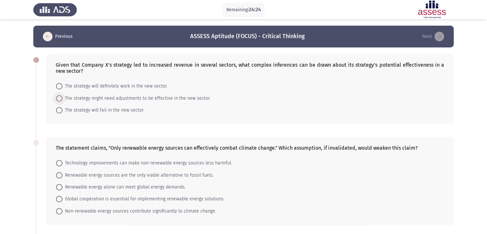
click at [61, 99] on span at bounding box center [59, 98] width 6 height 6
click at [61, 99] on input "The strategy might need adjustments to be effective in the new sector." at bounding box center [59, 98] width 6 height 6
radio input "true"
click at [59, 165] on span at bounding box center [59, 162] width 6 height 6
click at [59, 165] on input "Technology improvements can make non-renewable energy sources less harmful." at bounding box center [59, 162] width 6 height 6
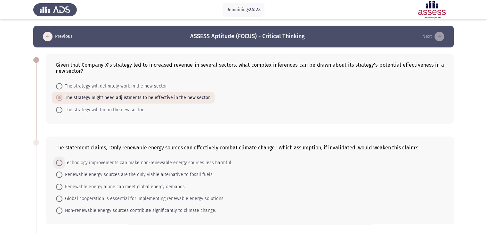
radio input "true"
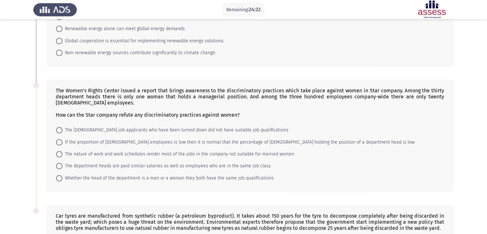
scroll to position [165, 0]
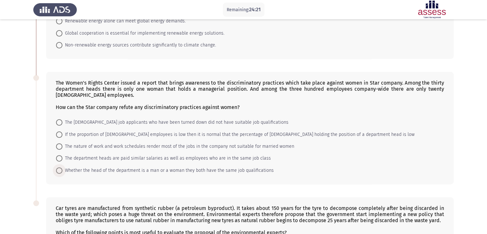
click at [59, 167] on span at bounding box center [59, 170] width 6 height 6
click at [59, 167] on input "Whether the head of the department is a man or a woman they both have the same …" at bounding box center [59, 170] width 6 height 6
radio input "true"
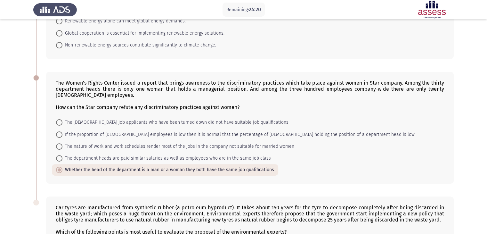
scroll to position [272, 0]
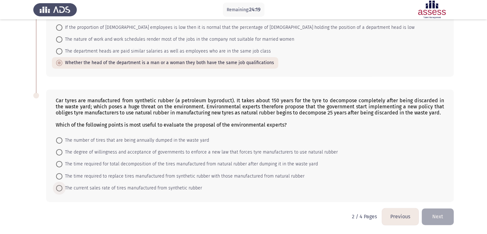
click at [58, 187] on span at bounding box center [59, 188] width 6 height 6
click at [58, 187] on input "The current sales rate of tires manufactured from synthetic rubber" at bounding box center [59, 188] width 6 height 6
radio input "true"
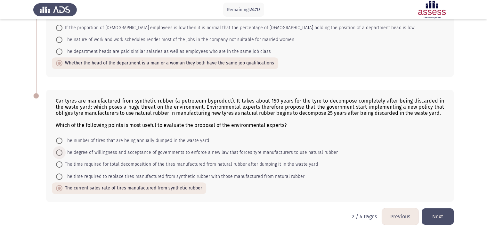
click at [58, 150] on span at bounding box center [59, 152] width 6 height 6
click at [58, 150] on input "The degree of willingness and acceptance of governments to enforce a new law th…" at bounding box center [59, 152] width 6 height 6
radio input "true"
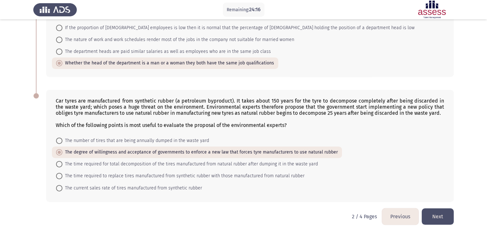
click at [439, 216] on button "Next" at bounding box center [438, 216] width 32 height 16
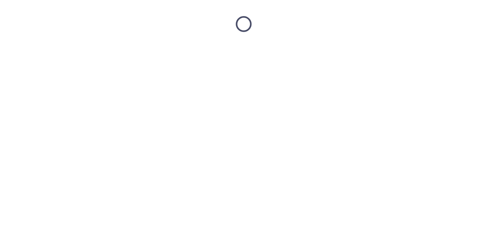
scroll to position [0, 0]
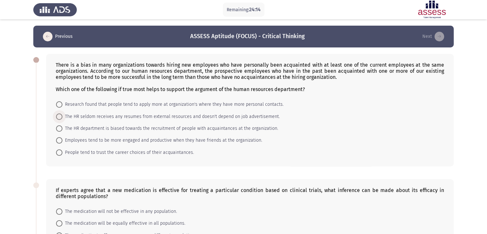
click at [57, 115] on span at bounding box center [59, 116] width 6 height 6
click at [57, 115] on input "The HR seldom receives any resumes from external resources and doesn't depend o…" at bounding box center [59, 116] width 6 height 6
radio input "true"
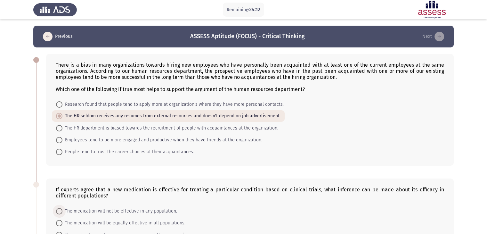
click at [59, 213] on span at bounding box center [59, 211] width 6 height 6
click at [59, 213] on input "The medication will not be effective in any population." at bounding box center [59, 211] width 6 height 6
radio input "true"
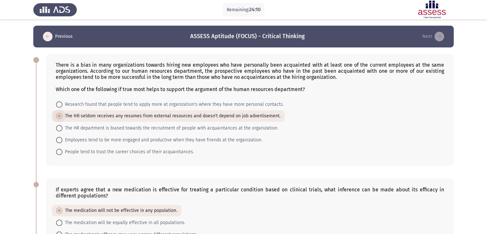
click at [58, 117] on span at bounding box center [59, 115] width 3 height 3
click at [58, 117] on input "The HR seldom receives any resumes from external resources and doesn't depend o…" at bounding box center [59, 116] width 6 height 6
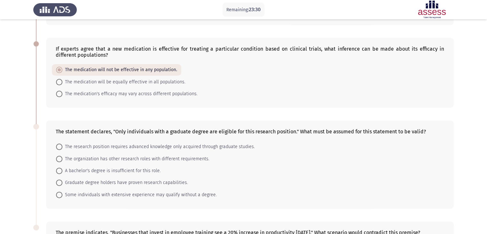
scroll to position [147, 0]
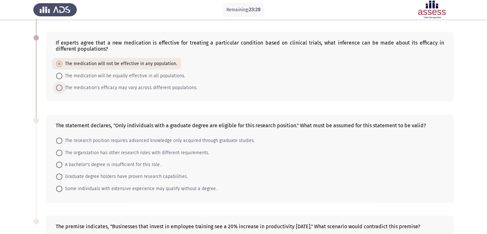
click at [61, 87] on span at bounding box center [59, 88] width 6 height 6
click at [61, 87] on input "The medication's efficacy may vary across different populations." at bounding box center [59, 88] width 6 height 6
radio input "true"
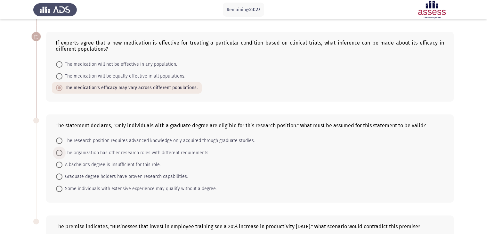
click at [59, 152] on span at bounding box center [59, 153] width 6 height 6
click at [59, 152] on input "The organization has other research roles with different requirements." at bounding box center [59, 153] width 6 height 6
radio input "true"
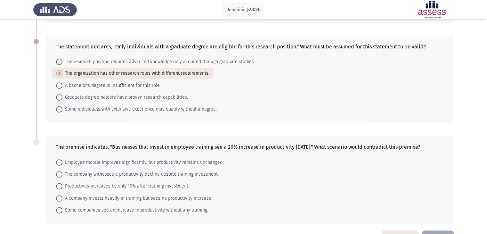
scroll to position [223, 0]
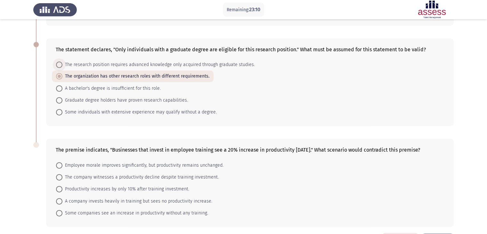
click at [59, 64] on span at bounding box center [59, 64] width 6 height 6
click at [59, 64] on input "The research position requires advanced knowledge only acquired through graduat…" at bounding box center [59, 64] width 6 height 6
radio input "true"
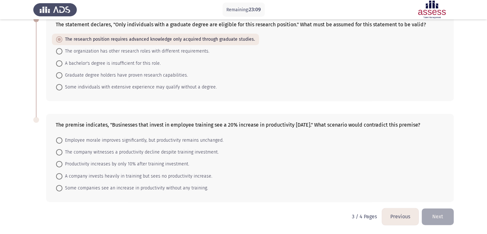
scroll to position [254, 0]
click at [61, 163] on span at bounding box center [59, 164] width 6 height 6
click at [61, 163] on input "Productivity increases by only 10% after training investment." at bounding box center [59, 164] width 6 height 6
radio input "true"
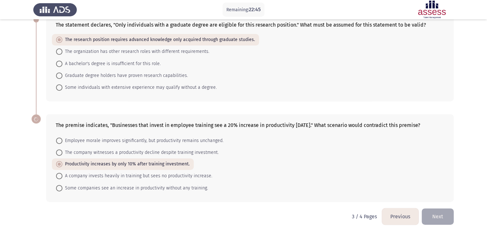
scroll to position [253, 0]
click at [58, 186] on span at bounding box center [59, 188] width 6 height 6
click at [58, 186] on input "Some companies see an increase in productivity without any training." at bounding box center [59, 188] width 6 height 6
radio input "true"
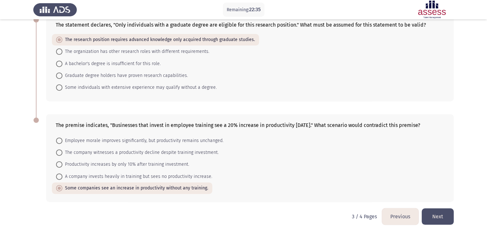
click at [434, 213] on button "Next" at bounding box center [438, 216] width 32 height 16
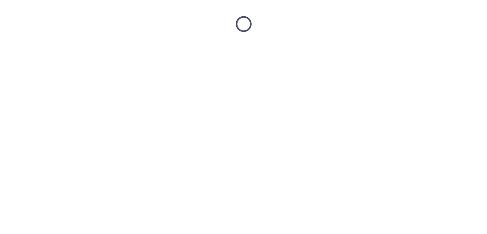
scroll to position [0, 0]
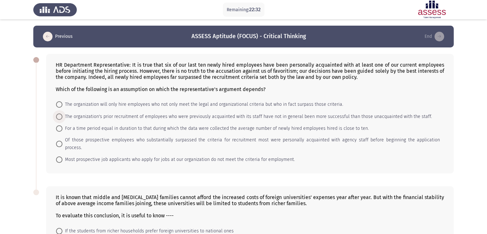
click at [61, 117] on span at bounding box center [59, 116] width 6 height 6
click at [61, 117] on input "The organization's prior recruitment of employees who were previously acquainte…" at bounding box center [59, 116] width 6 height 6
radio input "true"
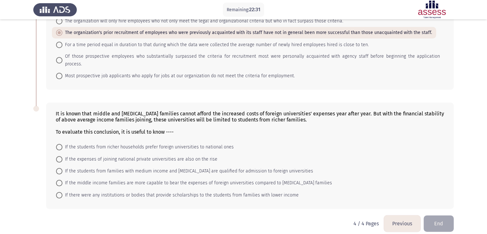
scroll to position [83, 0]
click at [60, 189] on mat-radio-button "If there were any institutions or bodies that provide scholarships to the stude…" at bounding box center [177, 195] width 251 height 12
click at [61, 192] on span at bounding box center [59, 195] width 6 height 6
click at [61, 192] on input "If there were any institutions or bodies that provide scholarships to the stude…" at bounding box center [59, 195] width 6 height 6
radio input "true"
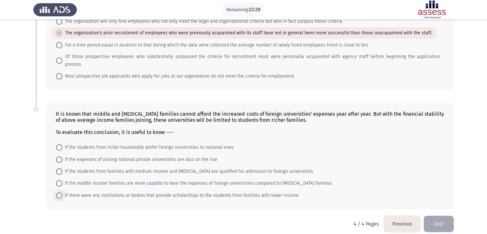
scroll to position [83, 0]
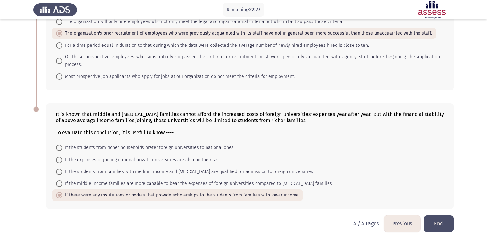
click at [439, 217] on button "End" at bounding box center [439, 223] width 30 height 16
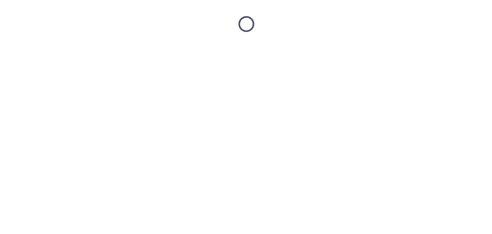
scroll to position [0, 0]
